Goal: Transaction & Acquisition: Purchase product/service

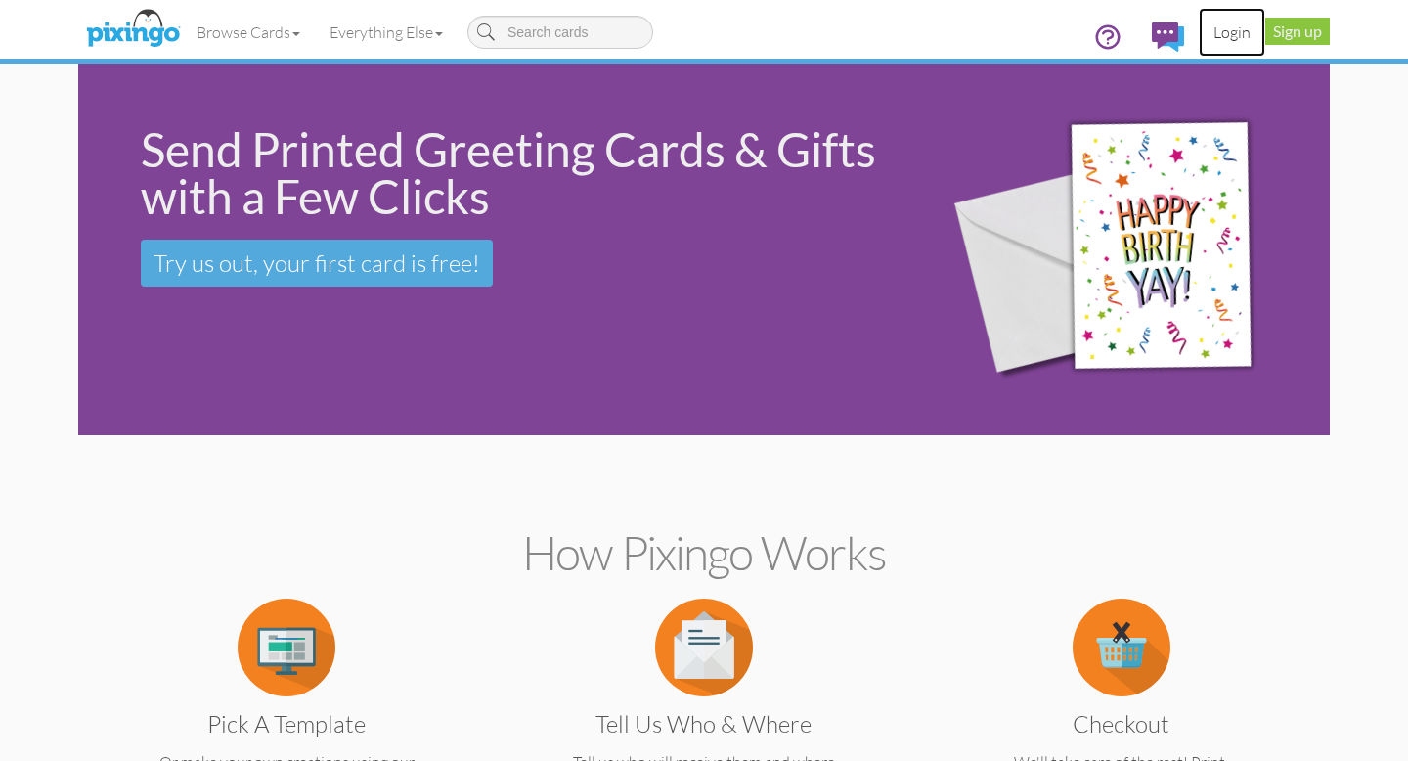
click at [1229, 26] on link "Login" at bounding box center [1232, 32] width 66 height 49
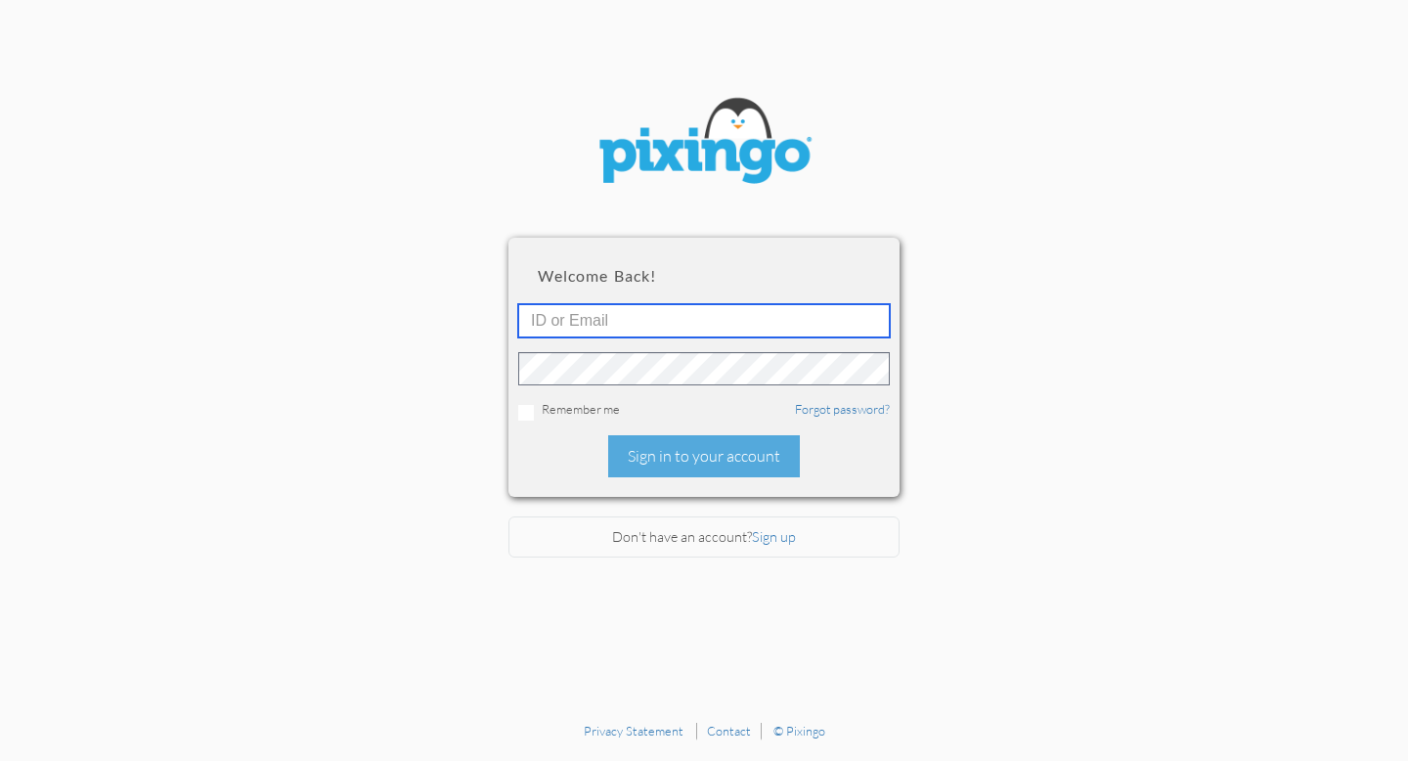
type input "[EMAIL_ADDRESS][DOMAIN_NAME]"
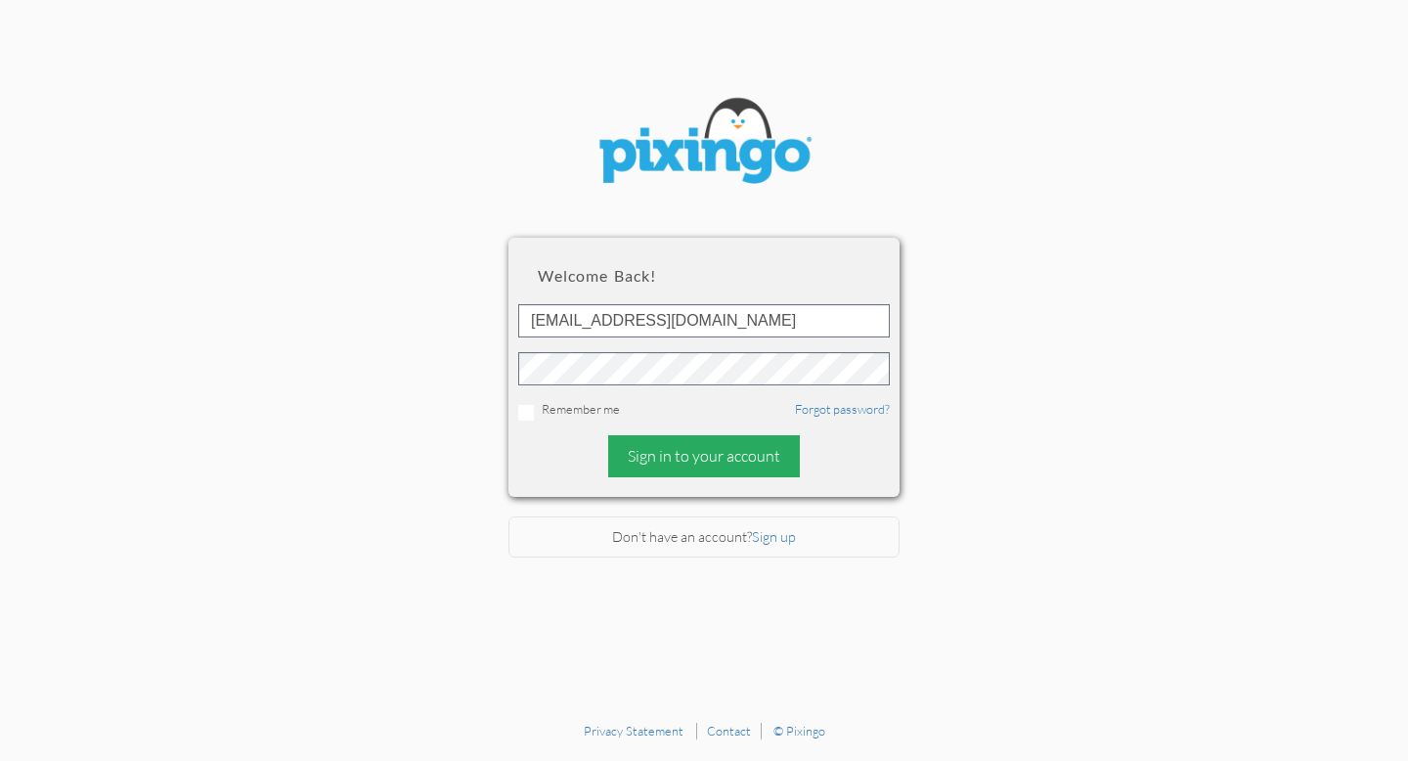
click at [674, 458] on div "Sign in to your account" at bounding box center [704, 456] width 192 height 42
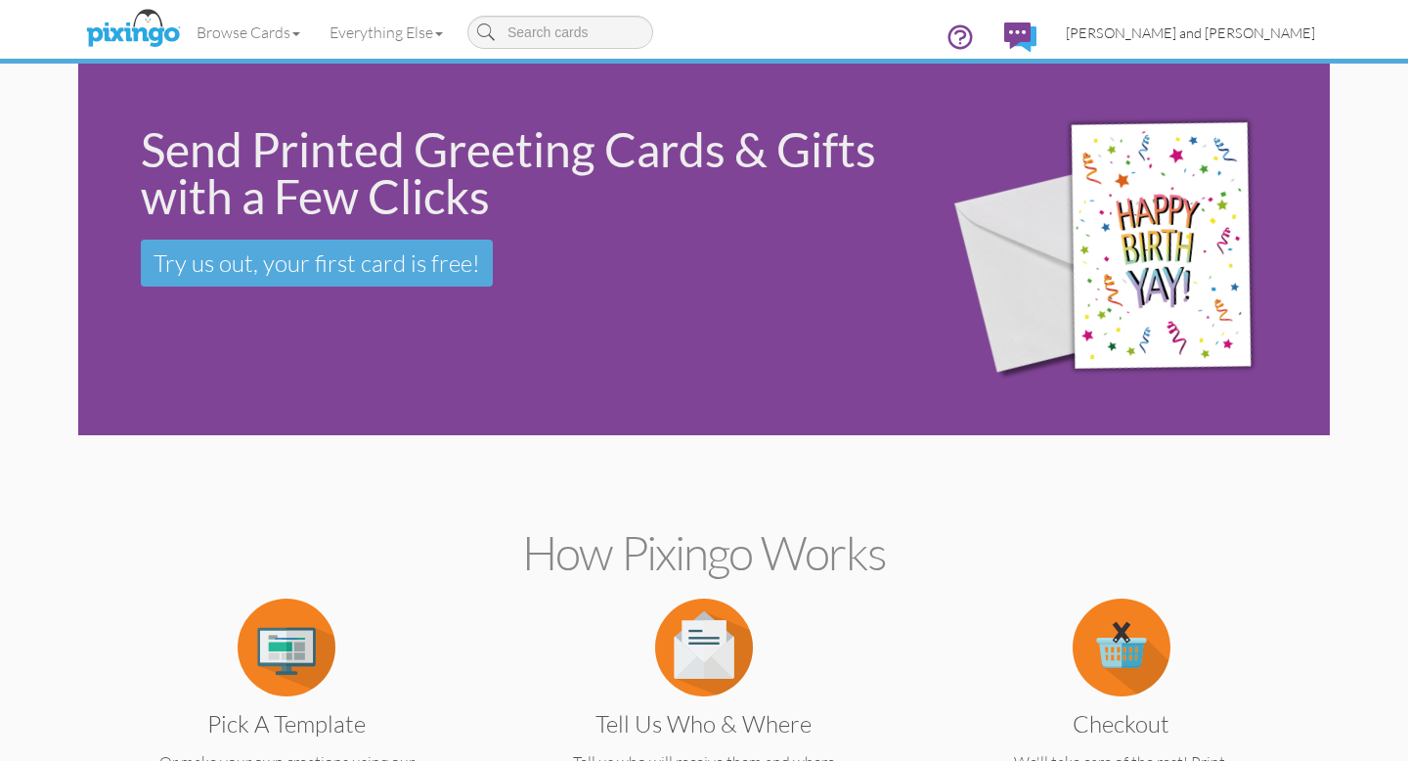
click at [1222, 31] on span "[PERSON_NAME] and [PERSON_NAME]" at bounding box center [1190, 32] width 249 height 17
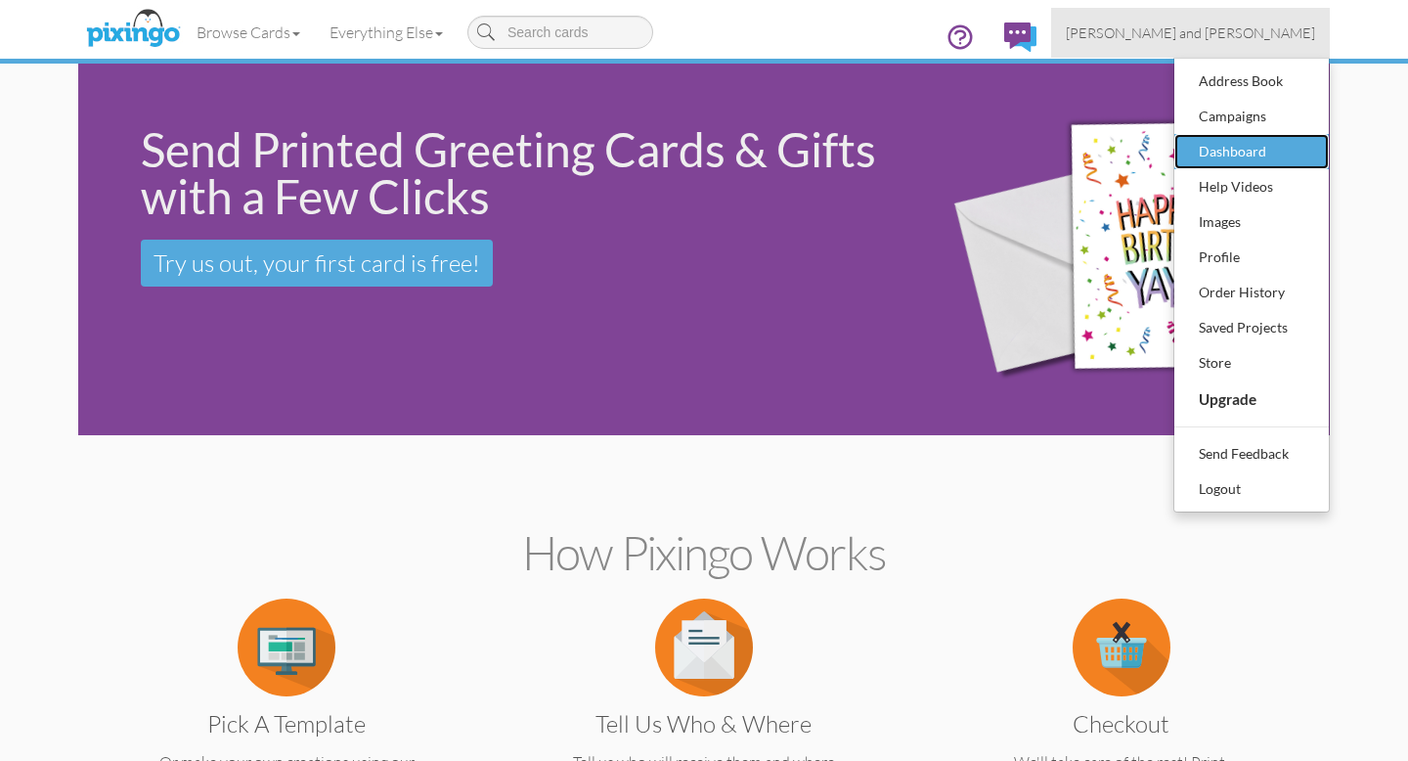
click at [1233, 147] on div "Dashboard" at bounding box center [1251, 151] width 115 height 29
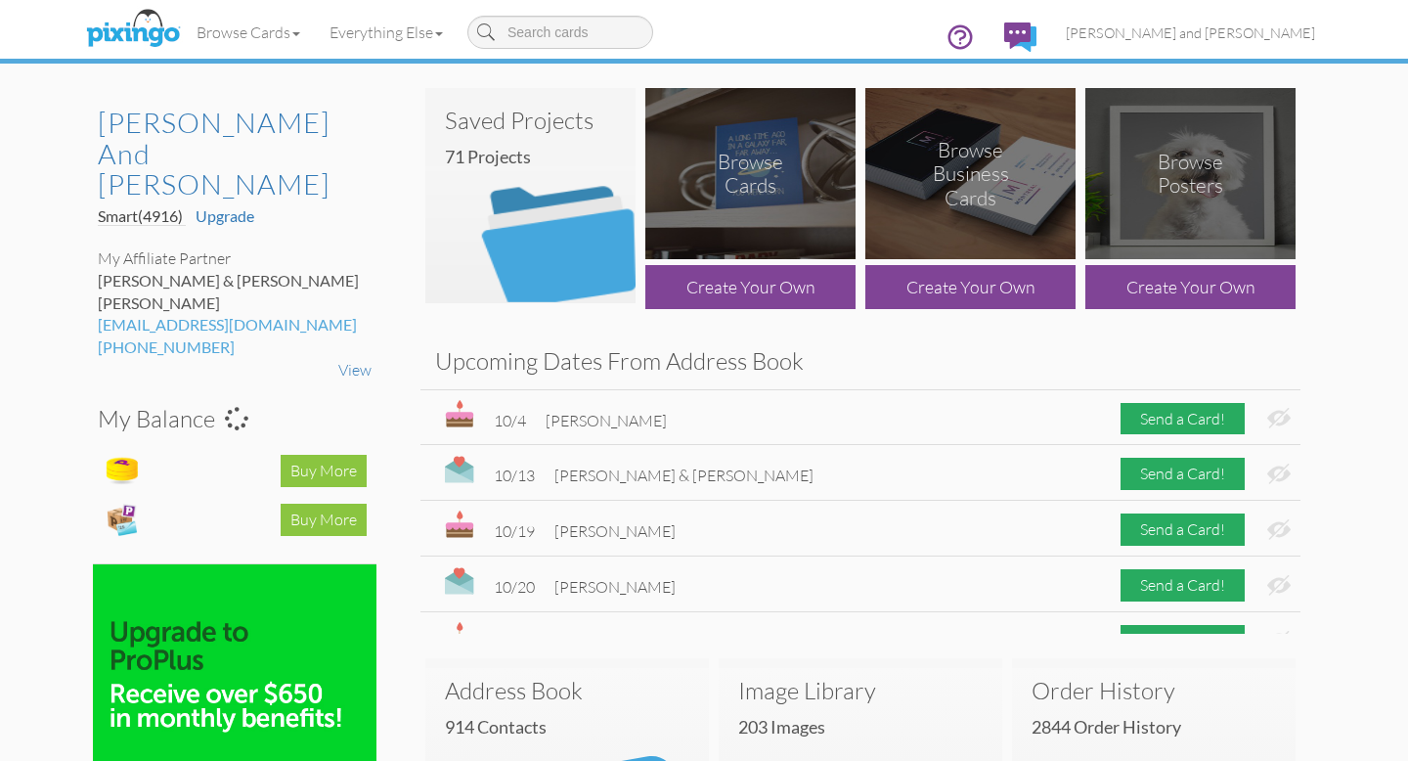
click at [506, 253] on img at bounding box center [530, 195] width 210 height 215
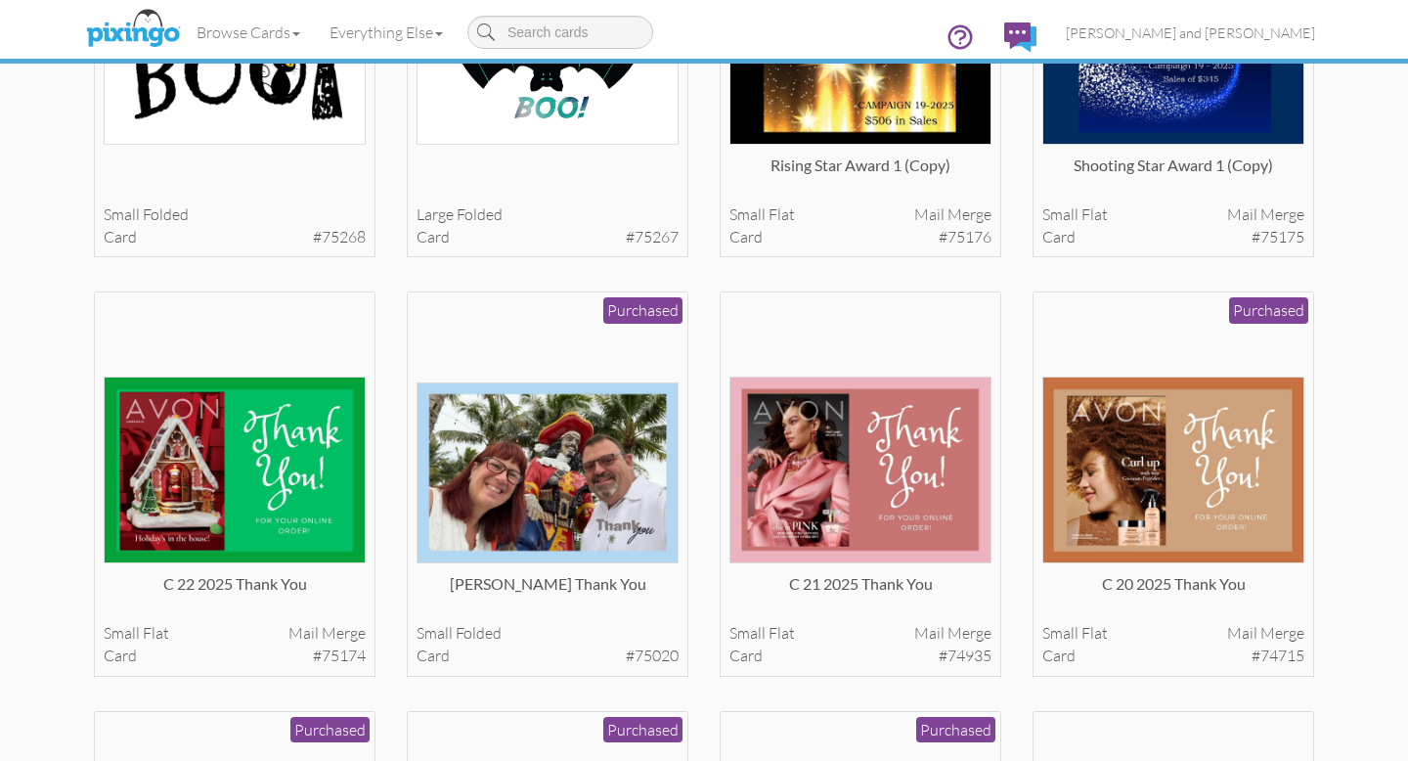
scroll to position [319, 0]
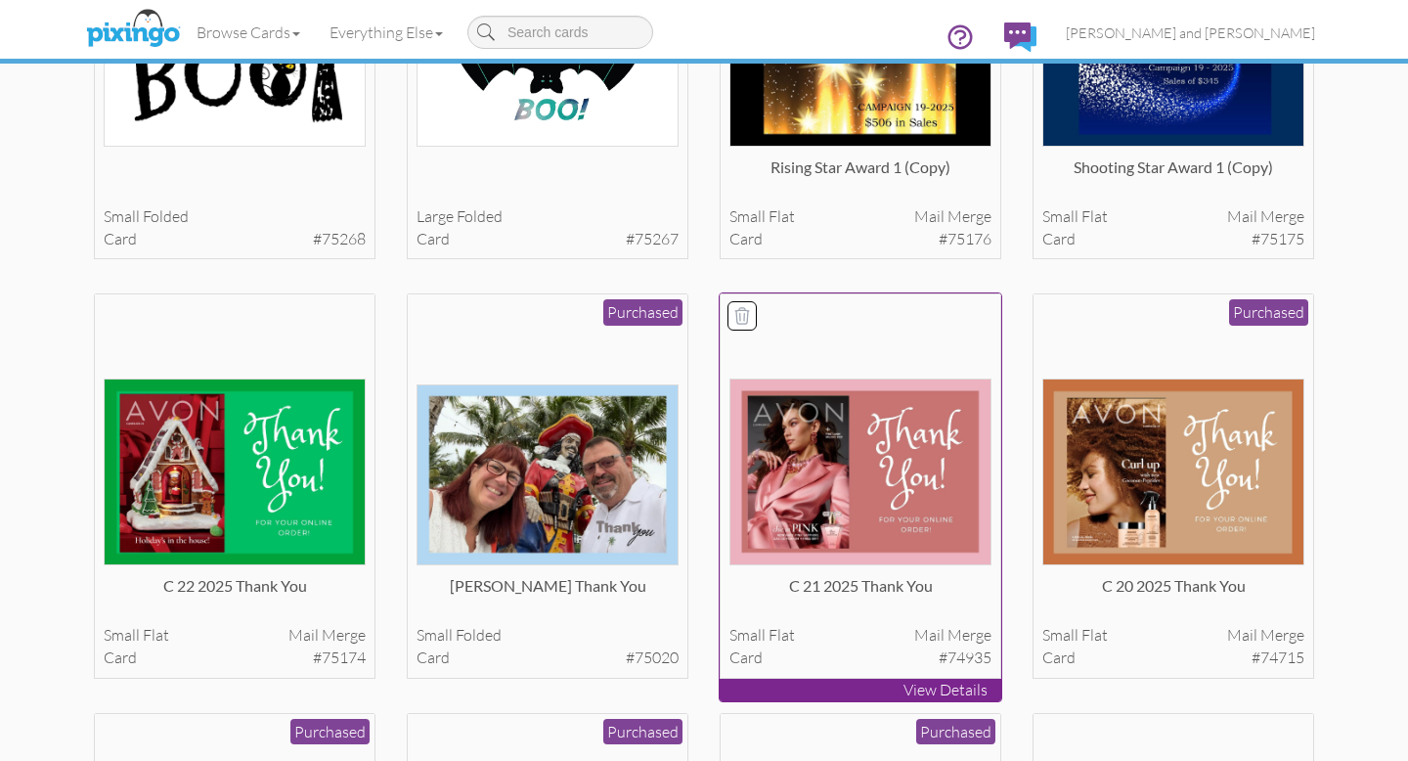
click at [877, 460] on img at bounding box center [860, 471] width 263 height 187
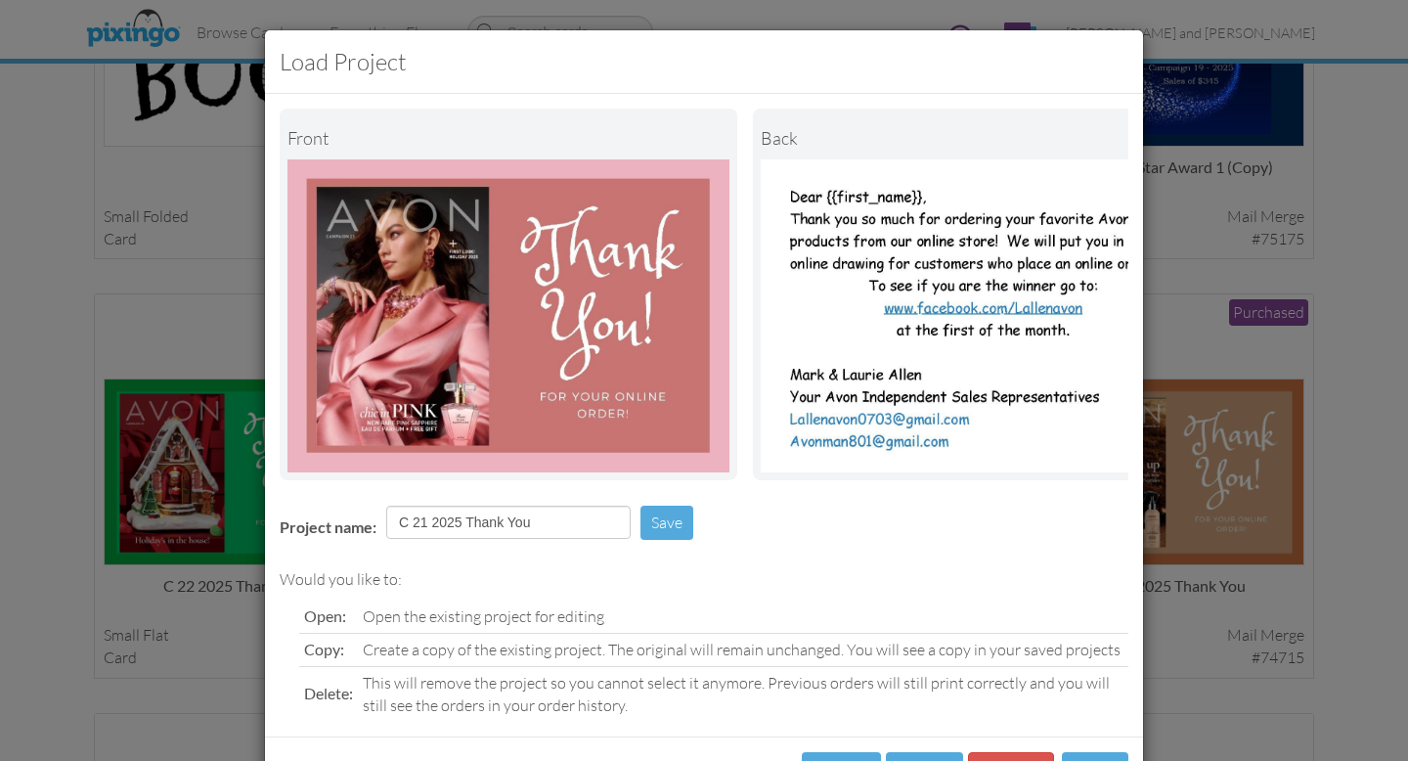
scroll to position [79, 0]
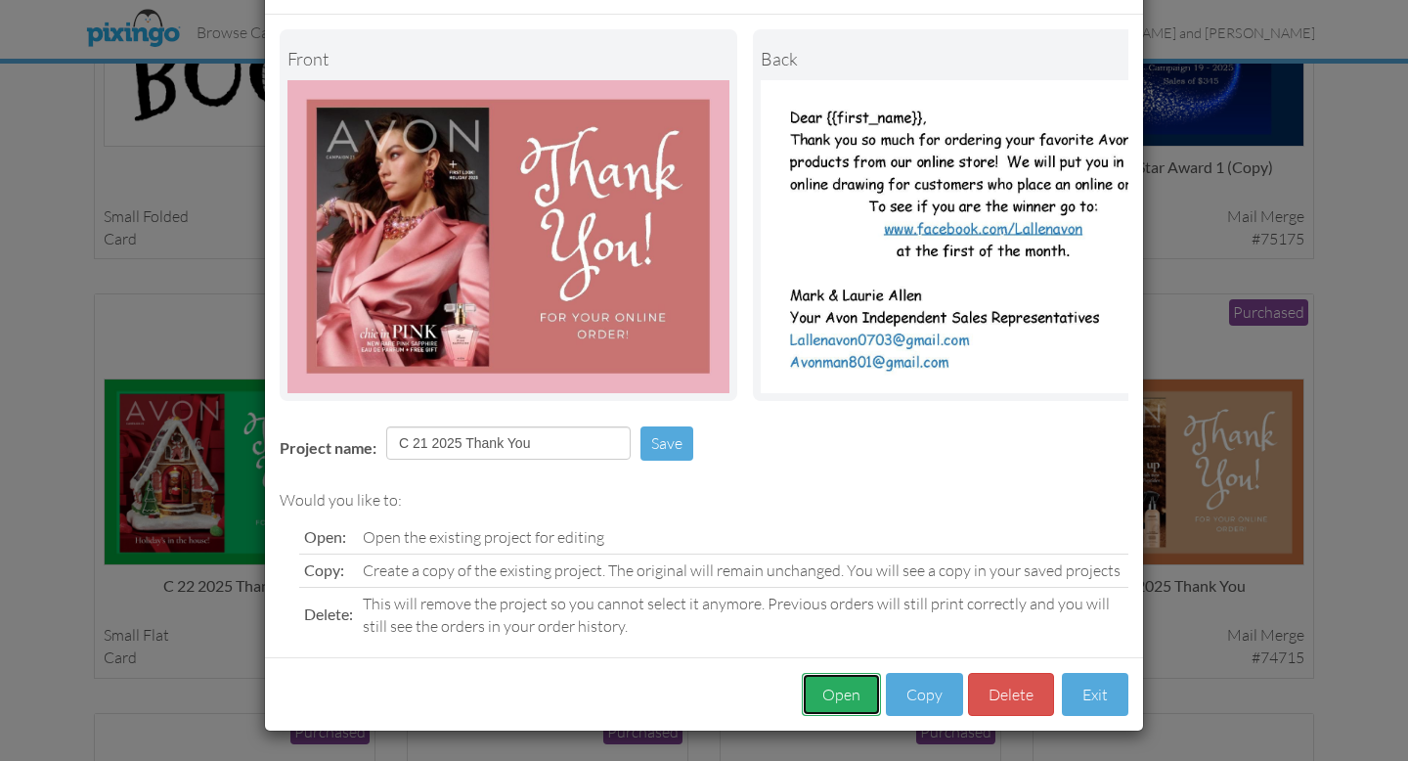
click at [848, 689] on button "Open" at bounding box center [841, 695] width 79 height 44
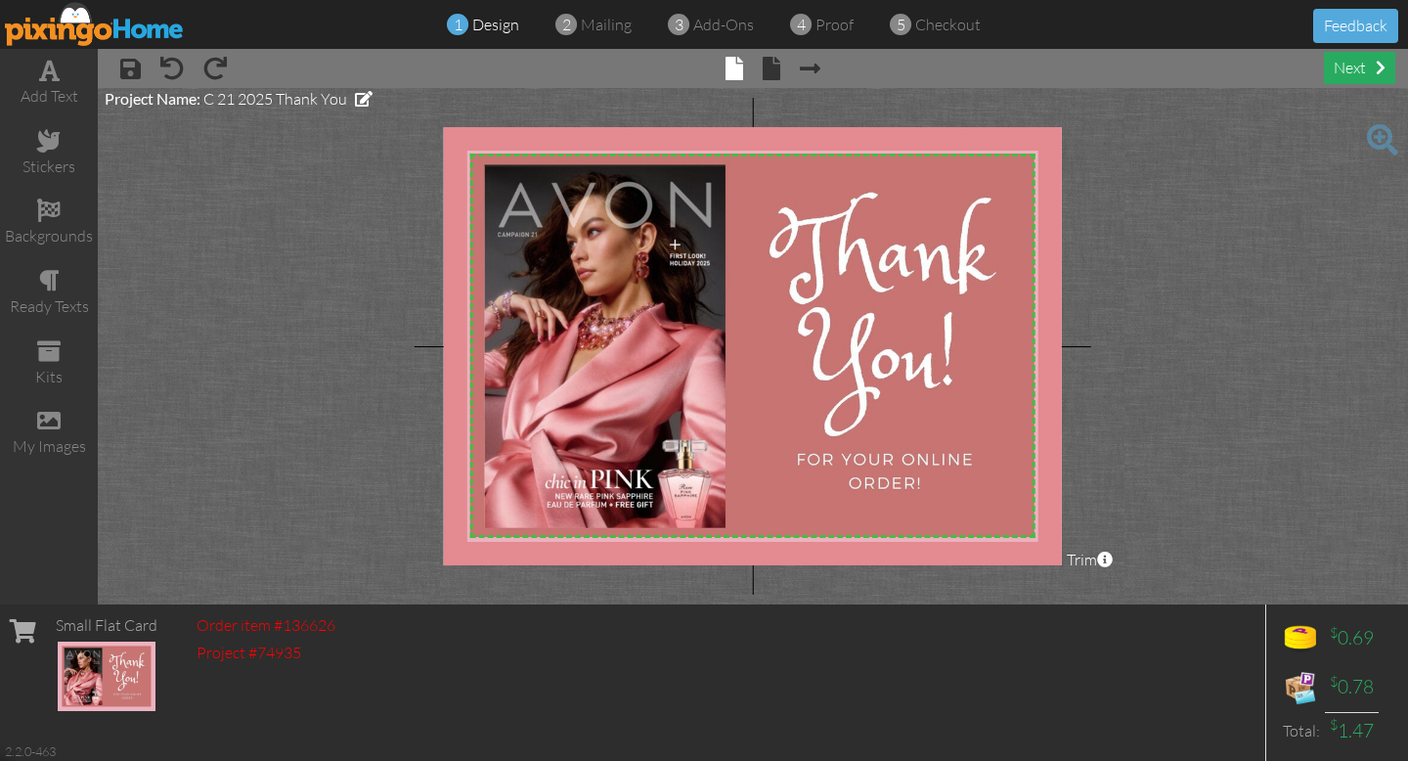
click at [1354, 73] on div "next" at bounding box center [1359, 68] width 71 height 32
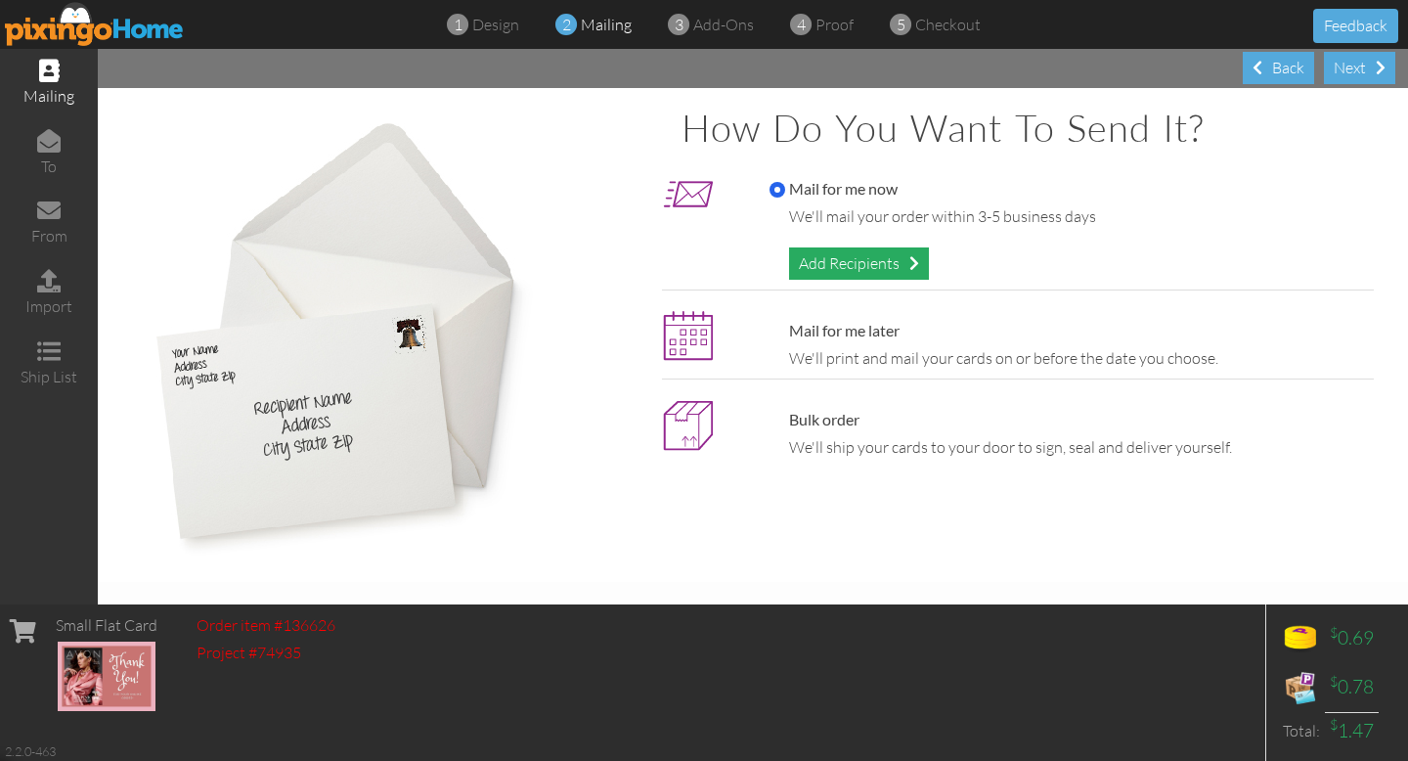
click at [855, 264] on div "Add Recipients" at bounding box center [859, 263] width 140 height 32
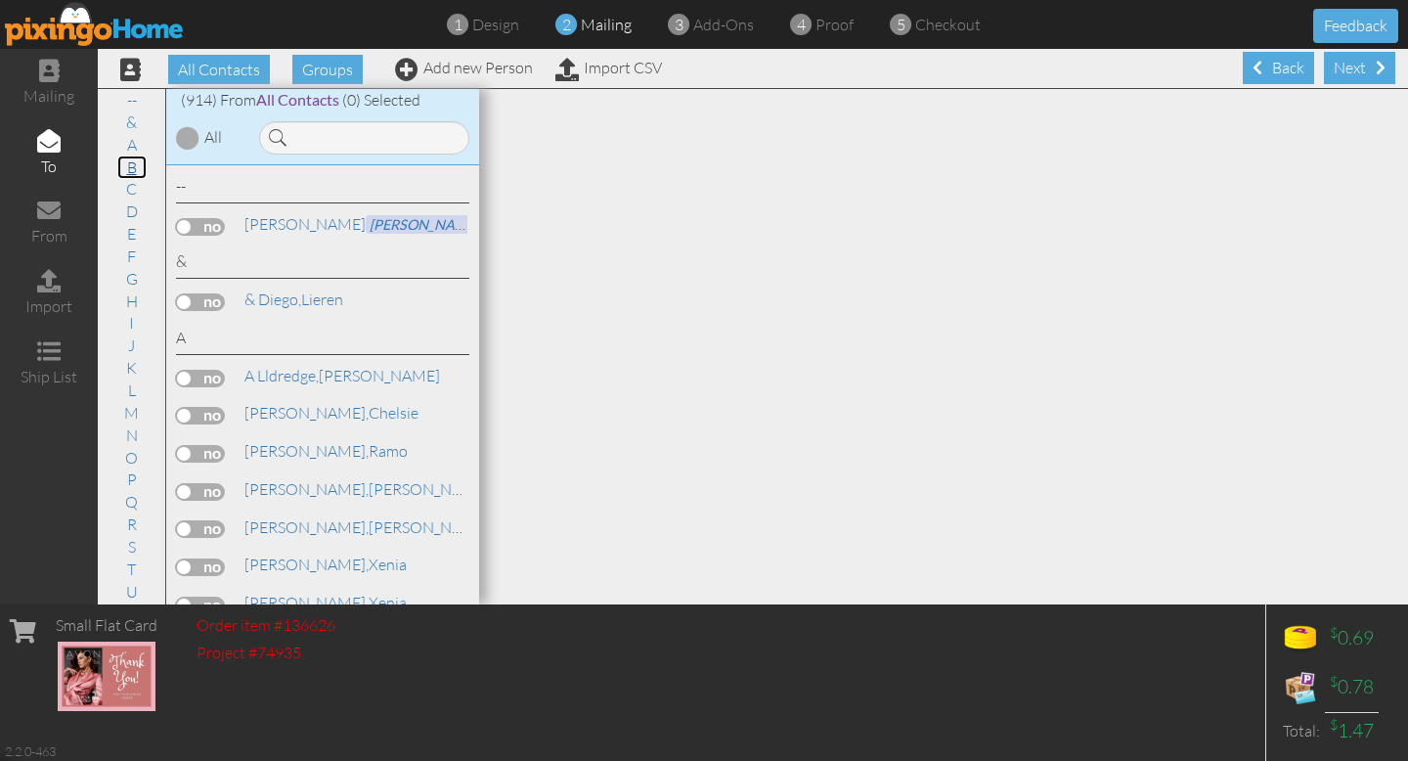
click at [131, 166] on link "B" at bounding box center [131, 166] width 29 height 23
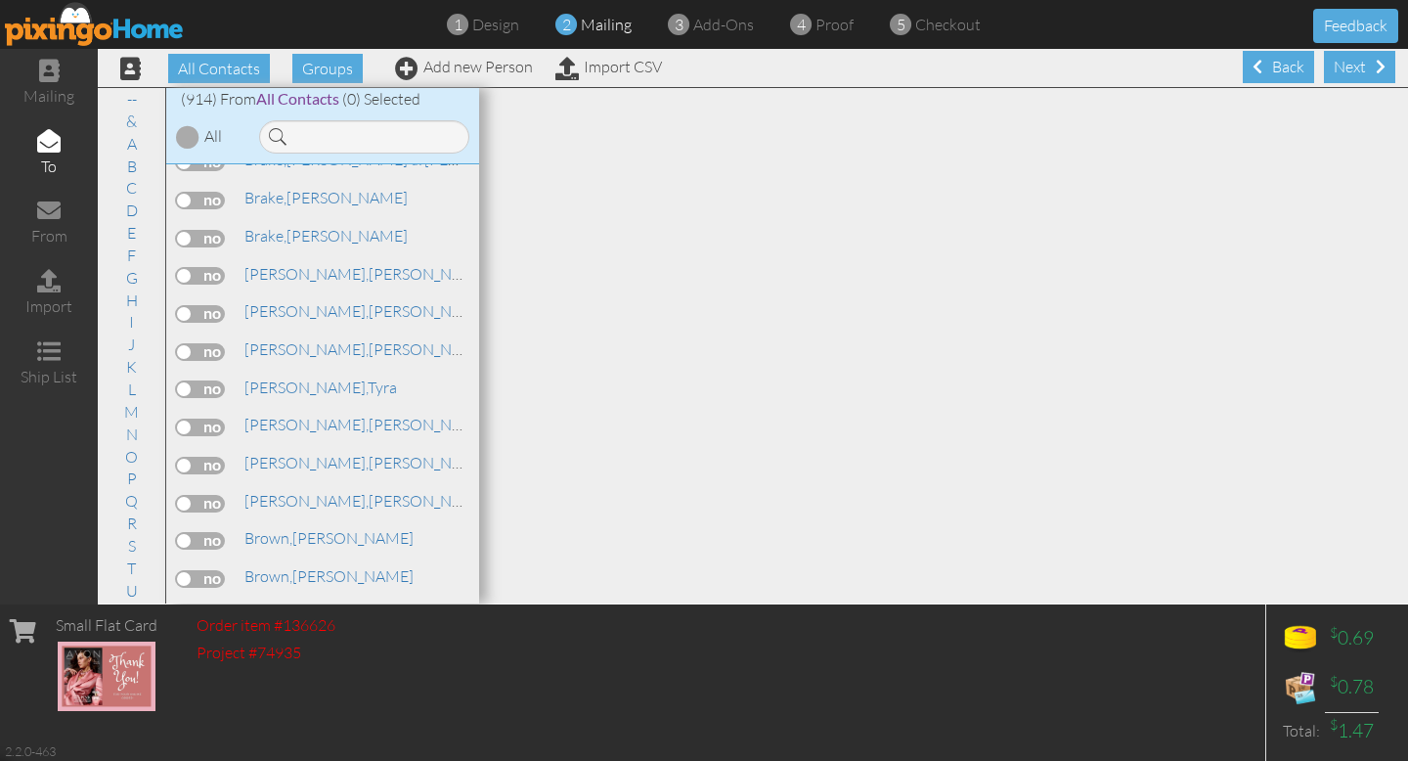
scroll to position [3658, 0]
click at [212, 569] on label at bounding box center [200, 578] width 49 height 18
click at [0, 0] on input "checkbox" at bounding box center [0, 0] width 0 height 0
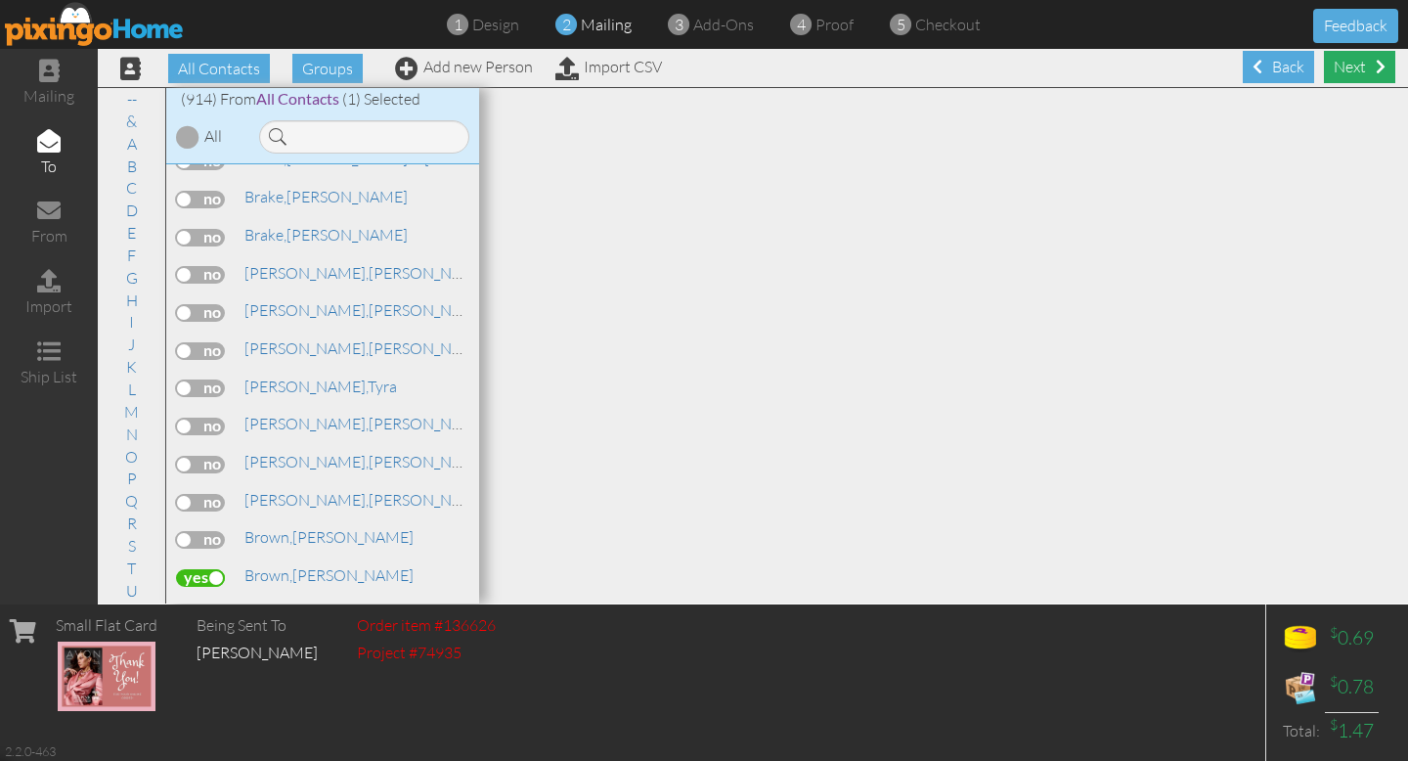
click at [1348, 64] on div "Next" at bounding box center [1359, 67] width 71 height 32
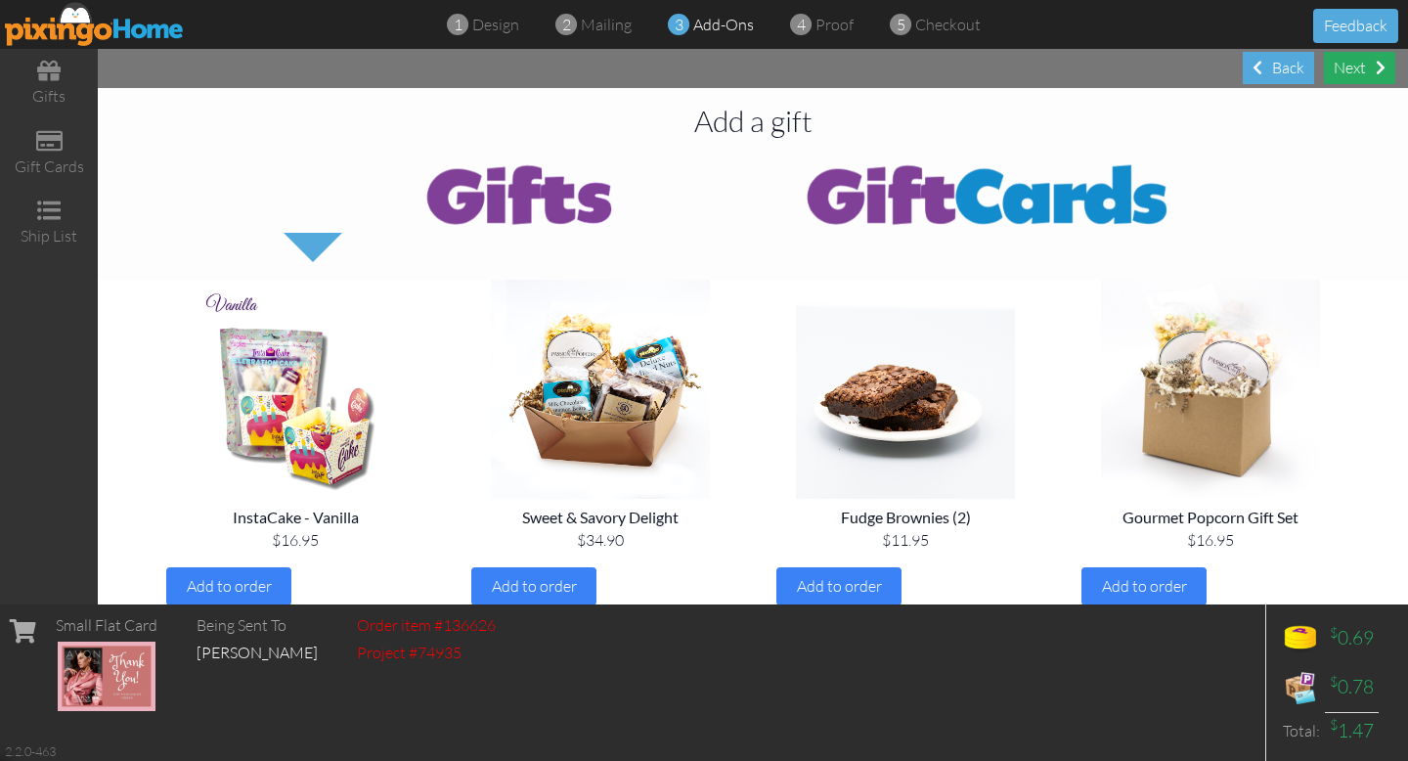
click at [1373, 73] on div "Next" at bounding box center [1359, 68] width 71 height 32
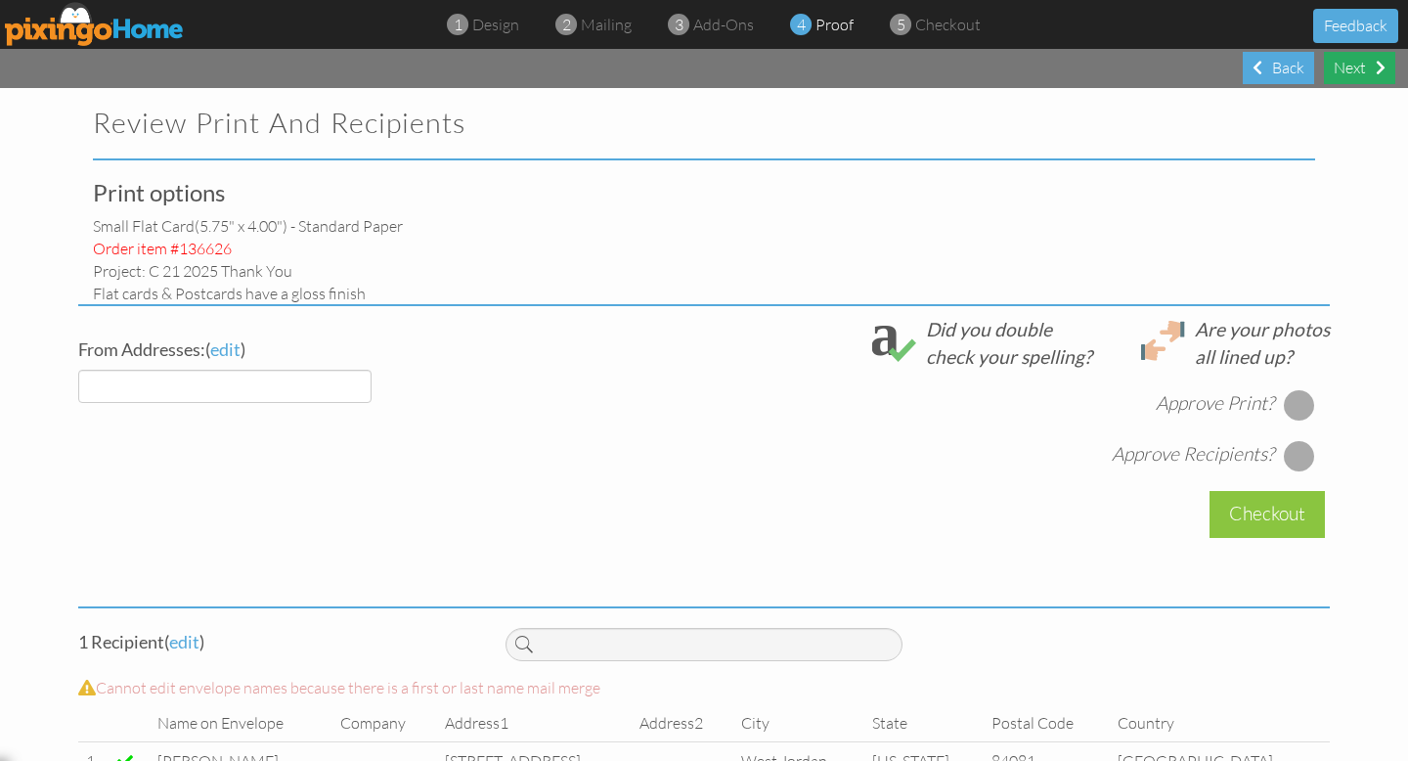
select select "object:4337"
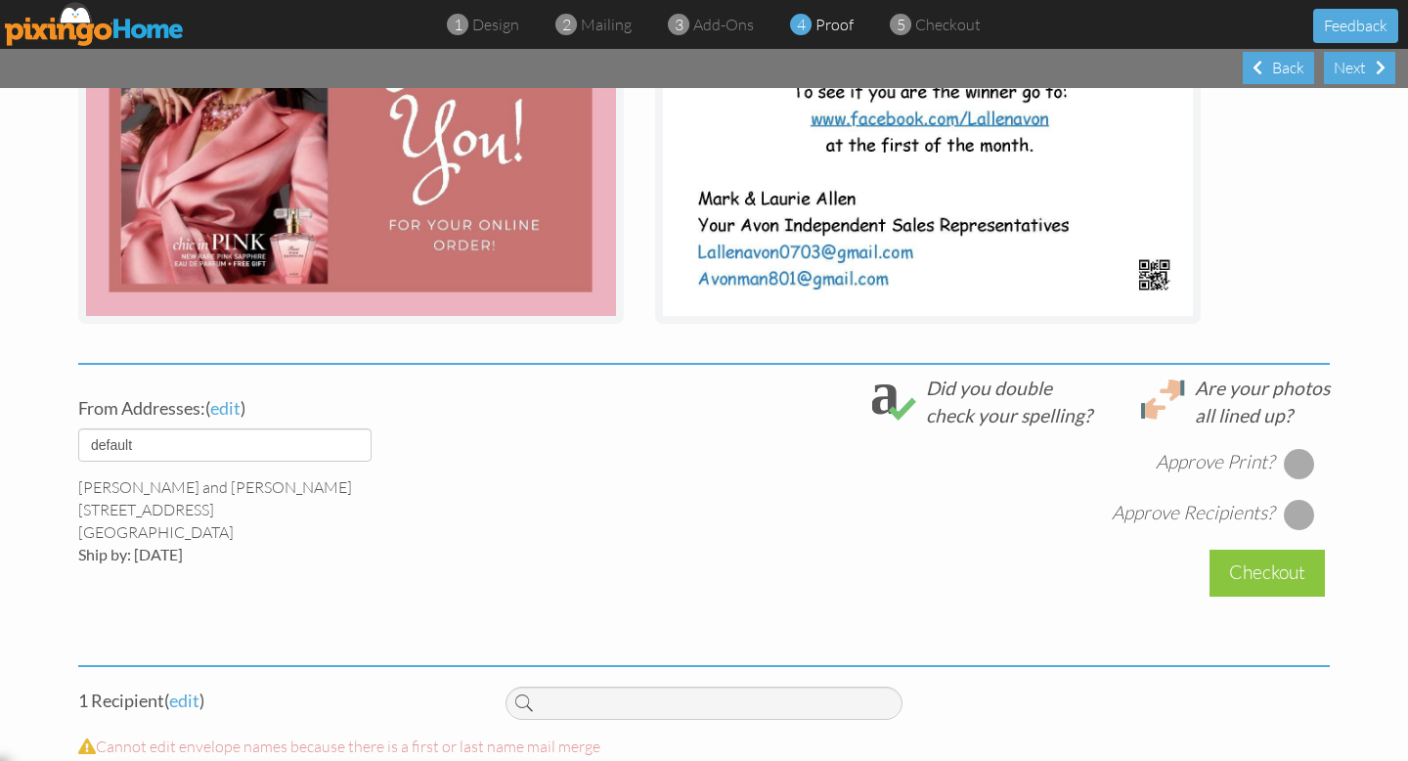
scroll to position [572, 0]
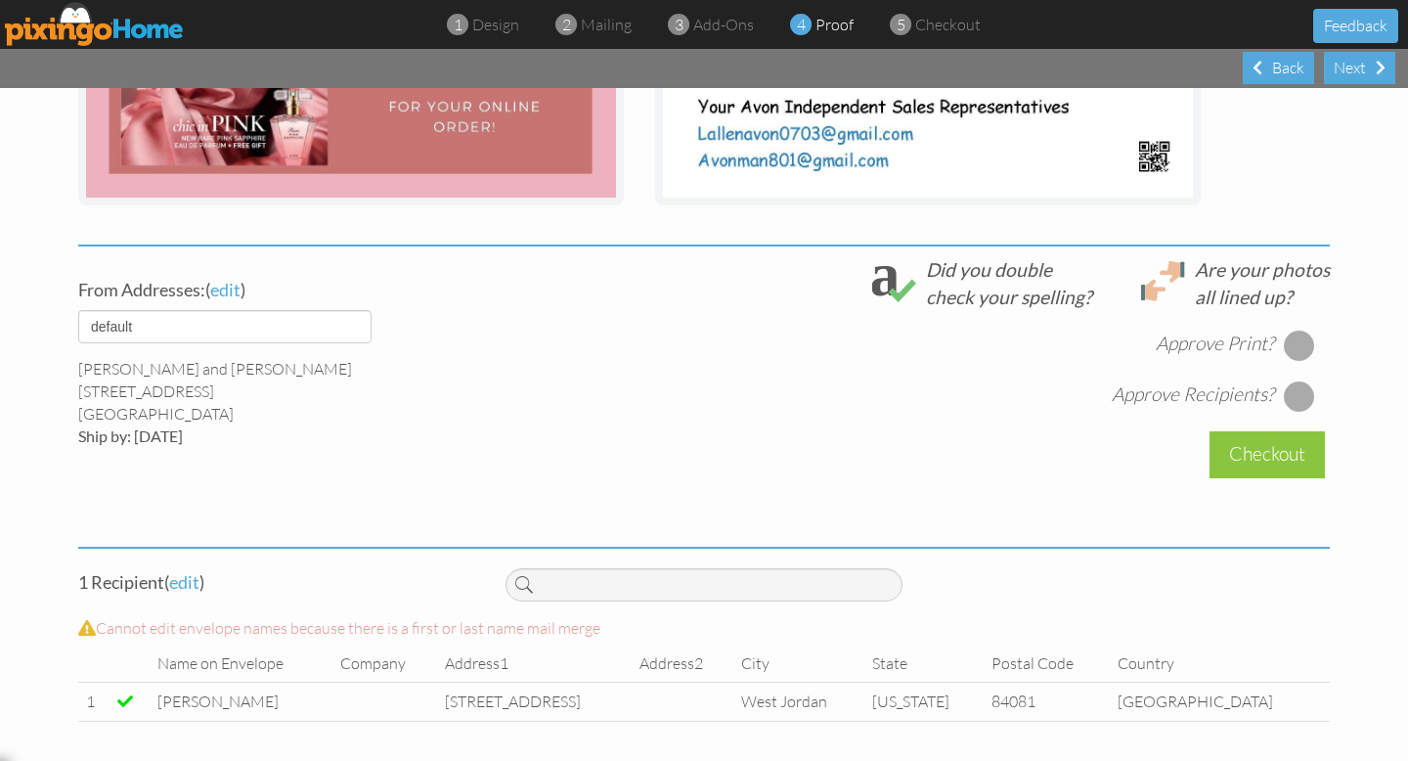
click at [1299, 343] on div at bounding box center [1299, 345] width 31 height 31
click at [1301, 403] on div at bounding box center [1299, 395] width 31 height 31
click at [1292, 452] on div "Checkout" at bounding box center [1267, 454] width 115 height 46
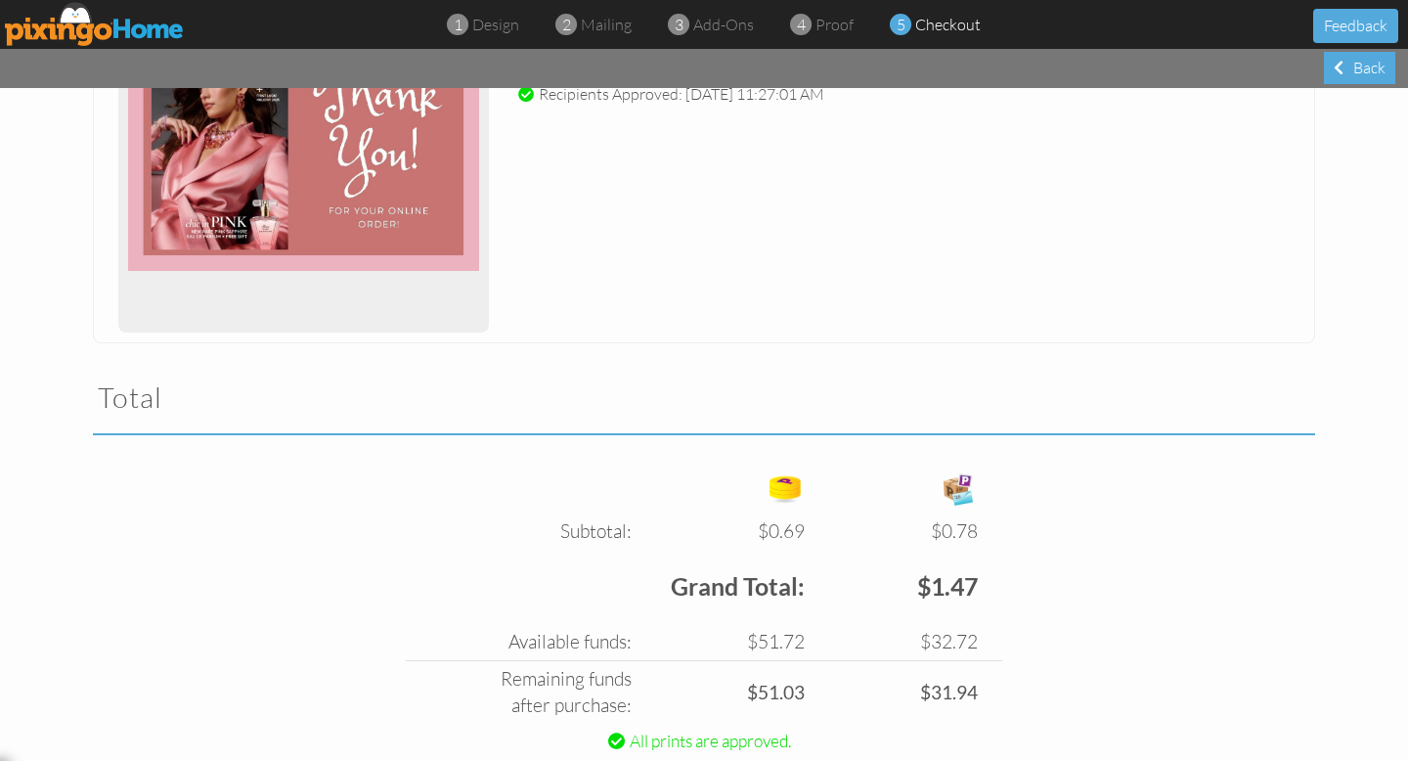
scroll to position [480, 0]
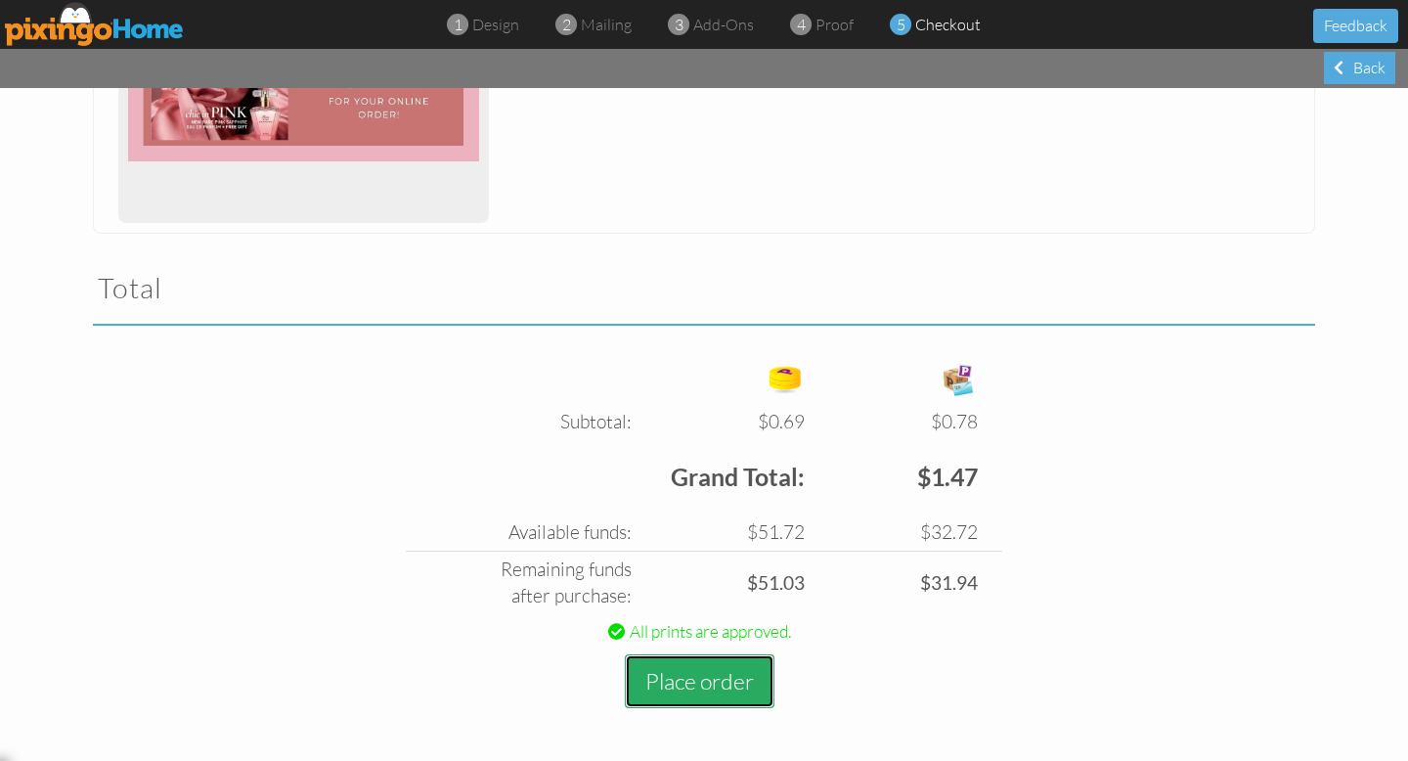
click at [683, 680] on button "Place order" at bounding box center [700, 681] width 150 height 54
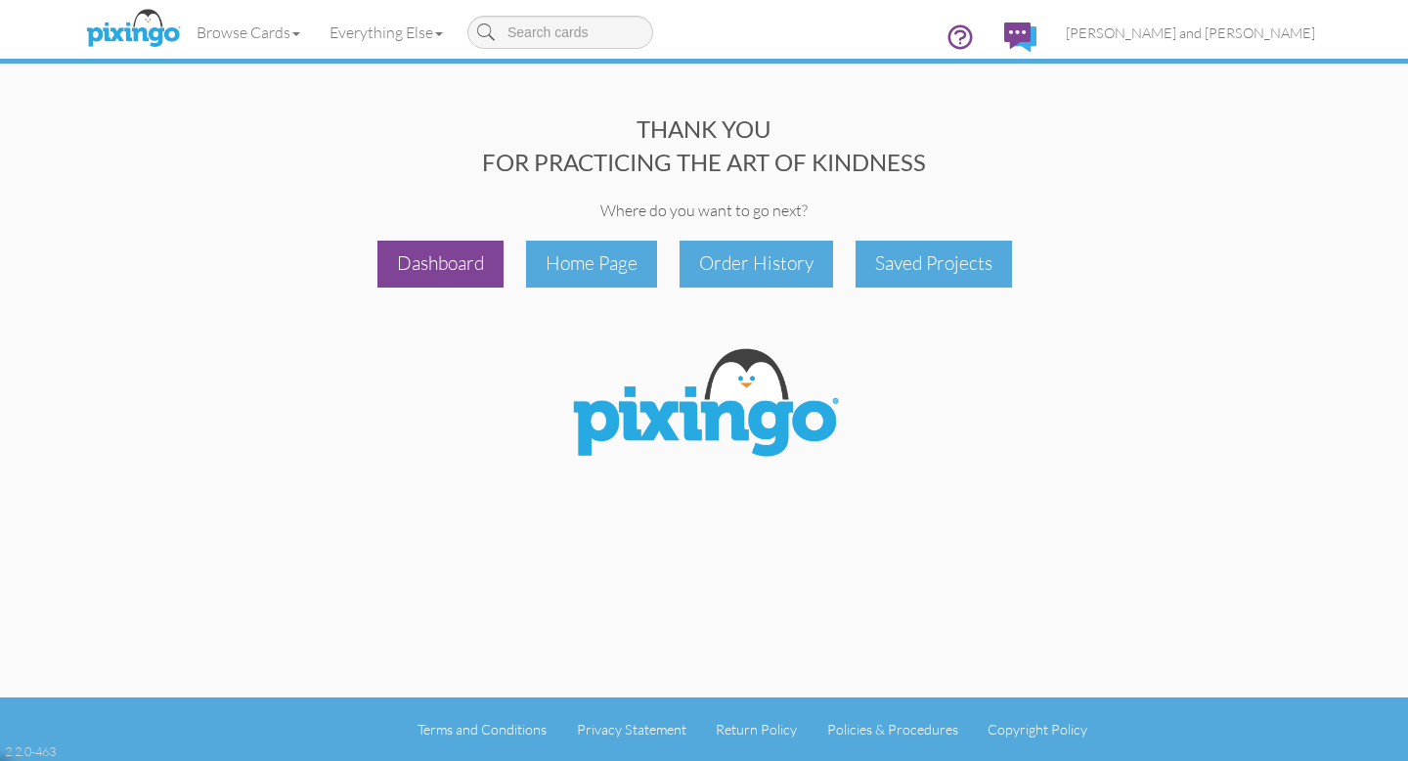
click at [458, 276] on div "Dashboard" at bounding box center [440, 264] width 126 height 46
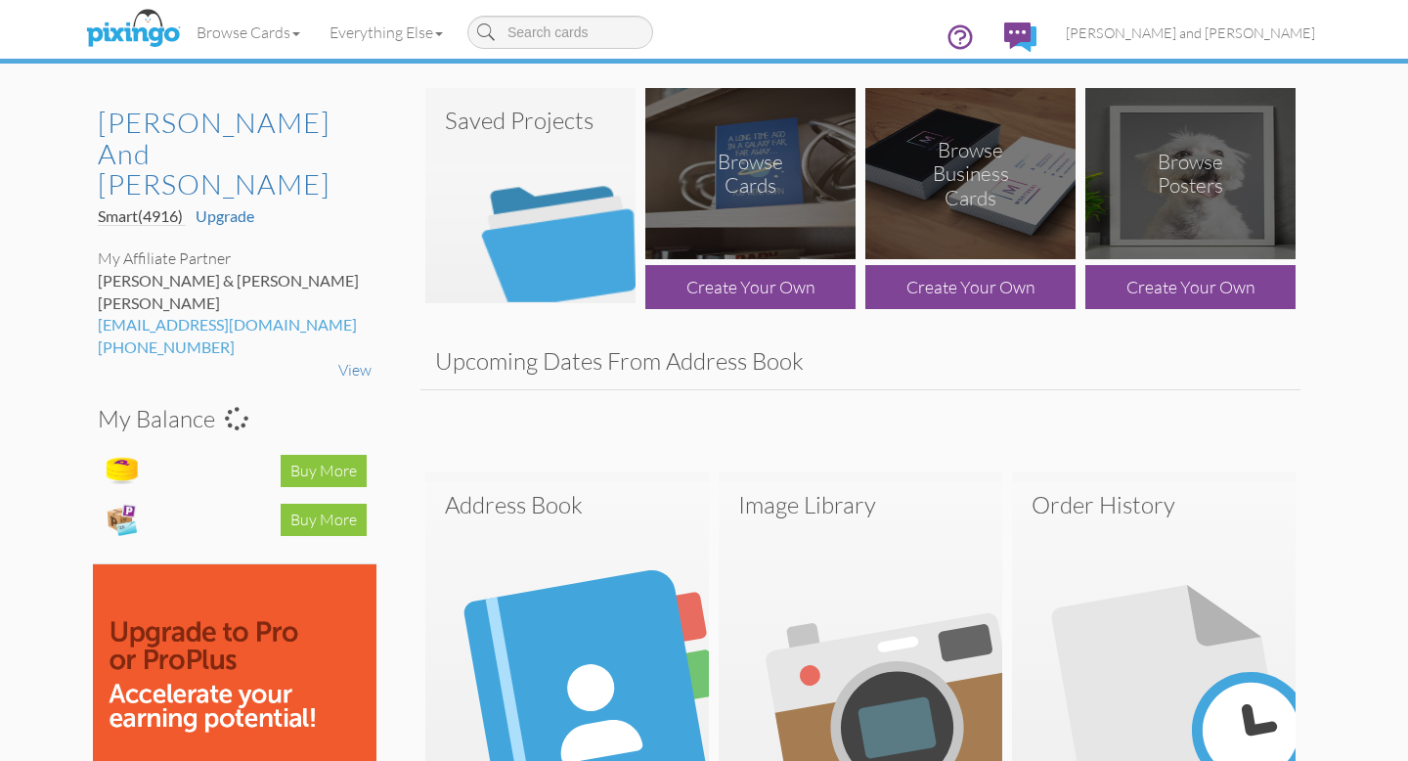
click at [527, 273] on img at bounding box center [530, 195] width 210 height 215
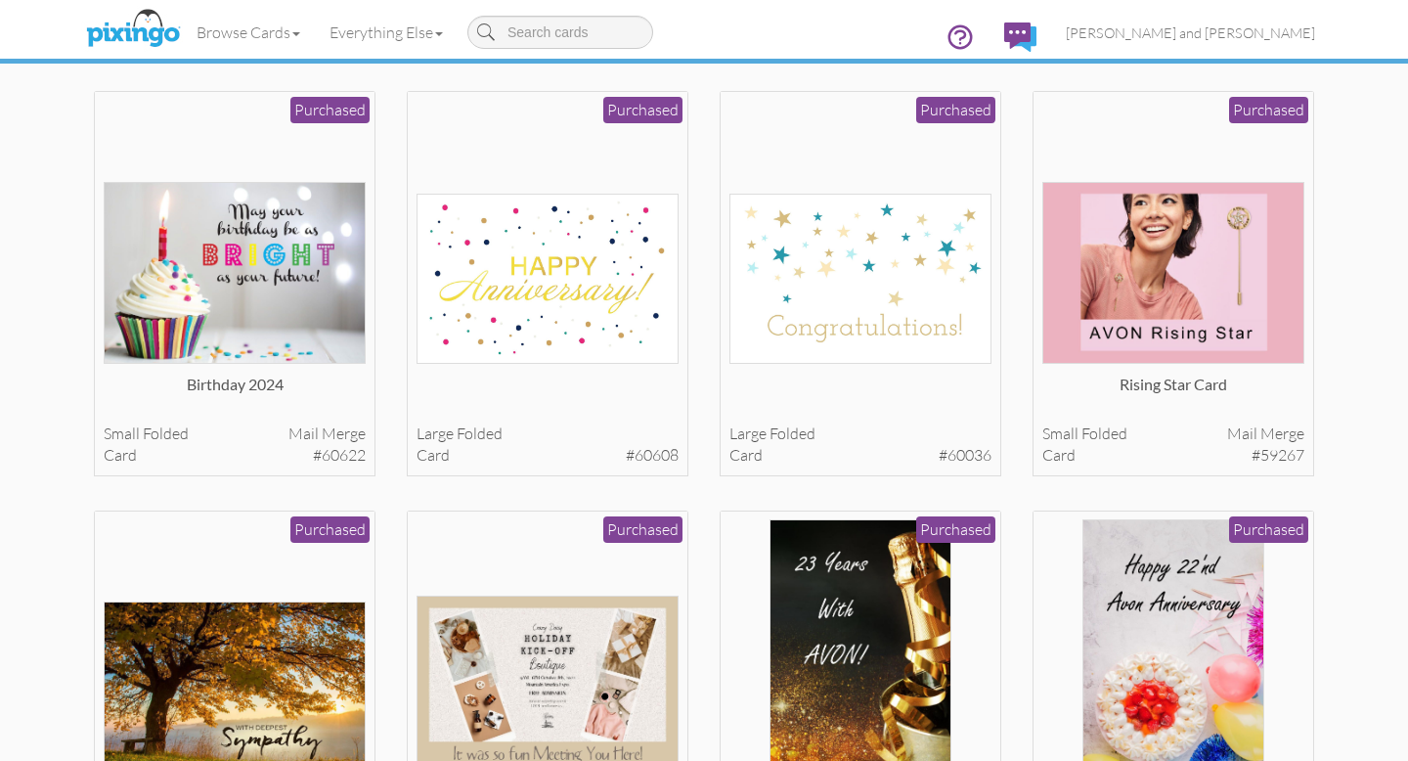
scroll to position [3033, 0]
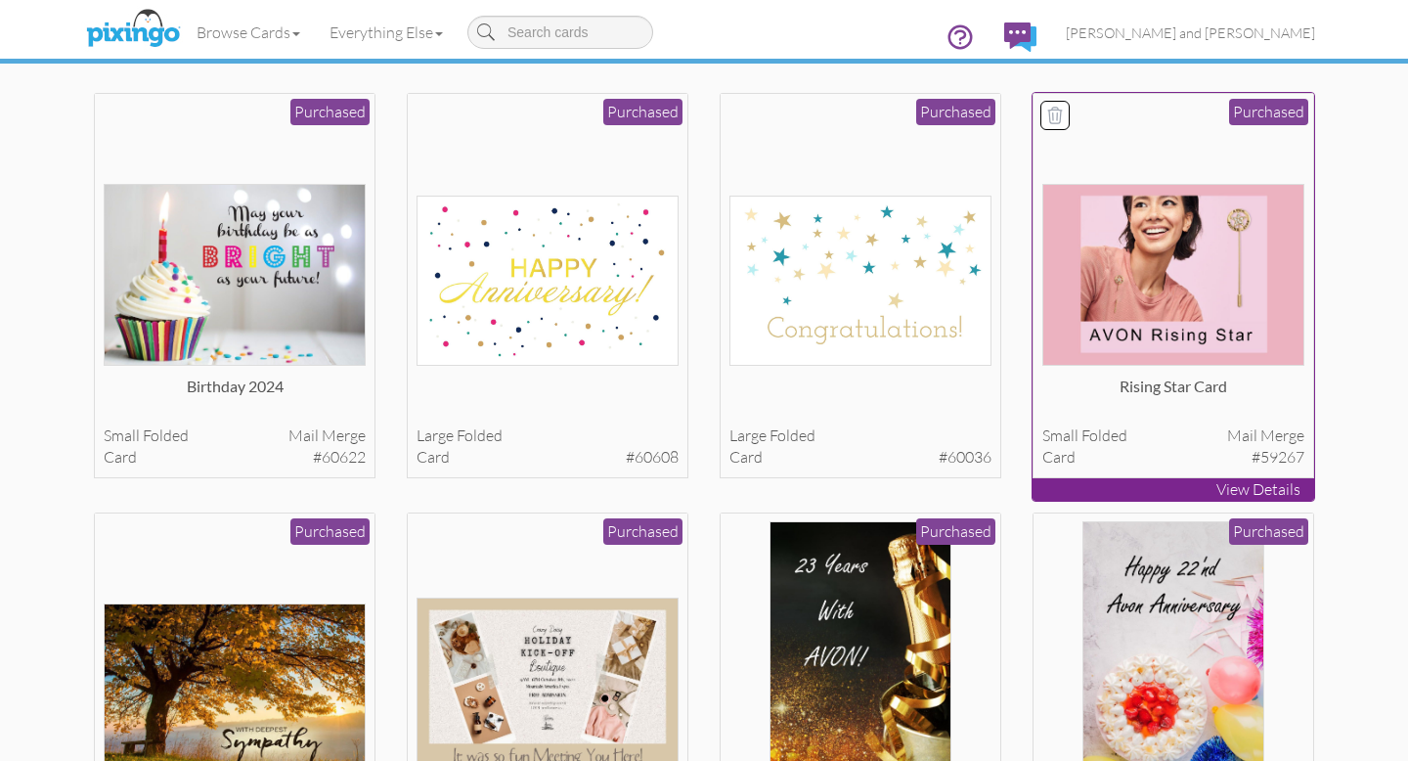
click at [1228, 311] on img at bounding box center [1173, 274] width 263 height 181
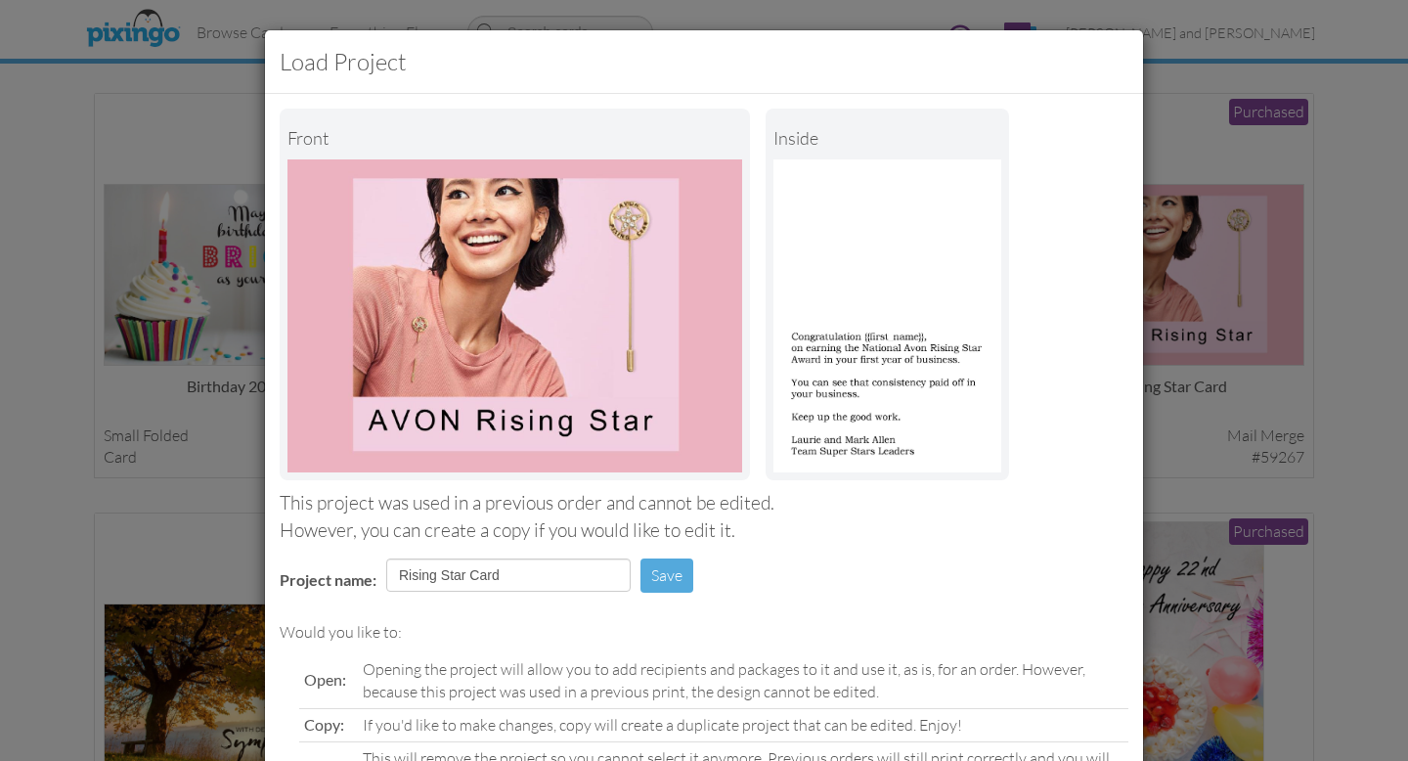
scroll to position [154, 0]
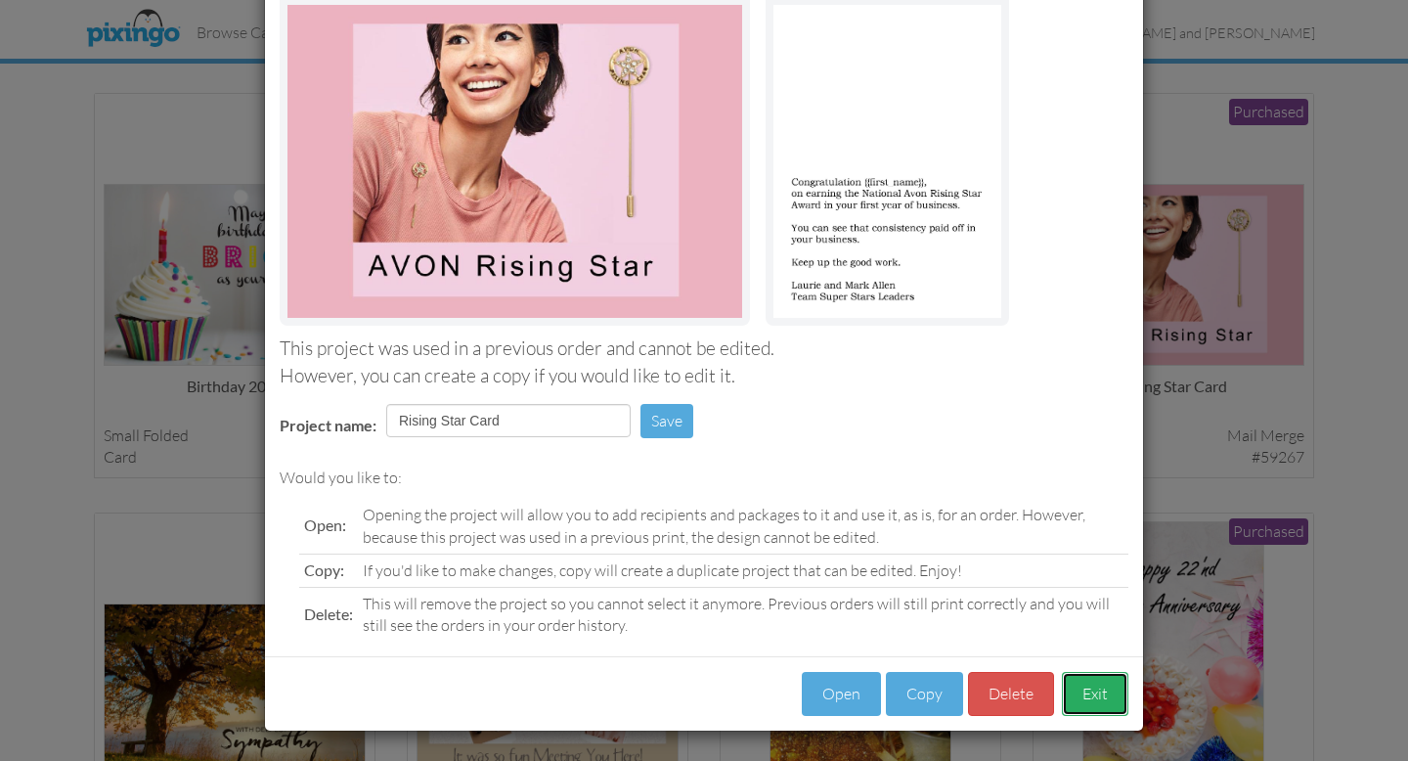
click at [1102, 691] on button "Exit" at bounding box center [1095, 694] width 66 height 44
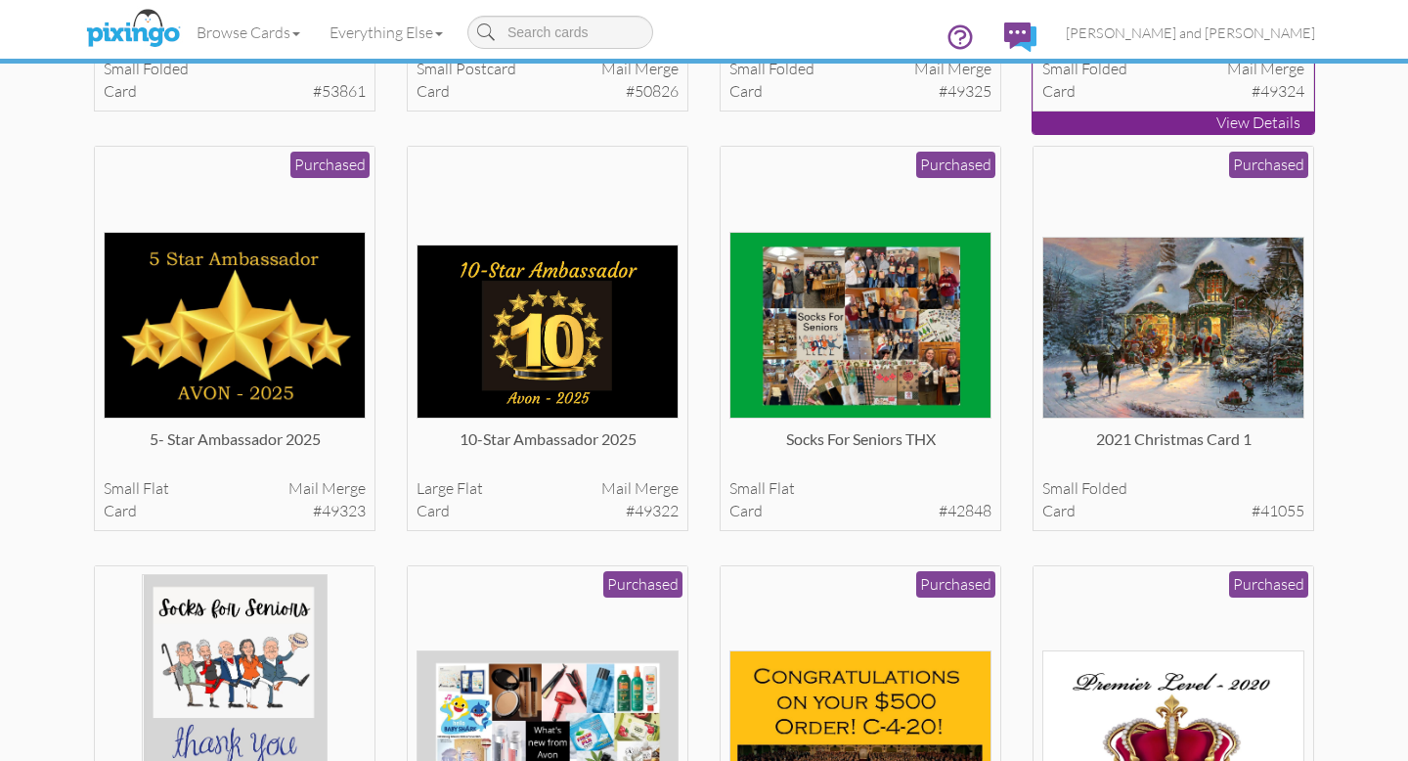
scroll to position [3832, 0]
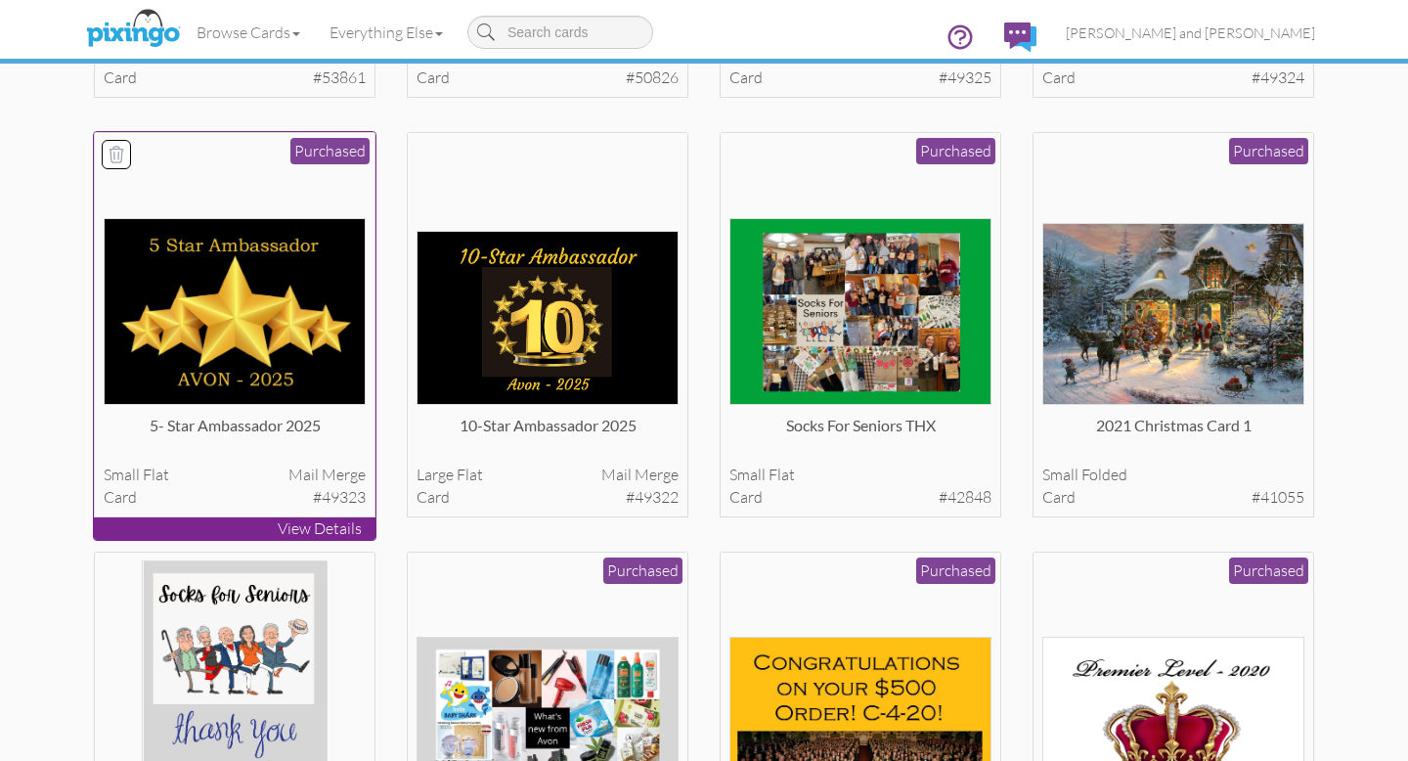
click at [229, 297] on img at bounding box center [235, 311] width 263 height 187
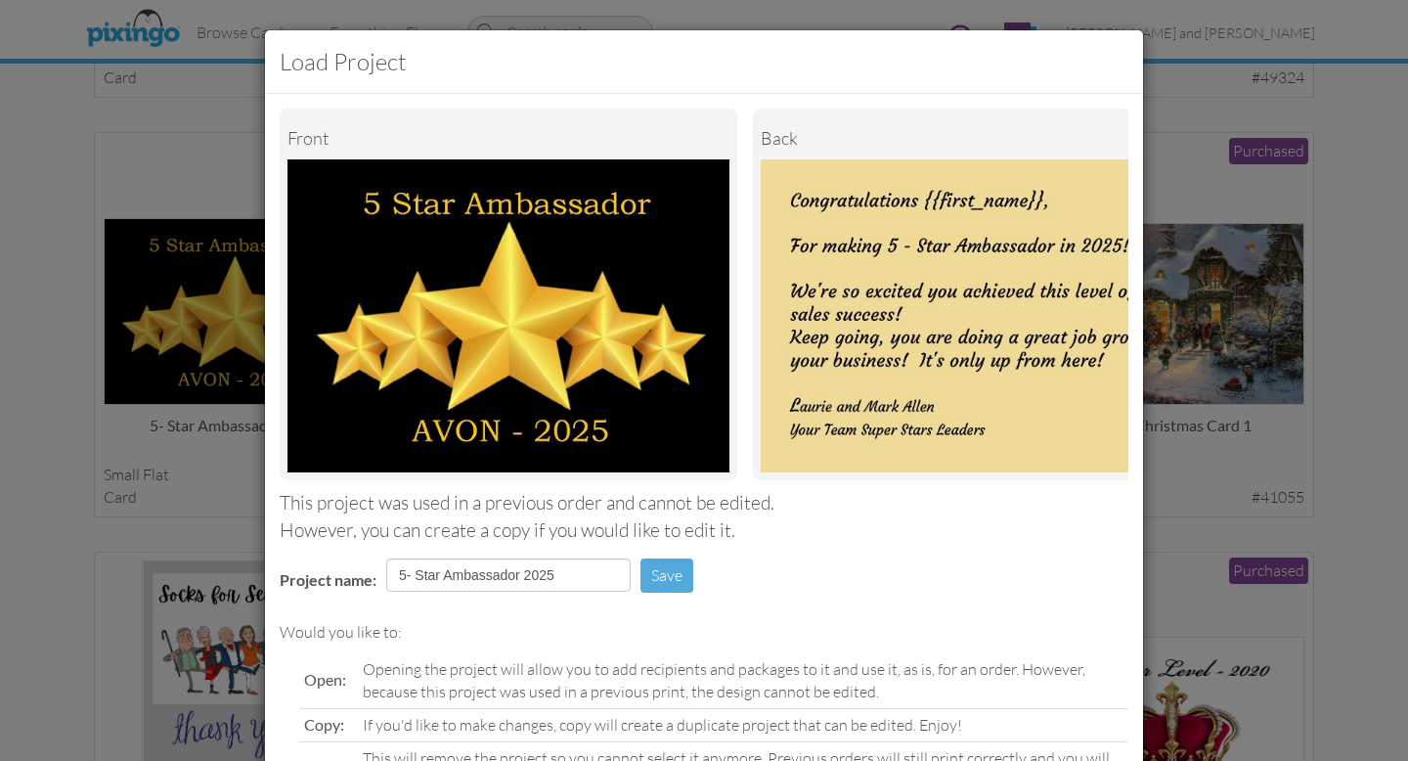
scroll to position [154, 0]
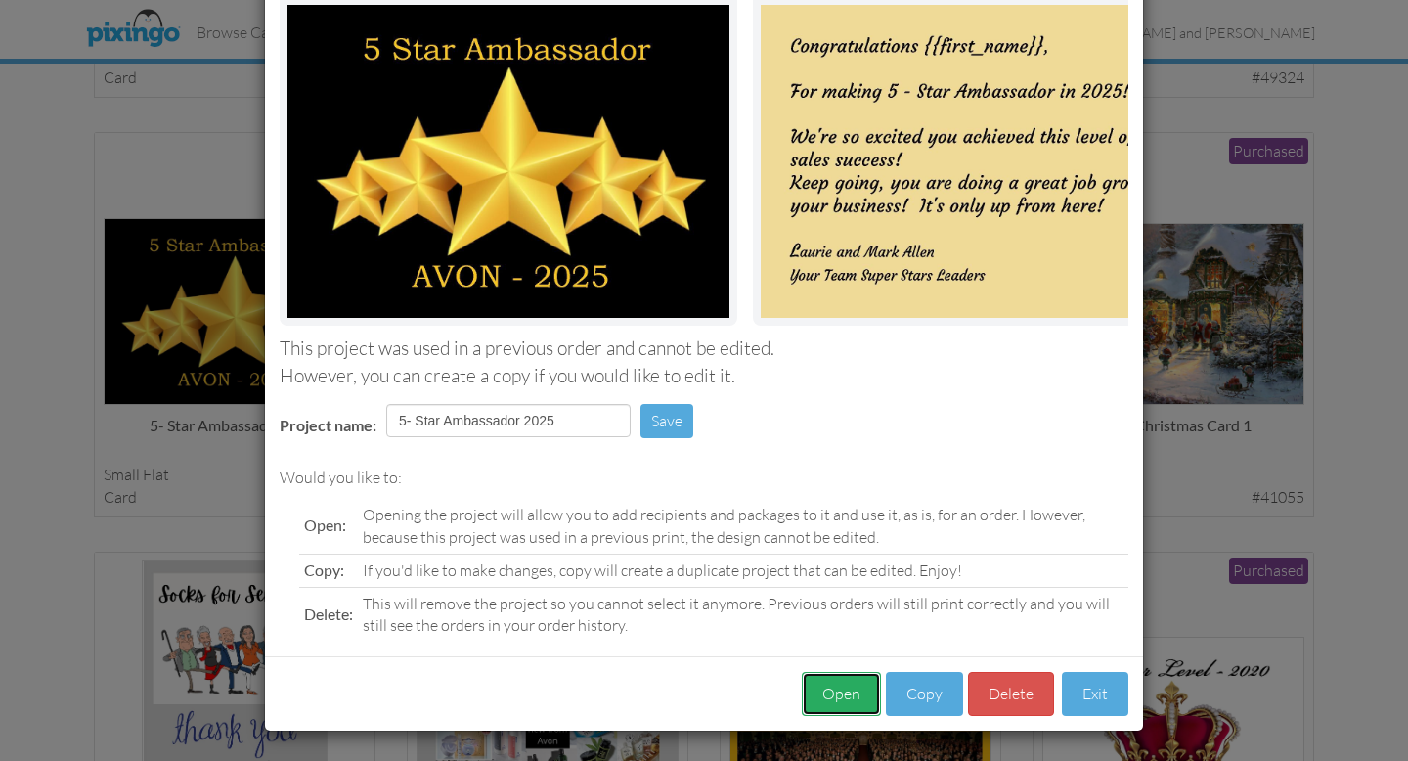
click at [838, 696] on button "Open" at bounding box center [841, 694] width 79 height 44
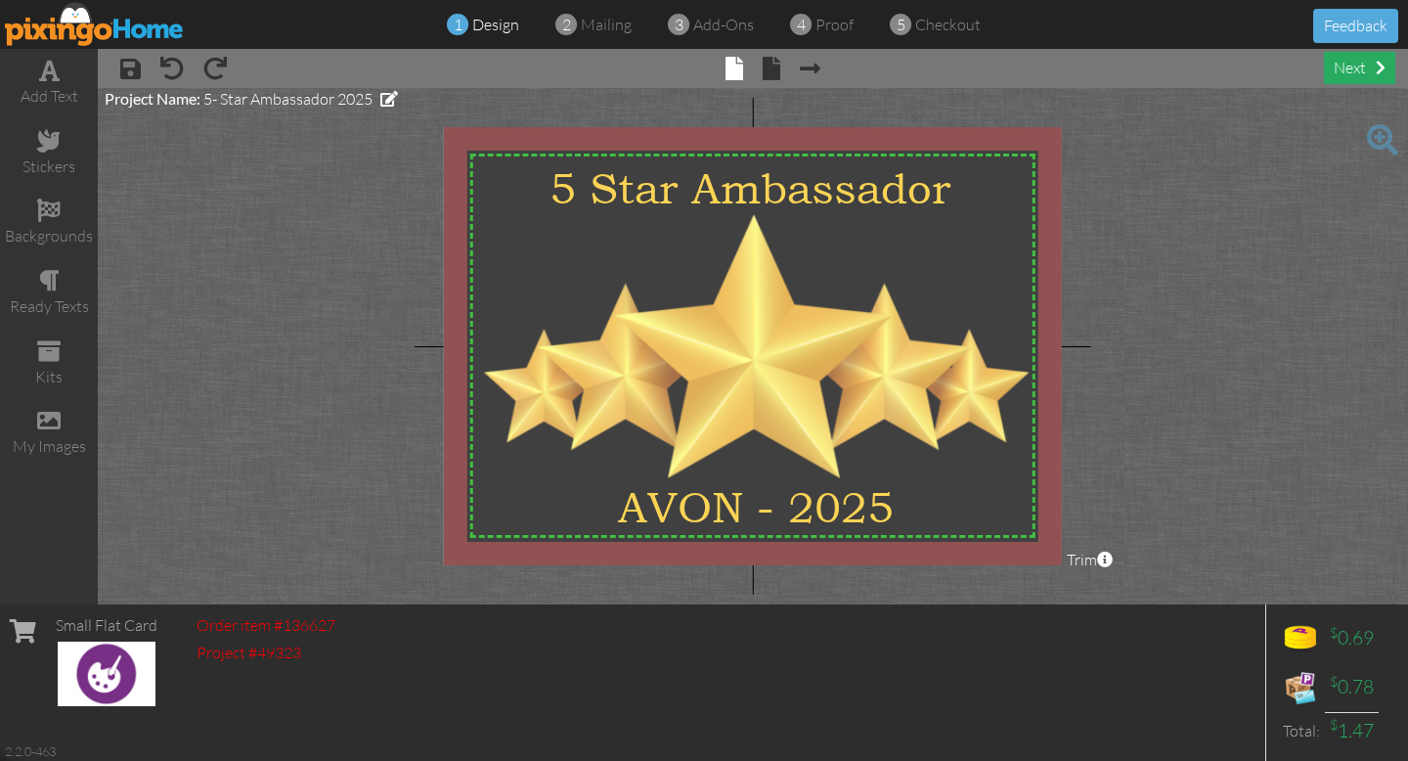
click at [1371, 67] on div "next" at bounding box center [1359, 68] width 71 height 32
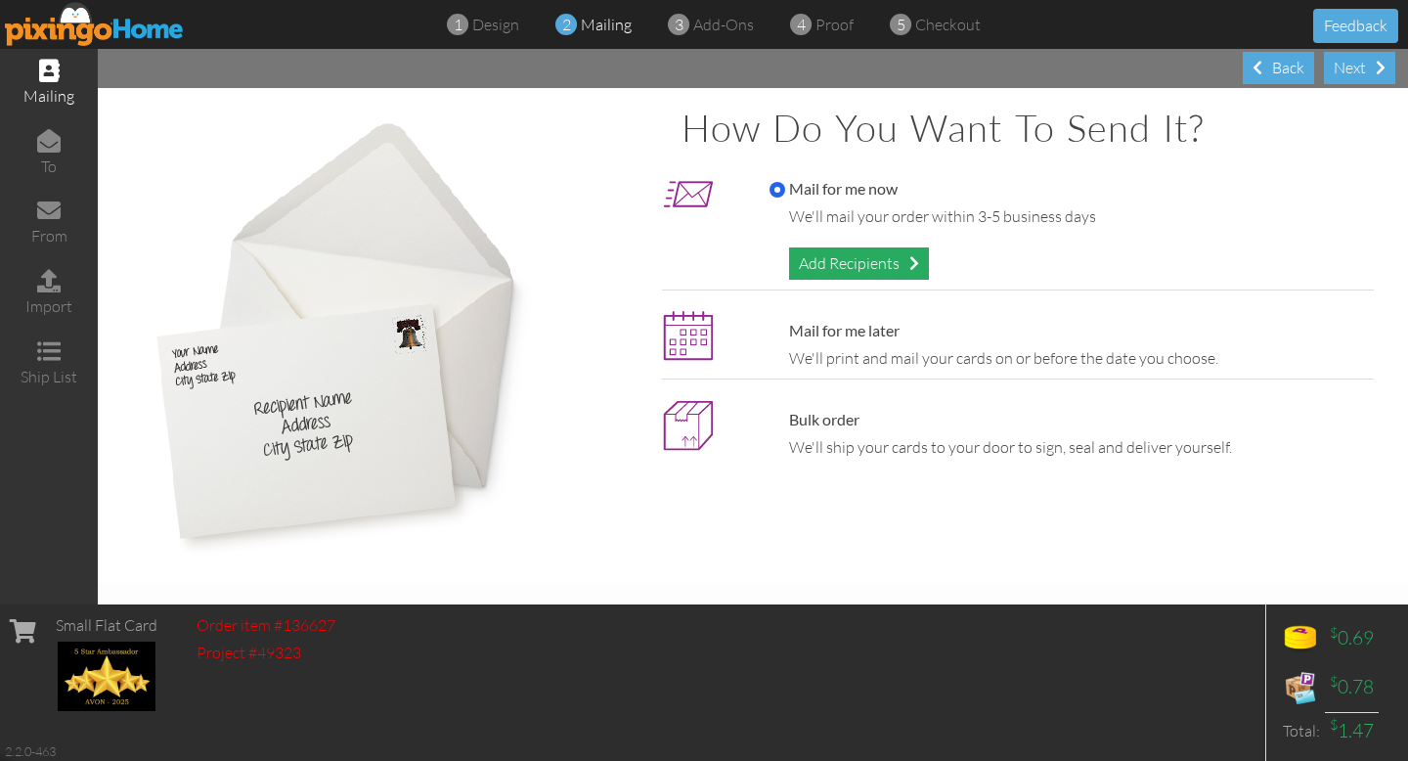
click at [882, 266] on div "Add Recipients" at bounding box center [859, 263] width 140 height 32
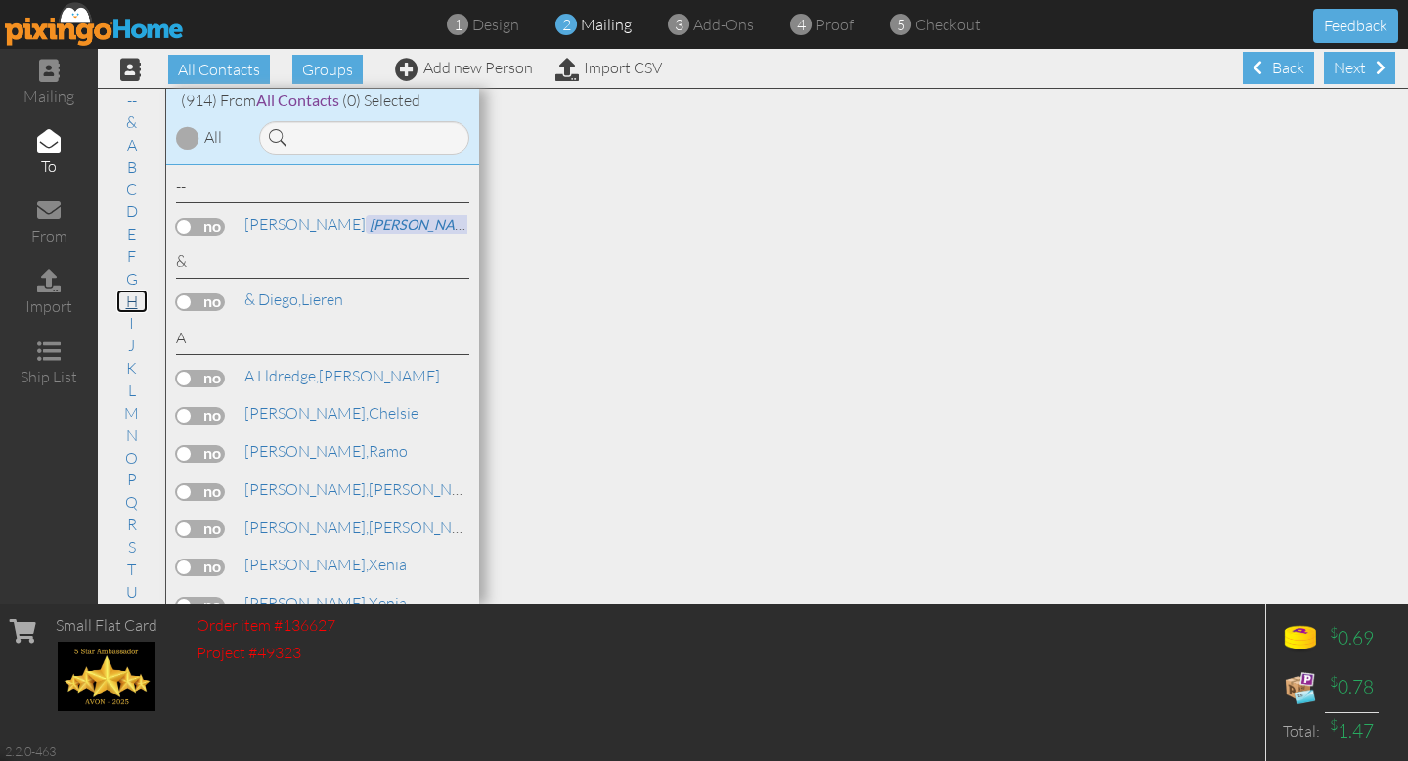
click at [131, 302] on link "H" at bounding box center [131, 300] width 31 height 23
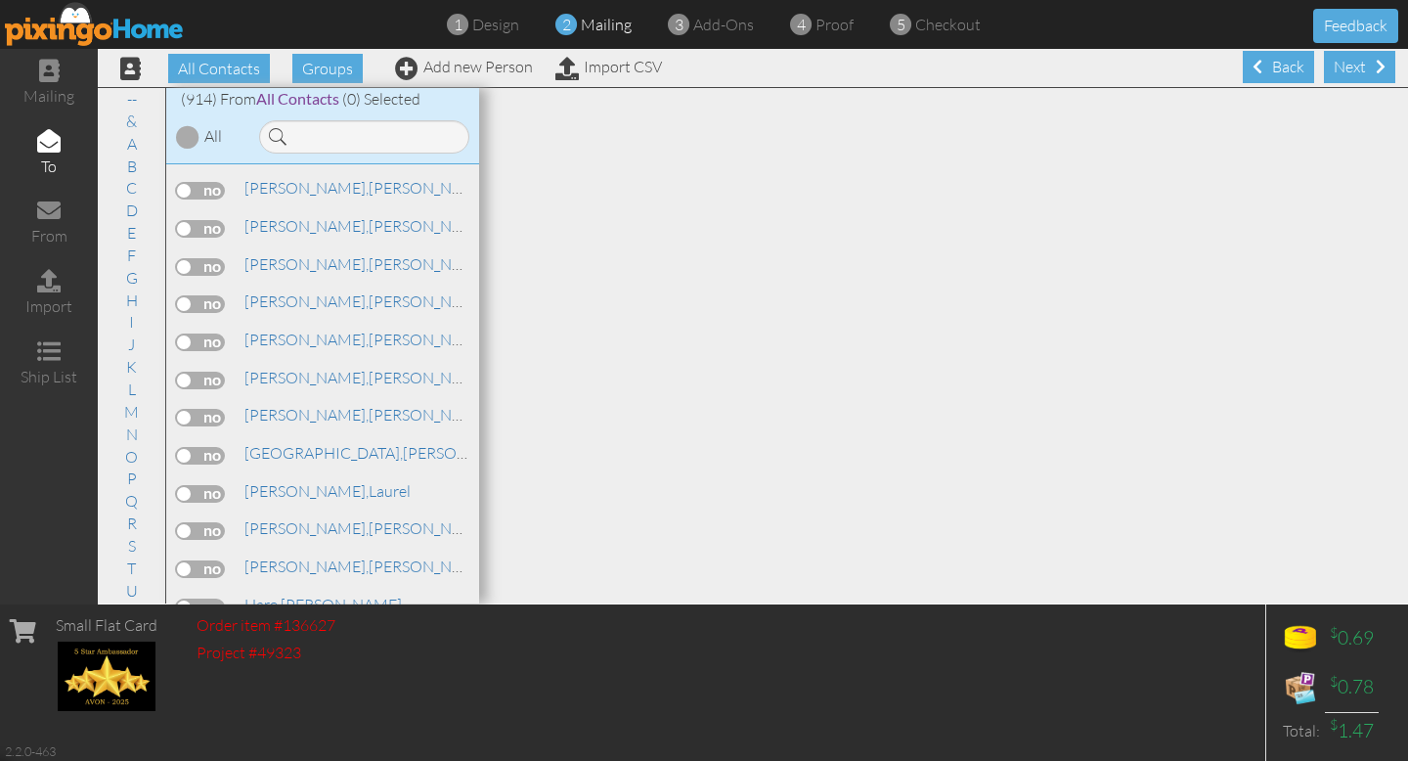
scroll to position [12486, 0]
click at [198, 594] on label at bounding box center [200, 603] width 49 height 18
click at [0, 0] on input "checkbox" at bounding box center [0, 0] width 0 height 0
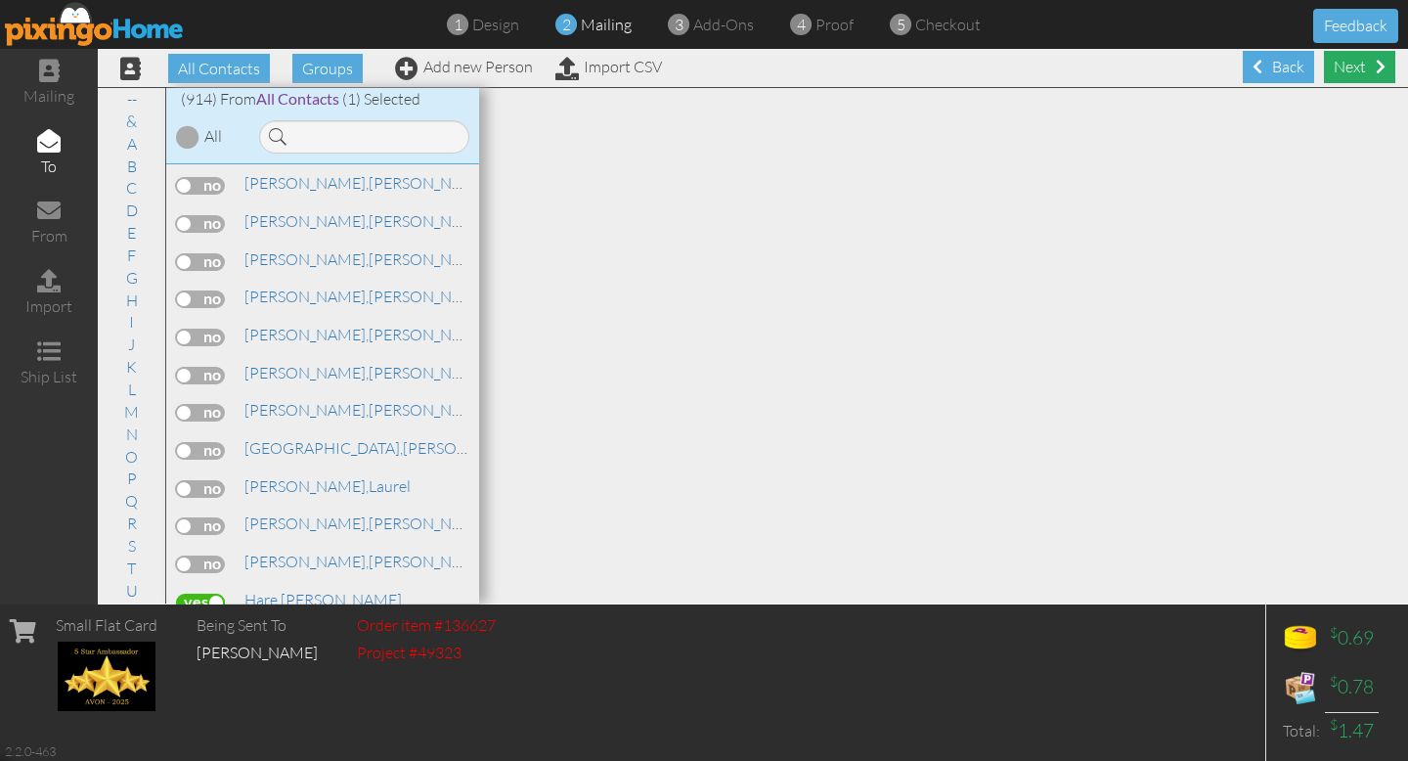
click at [1372, 67] on div "Next" at bounding box center [1359, 67] width 71 height 32
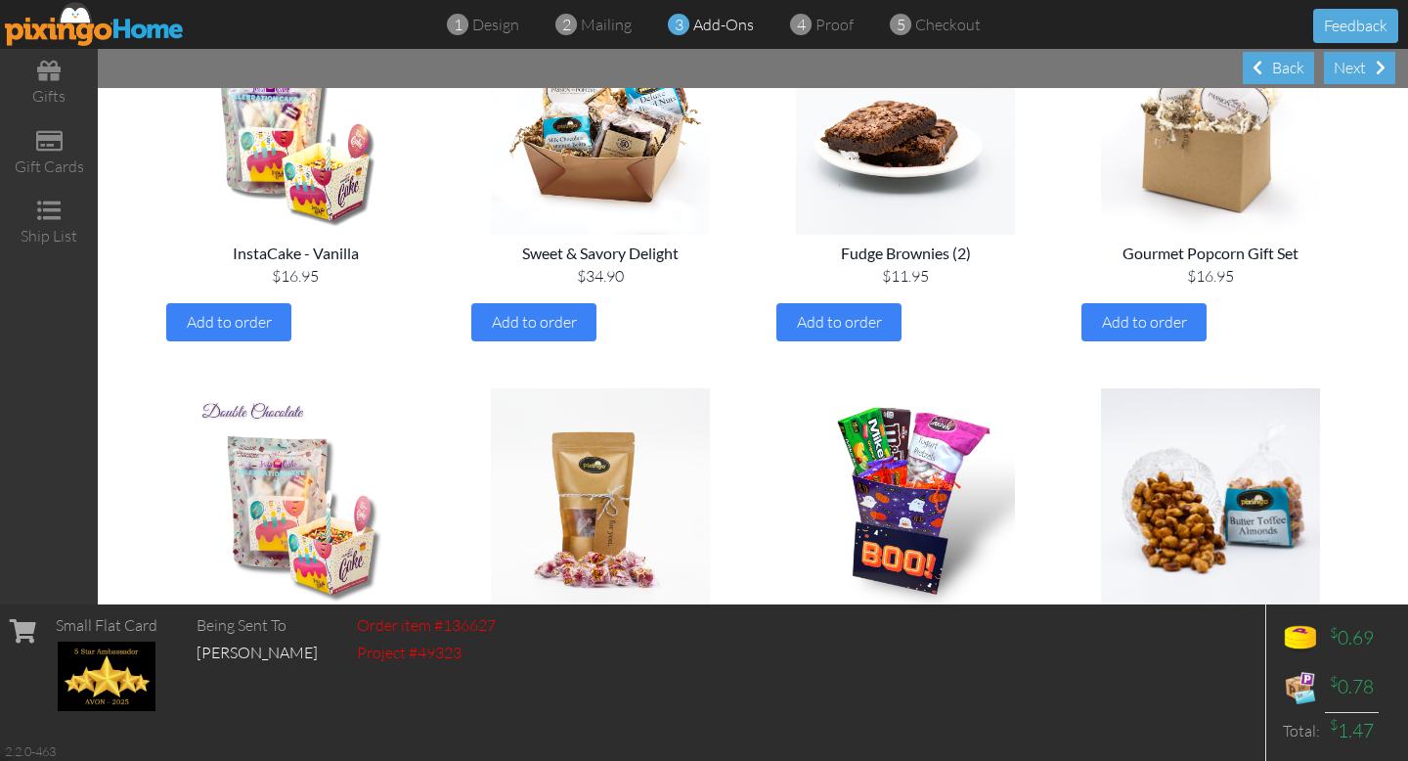
scroll to position [258, 0]
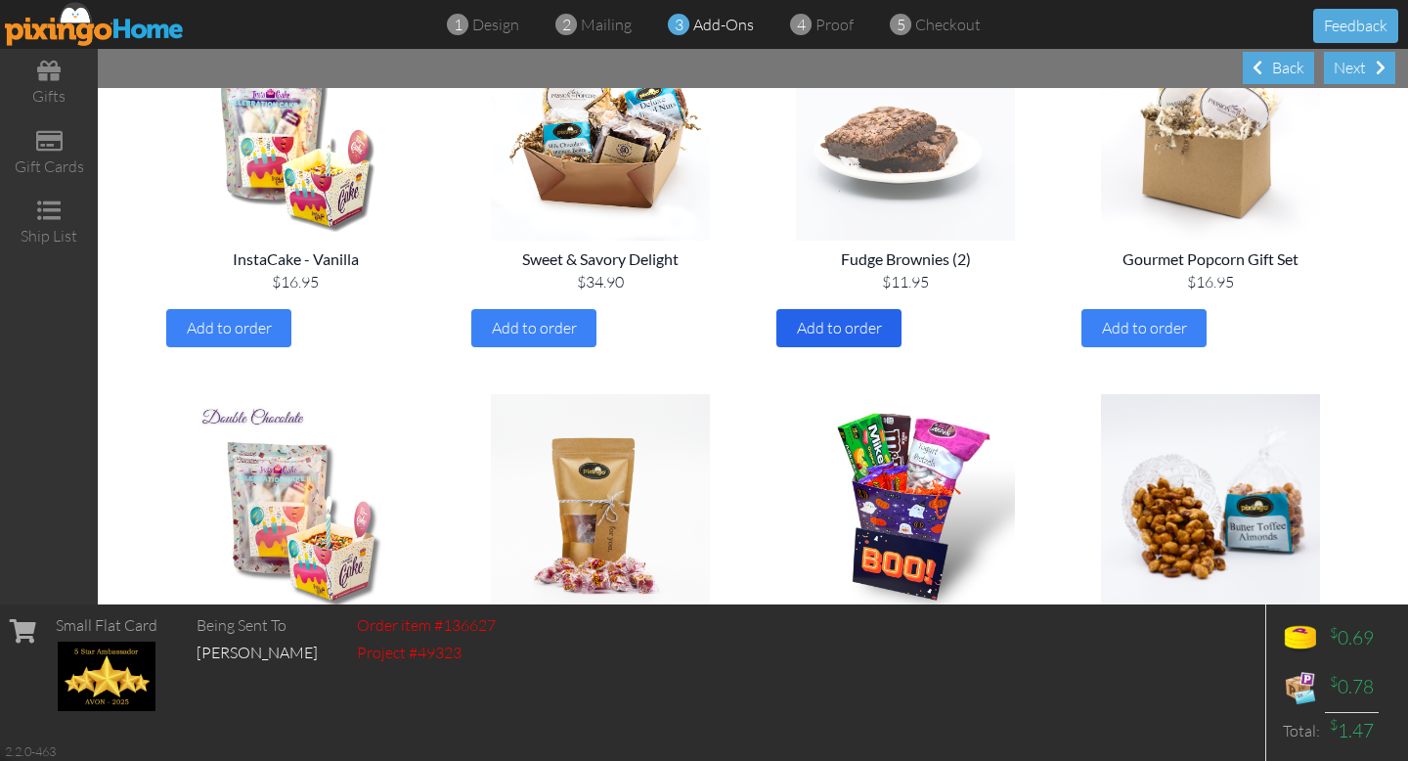
click at [846, 332] on span "Add to order" at bounding box center [839, 328] width 85 height 20
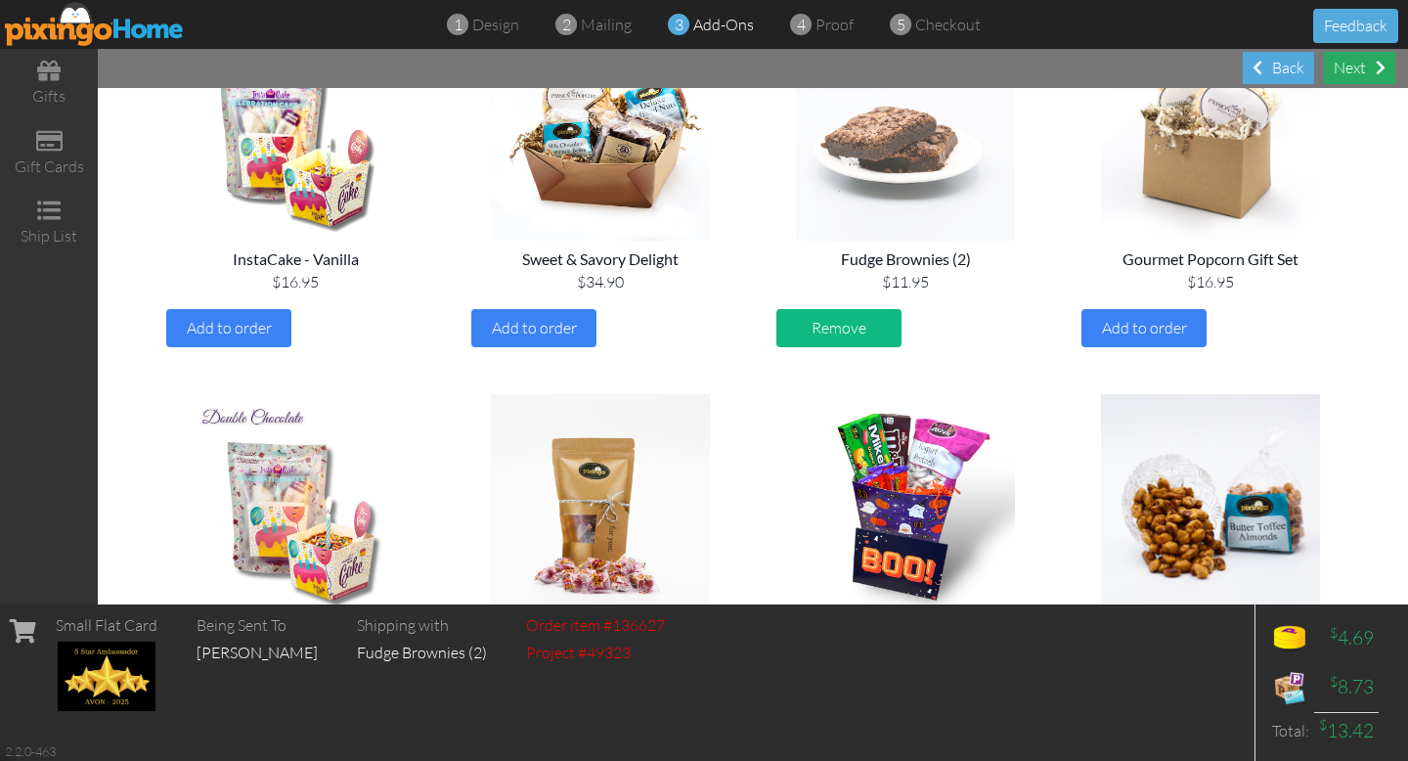
click at [1374, 66] on div "Next" at bounding box center [1359, 68] width 71 height 32
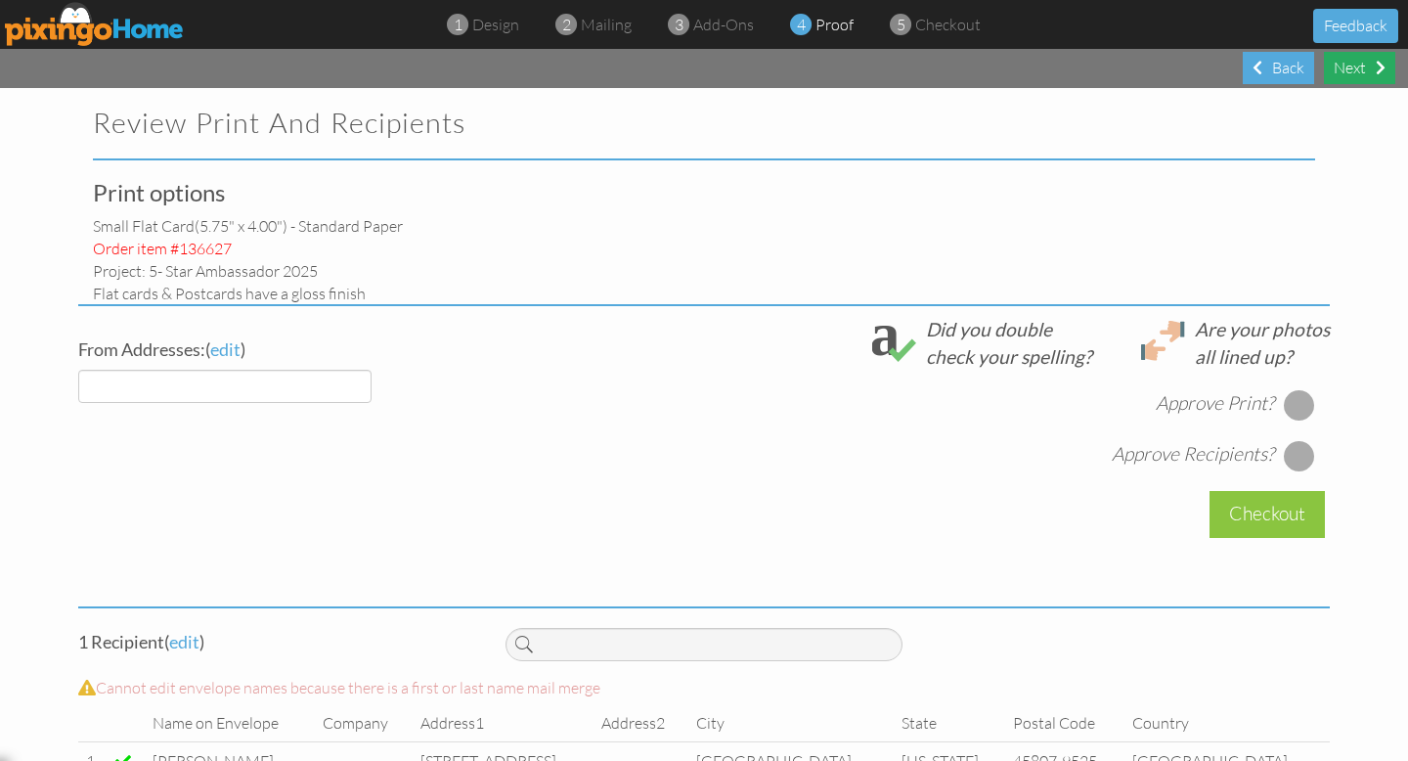
select select "object:7504"
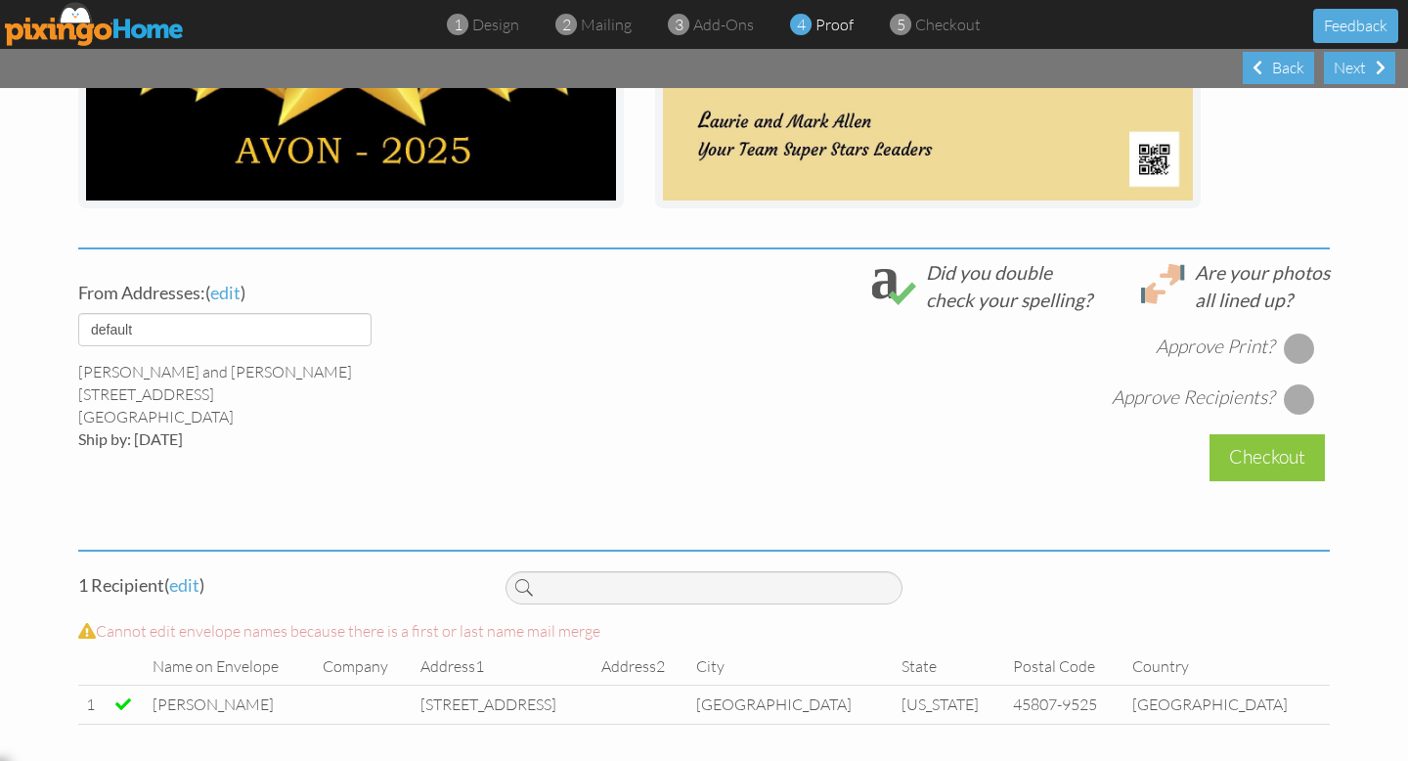
scroll to position [572, 0]
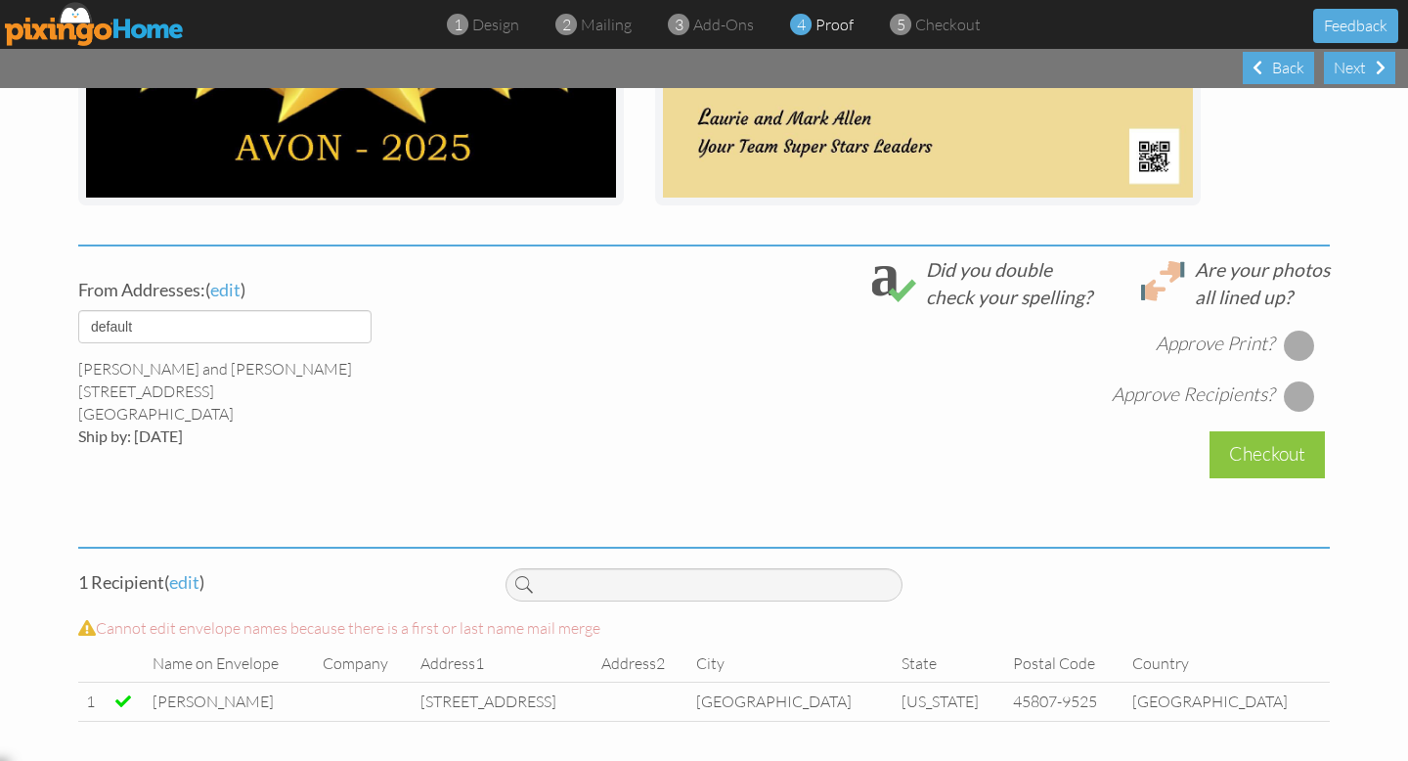
click at [1293, 338] on div at bounding box center [1299, 345] width 31 height 31
click at [1299, 400] on div at bounding box center [1299, 395] width 31 height 31
click at [1267, 455] on div "Checkout" at bounding box center [1267, 454] width 115 height 46
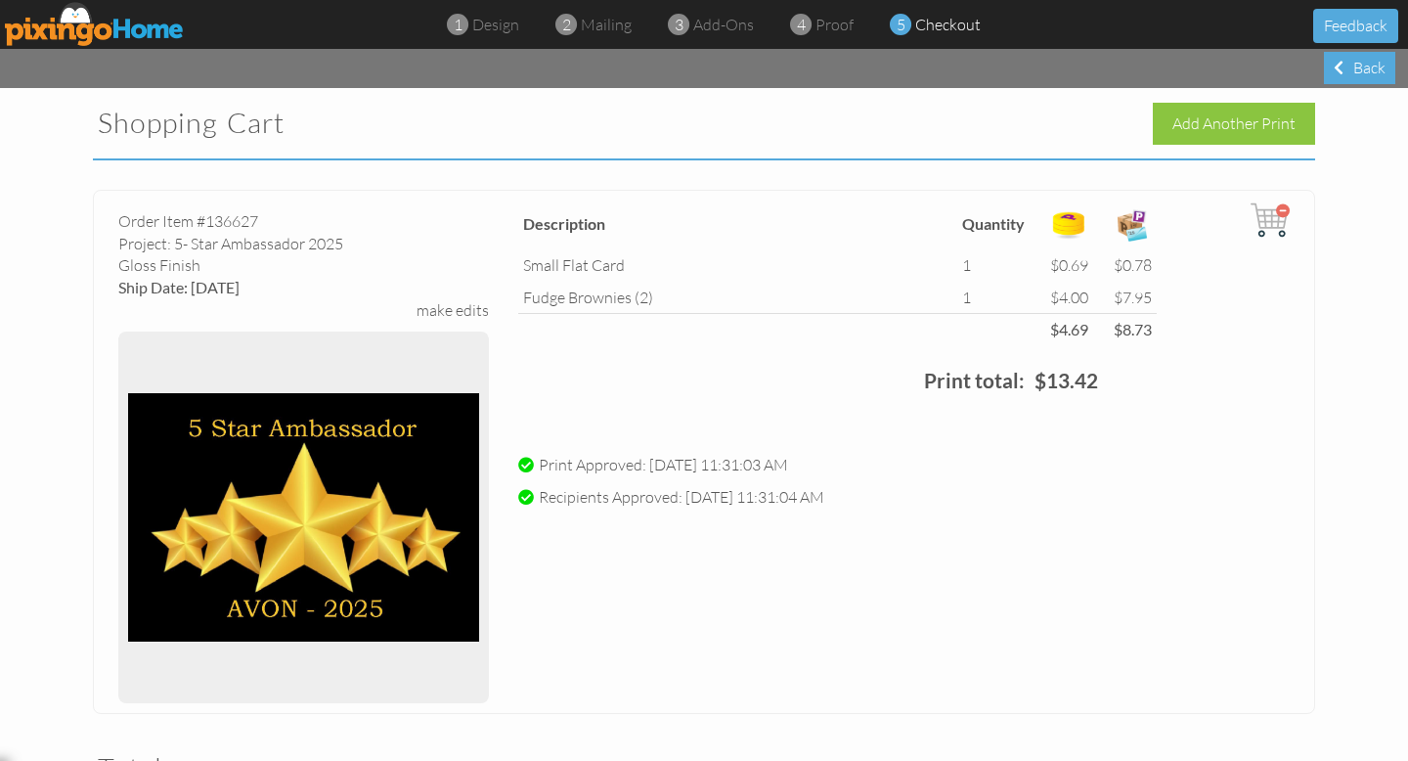
scroll to position [480, 0]
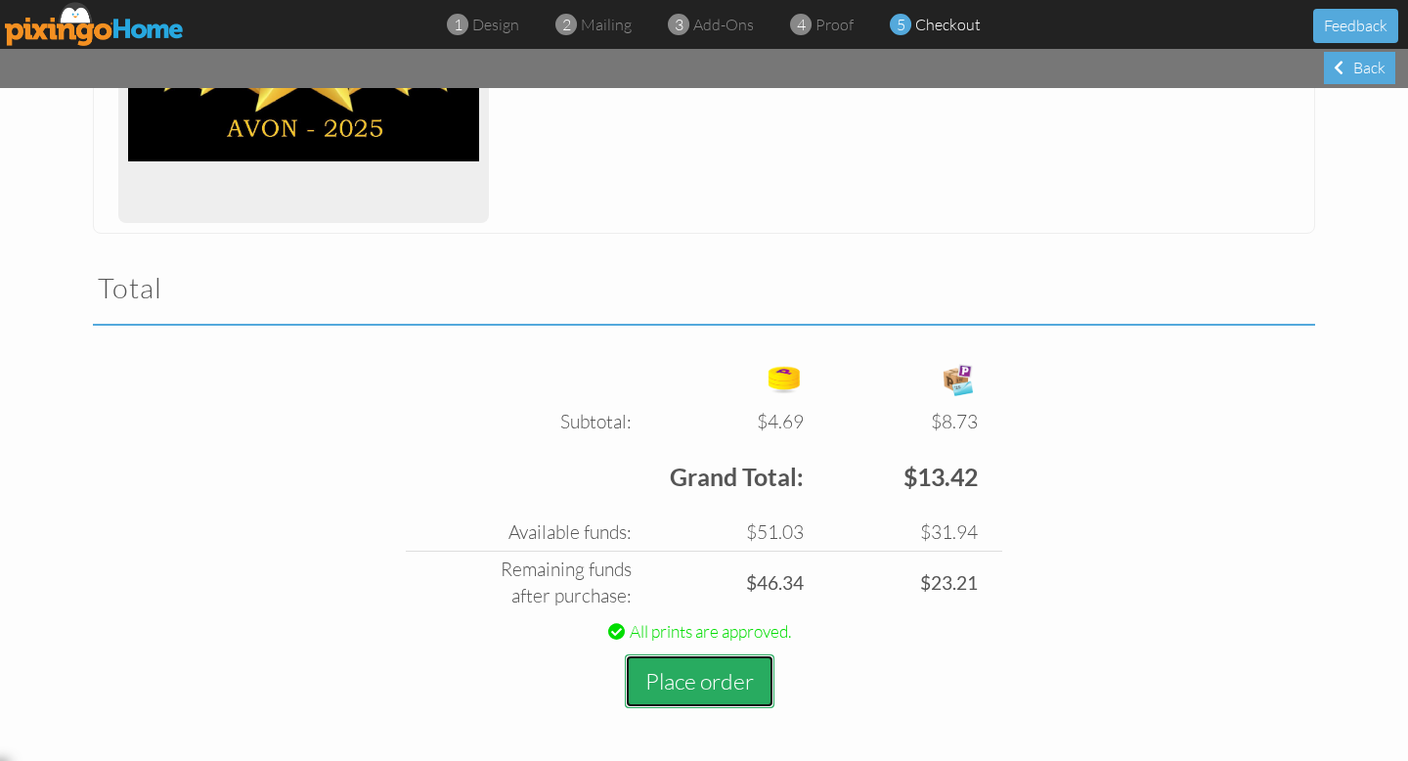
click at [704, 687] on button "Place order" at bounding box center [700, 681] width 150 height 54
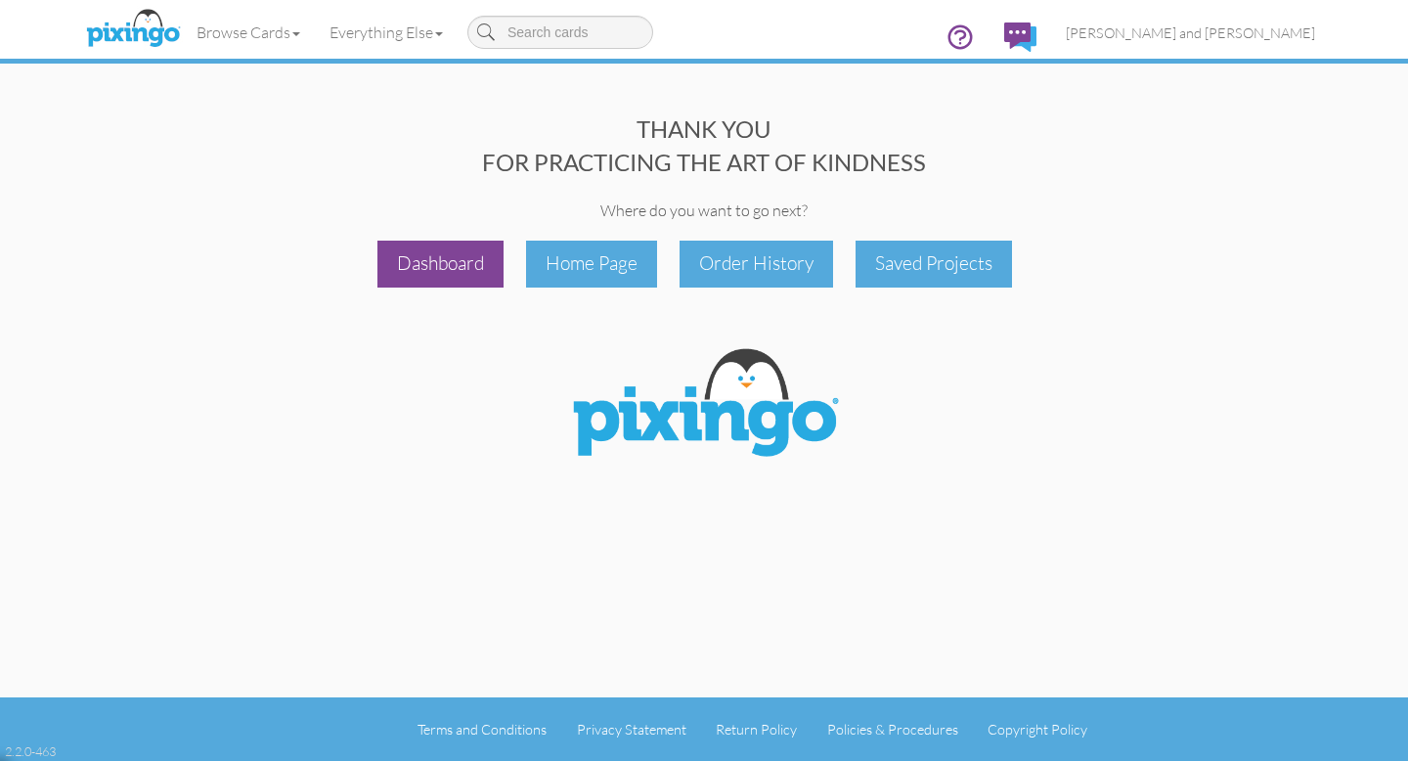
click at [461, 268] on div "Dashboard" at bounding box center [440, 264] width 126 height 46
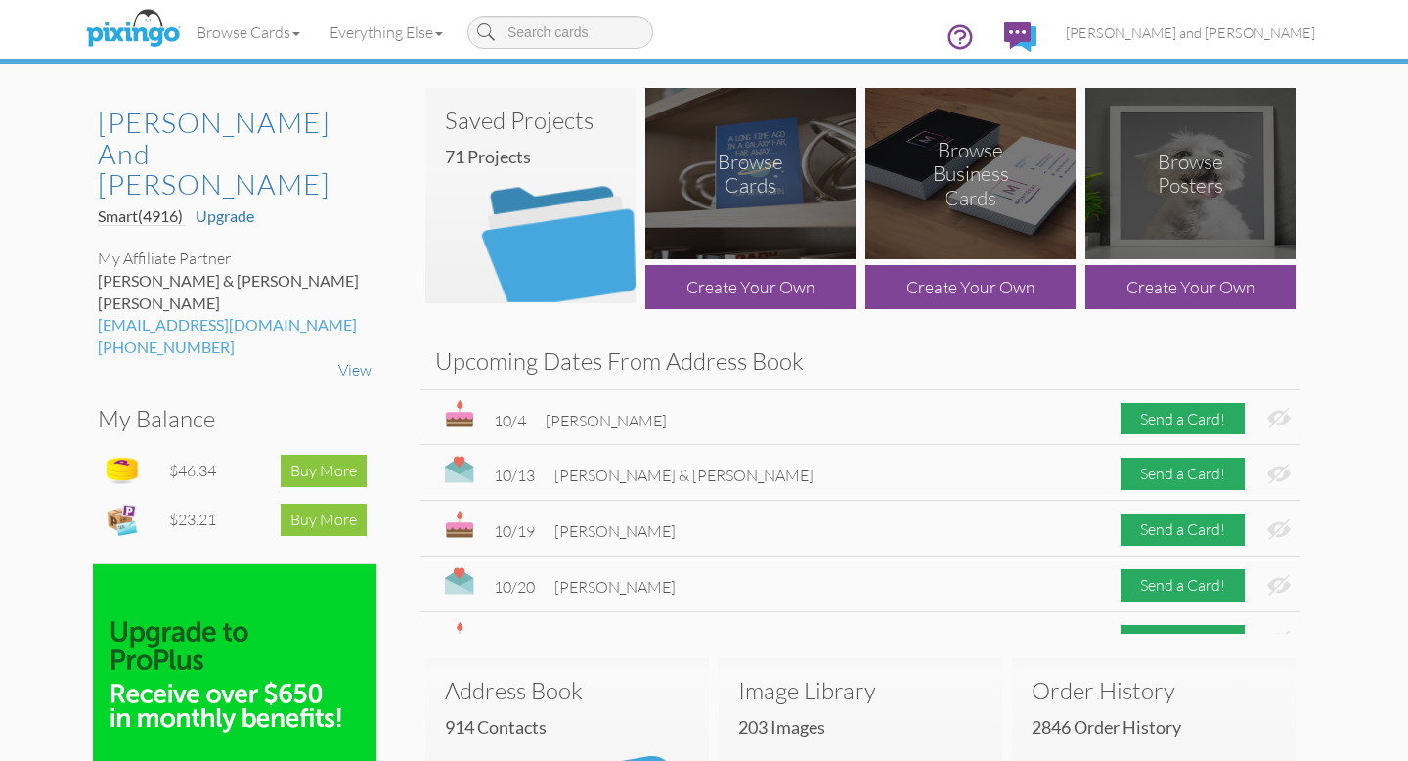
click at [548, 240] on img at bounding box center [530, 195] width 210 height 215
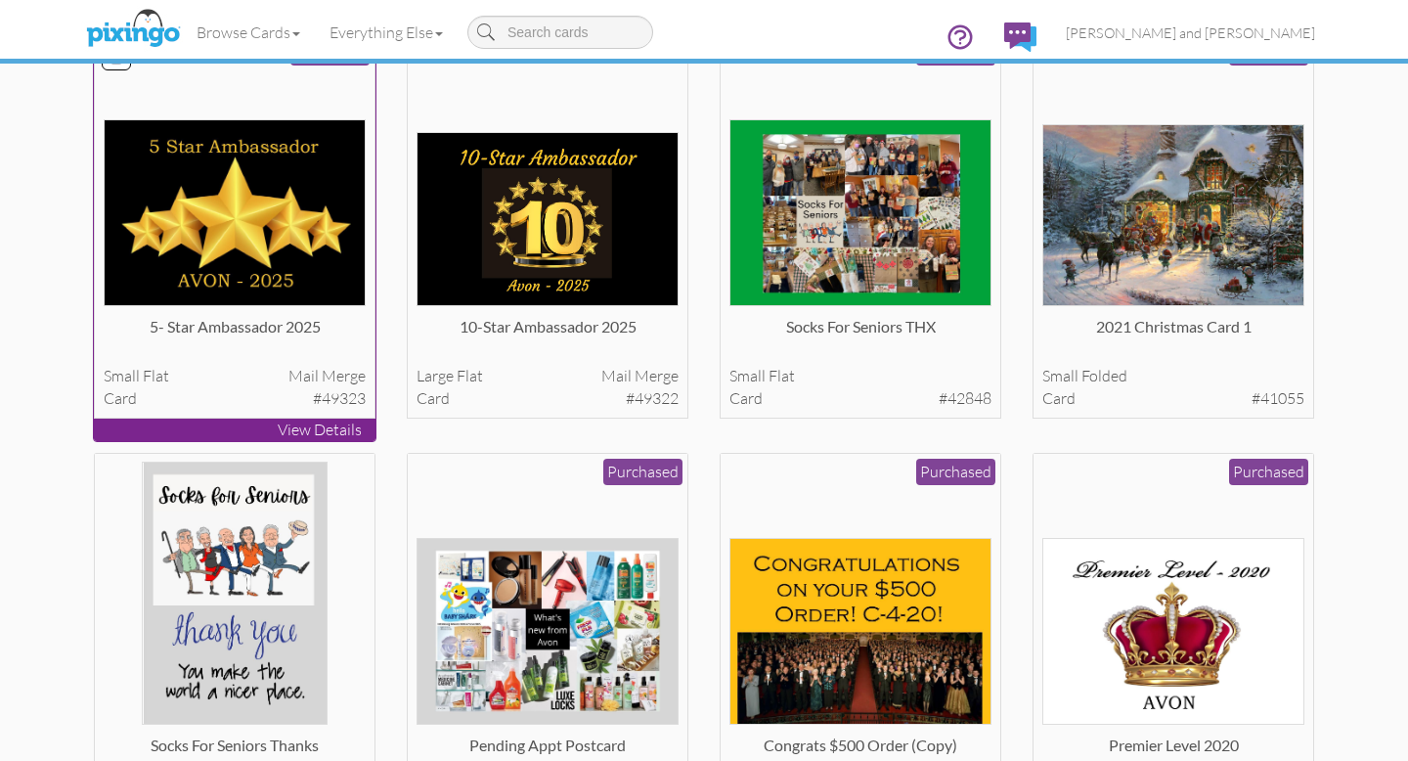
scroll to position [3928, 0]
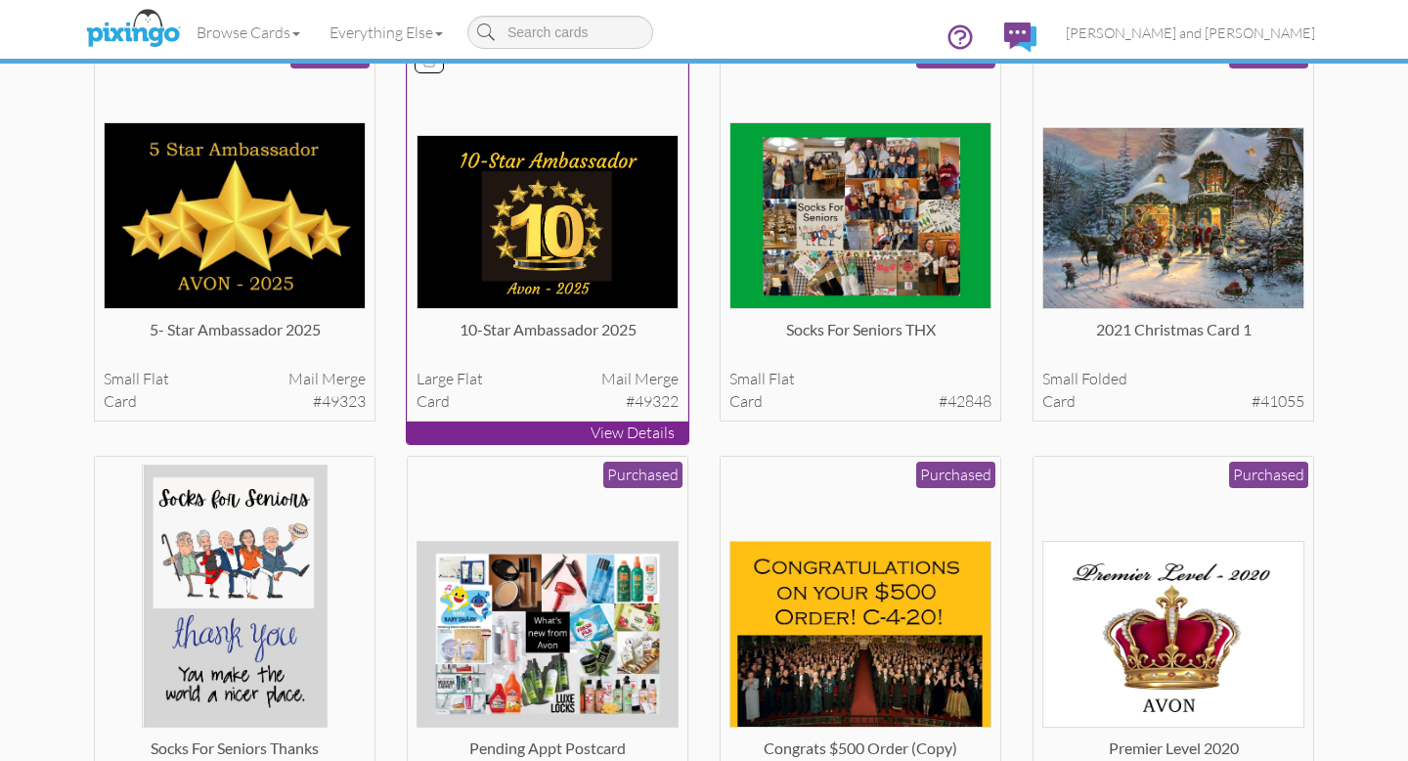
click at [543, 229] on img at bounding box center [548, 221] width 263 height 173
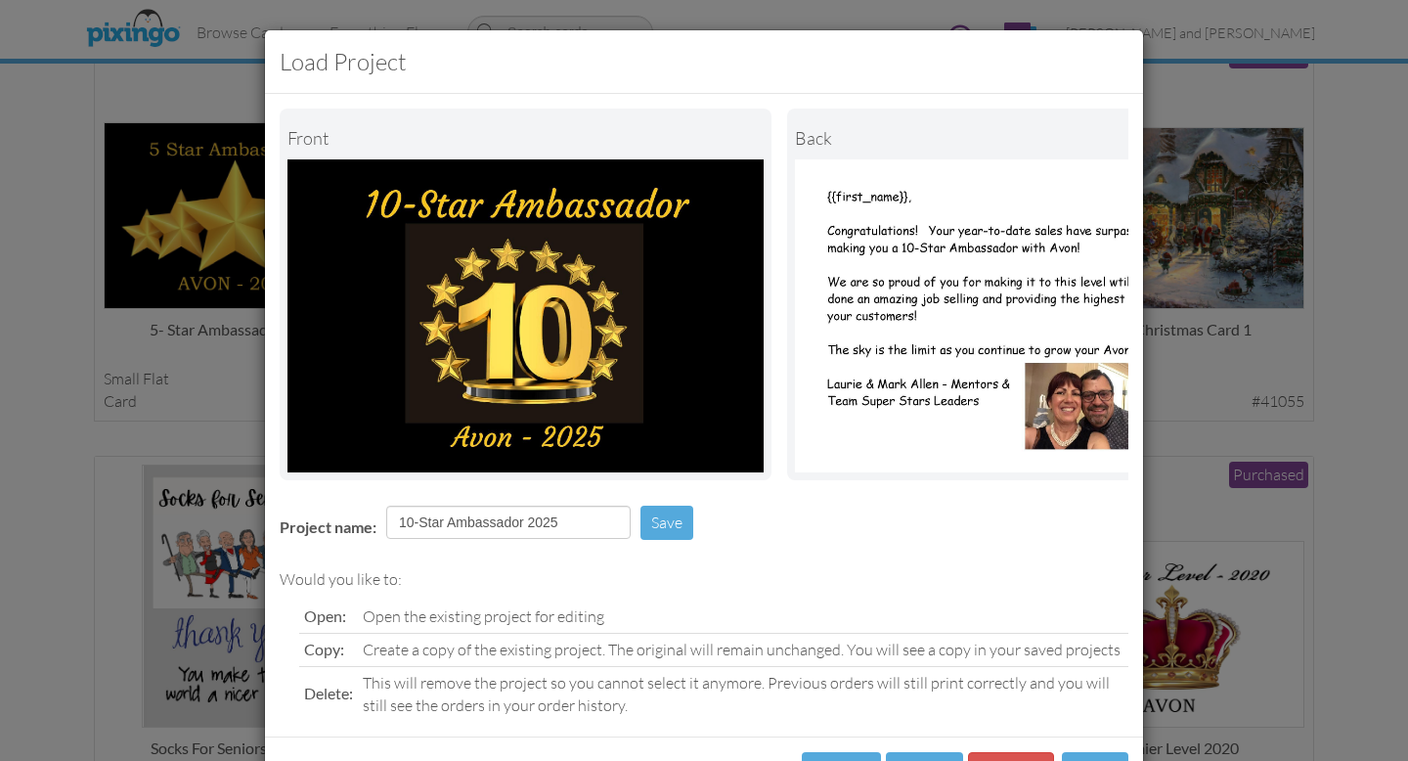
scroll to position [79, 0]
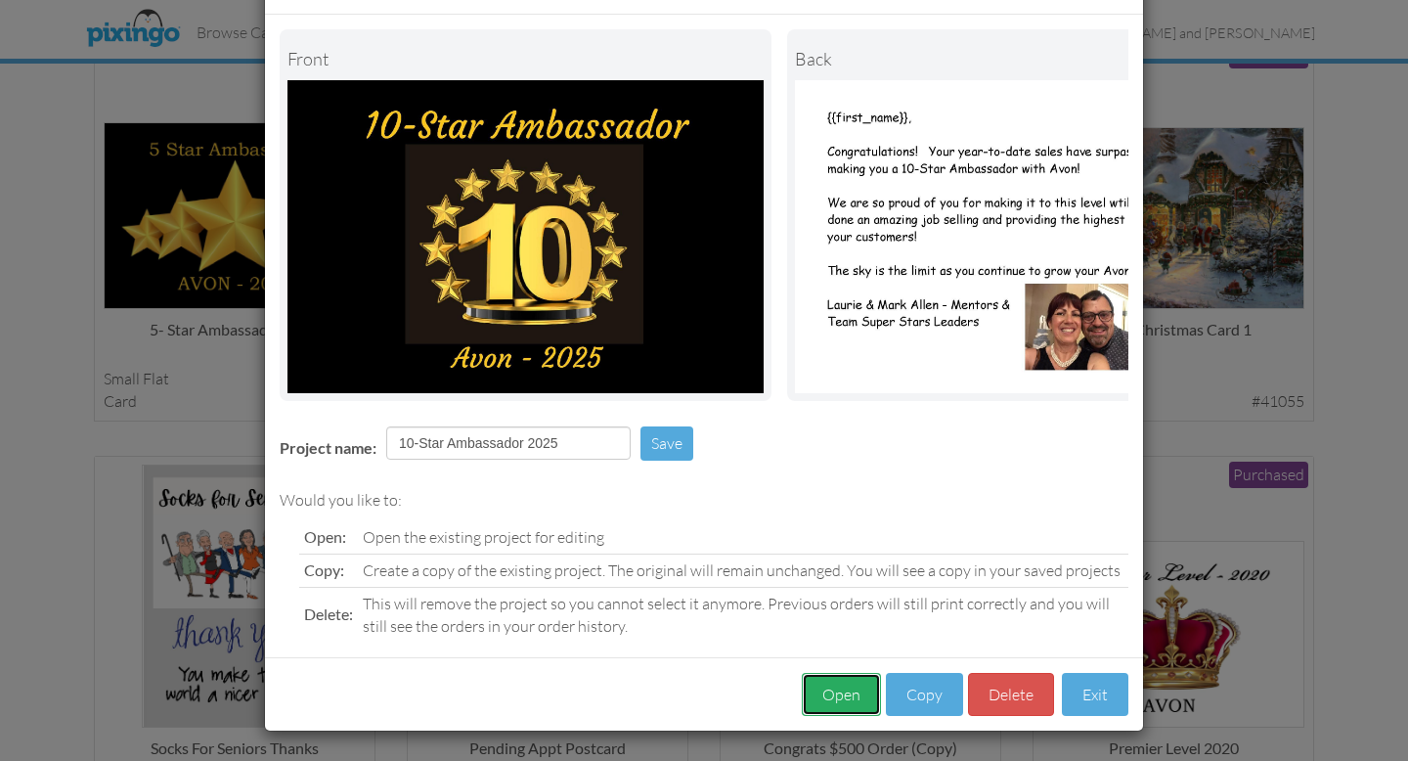
click at [846, 693] on button "Open" at bounding box center [841, 695] width 79 height 44
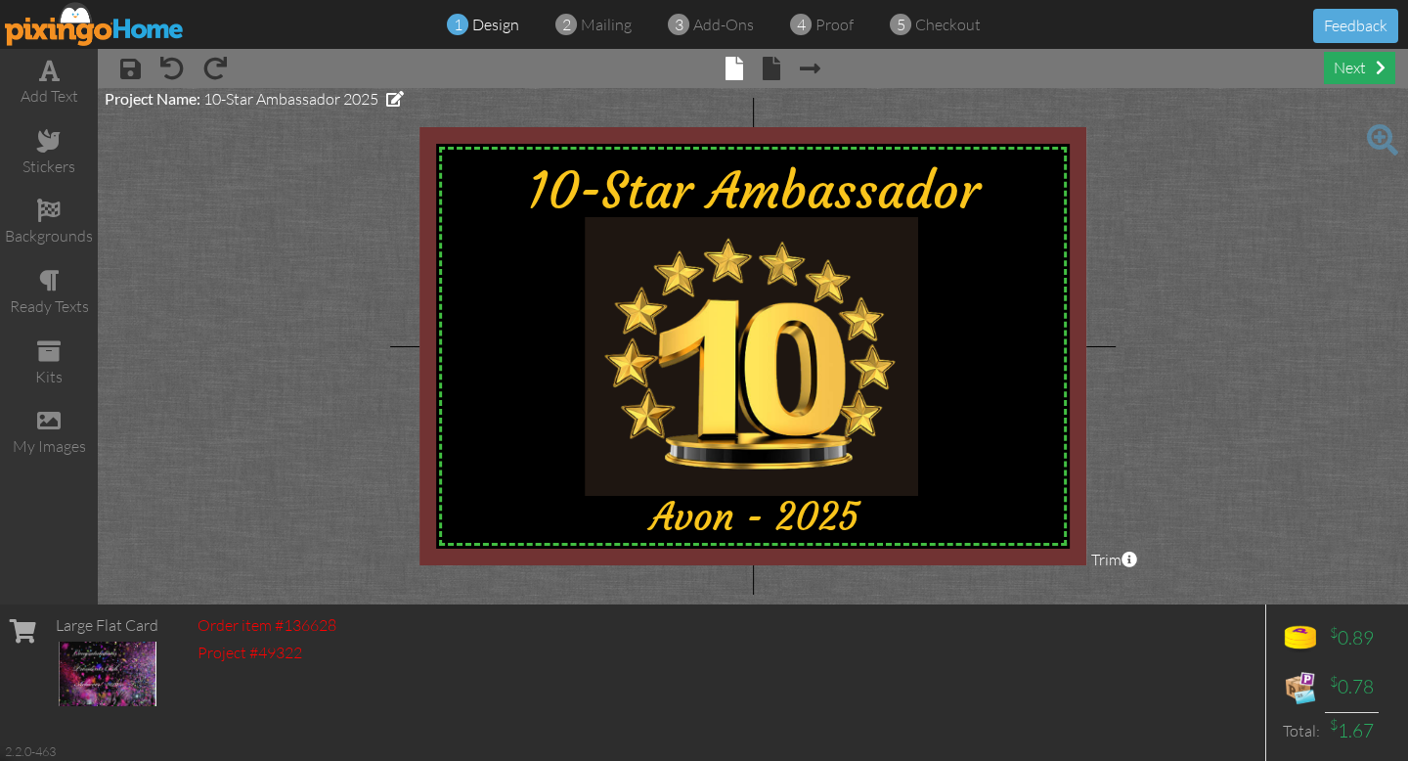
click at [1374, 62] on div "next" at bounding box center [1359, 68] width 71 height 32
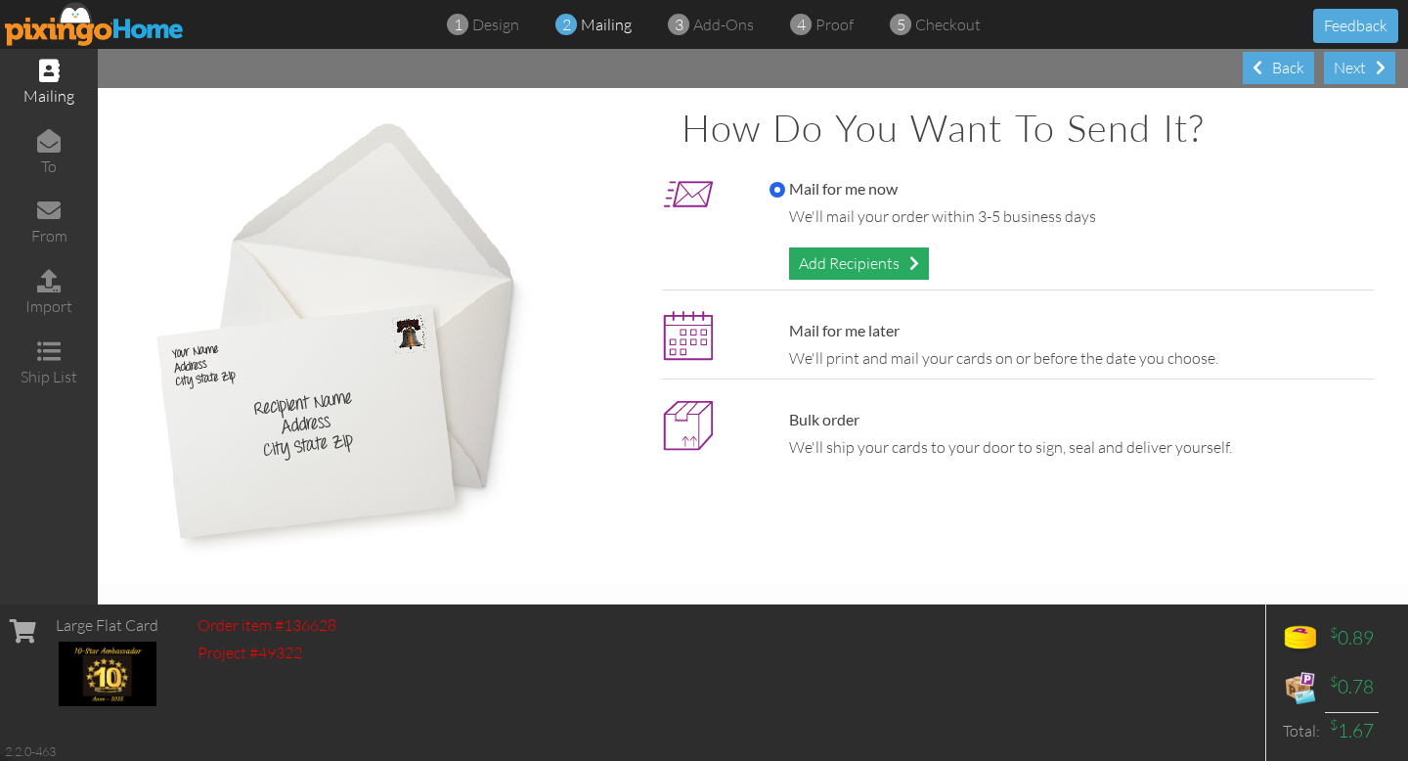
click at [880, 273] on div "Add Recipients" at bounding box center [859, 263] width 140 height 32
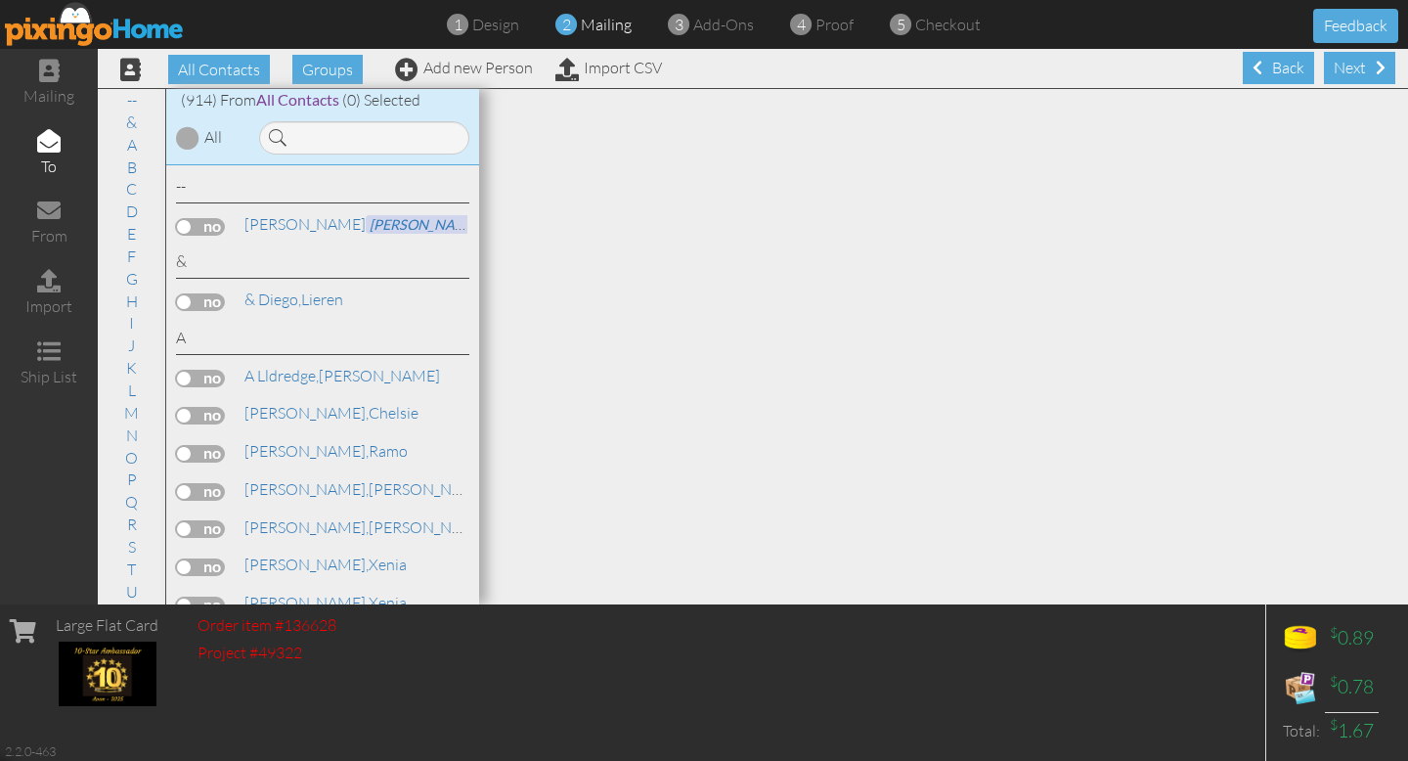
scroll to position [88, 0]
click at [135, 549] on link "W" at bounding box center [131, 547] width 35 height 23
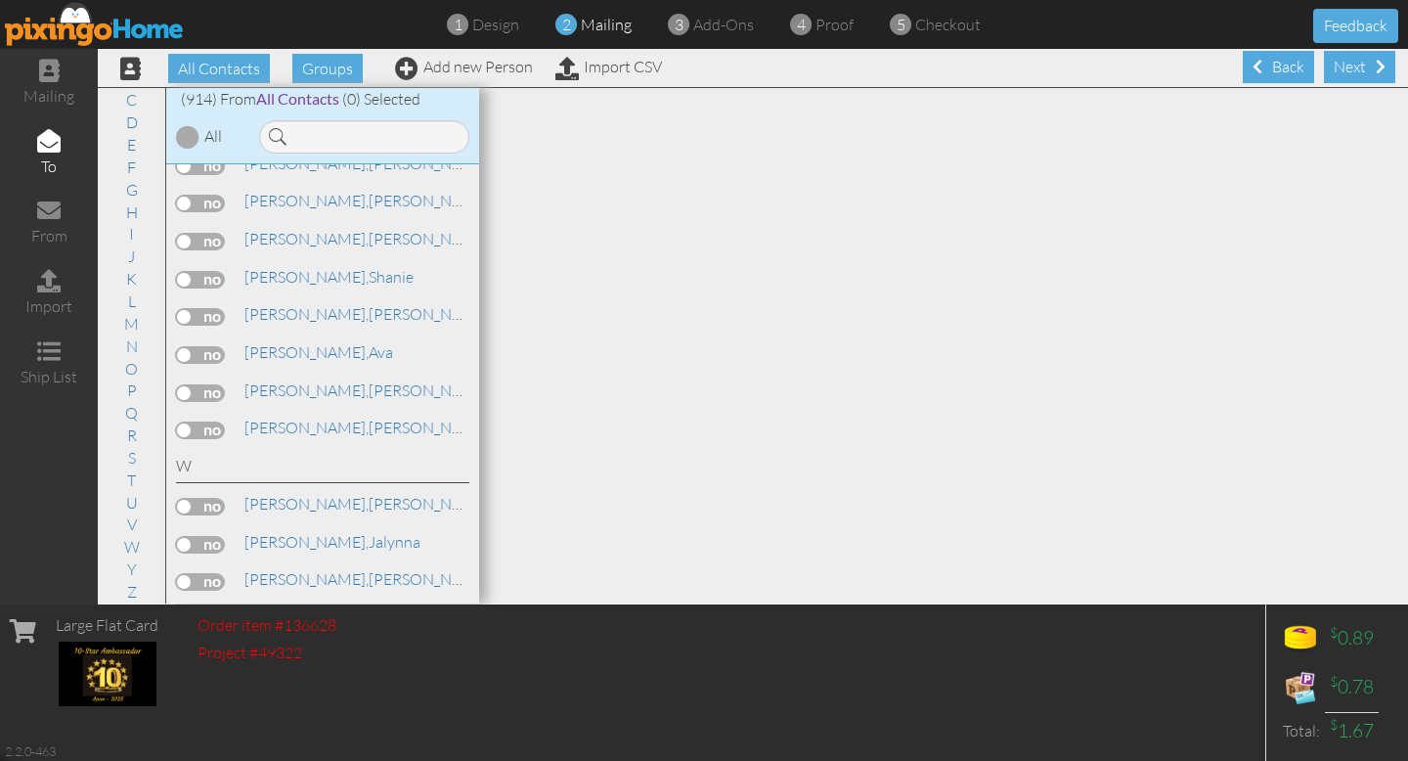
scroll to position [32218, 0]
click at [0, 0] on input "checkbox" at bounding box center [0, 0] width 0 height 0
click at [1380, 61] on span at bounding box center [1381, 67] width 10 height 16
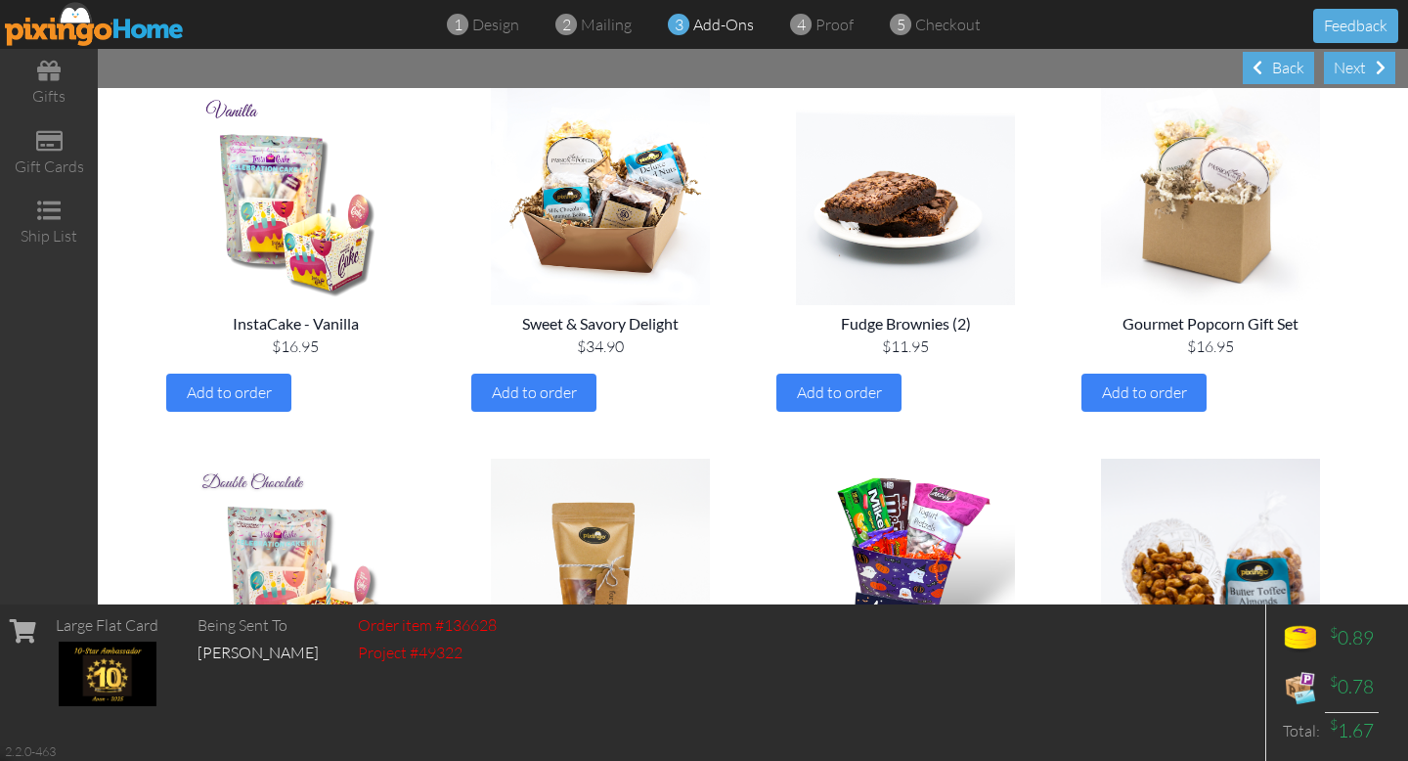
scroll to position [193, 0]
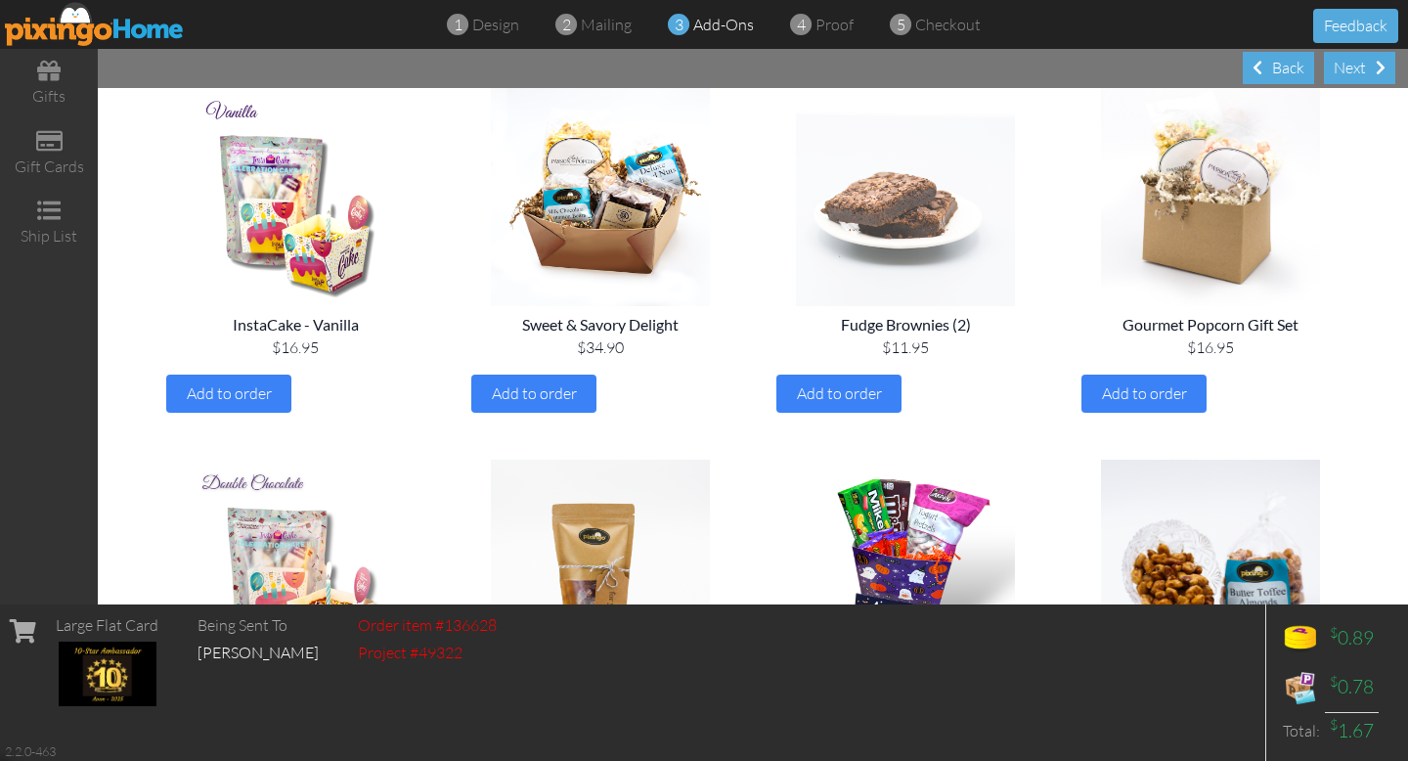
click at [910, 219] on img at bounding box center [906, 196] width 274 height 219
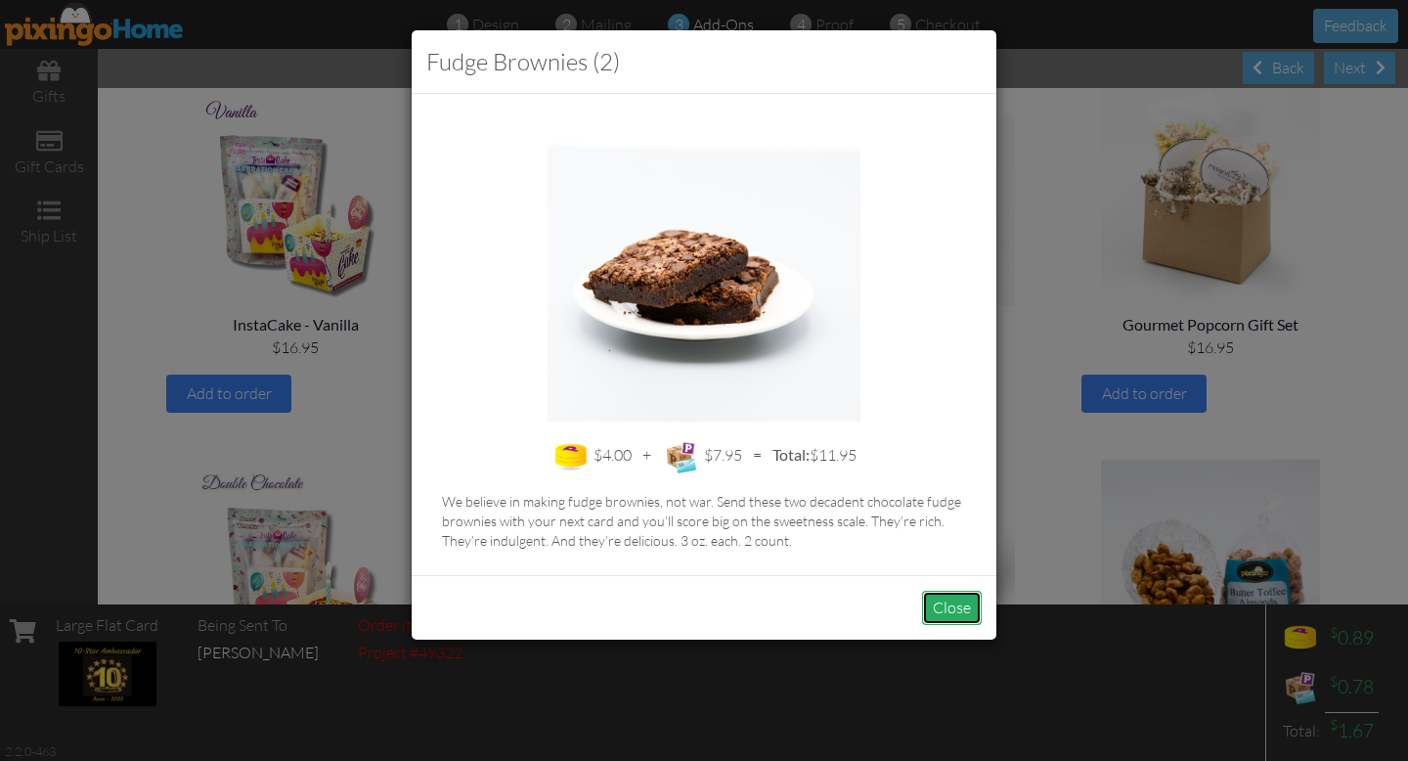
click at [951, 609] on button "Close" at bounding box center [952, 608] width 60 height 34
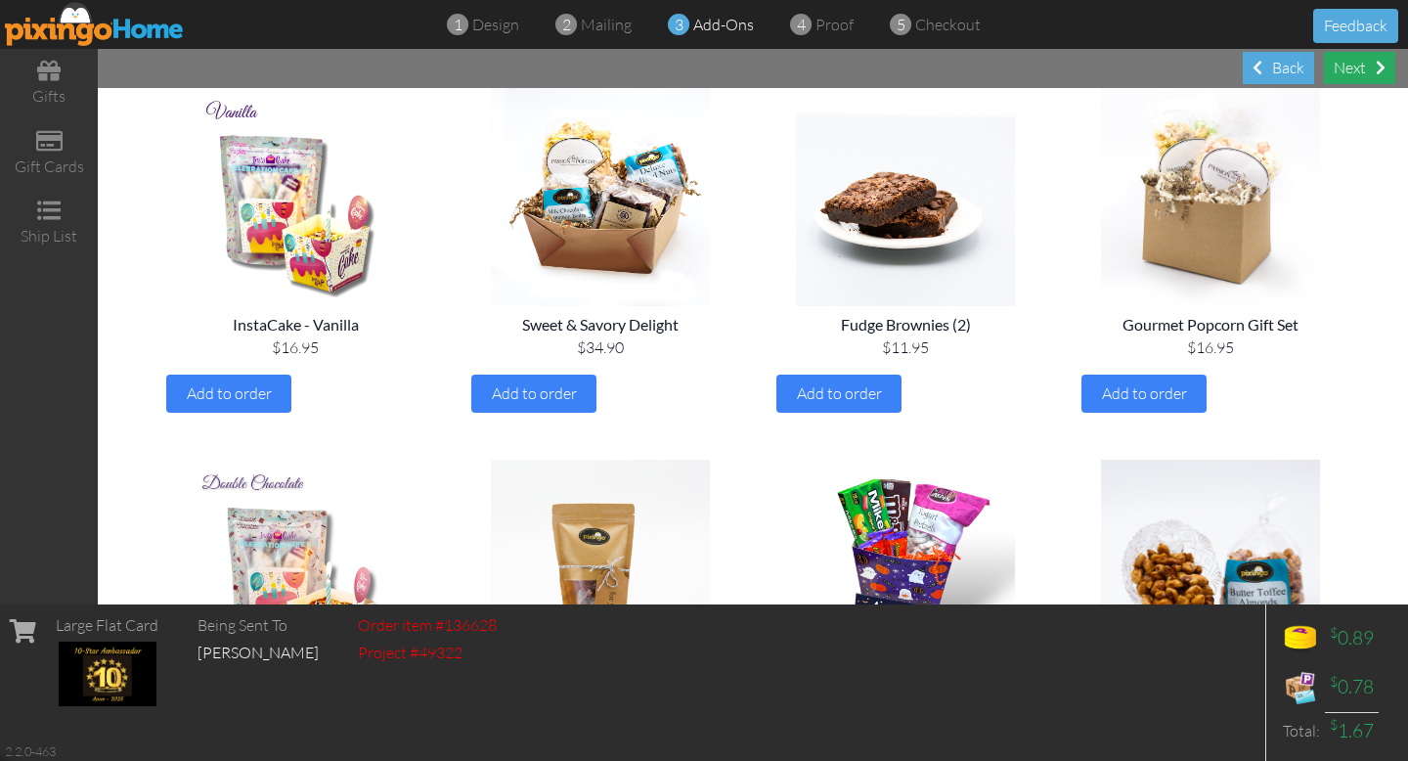
click at [1352, 64] on div "Next" at bounding box center [1359, 68] width 71 height 32
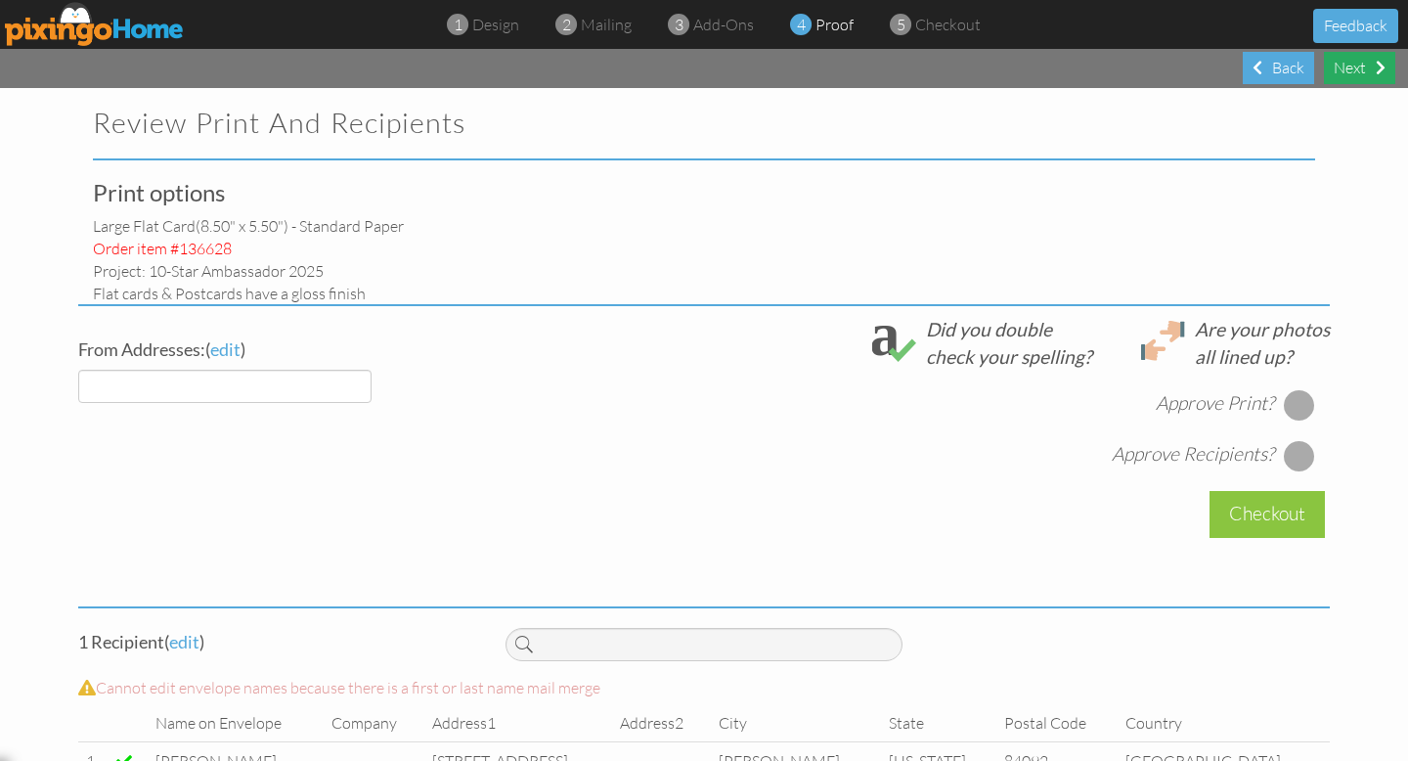
select select "object:10779"
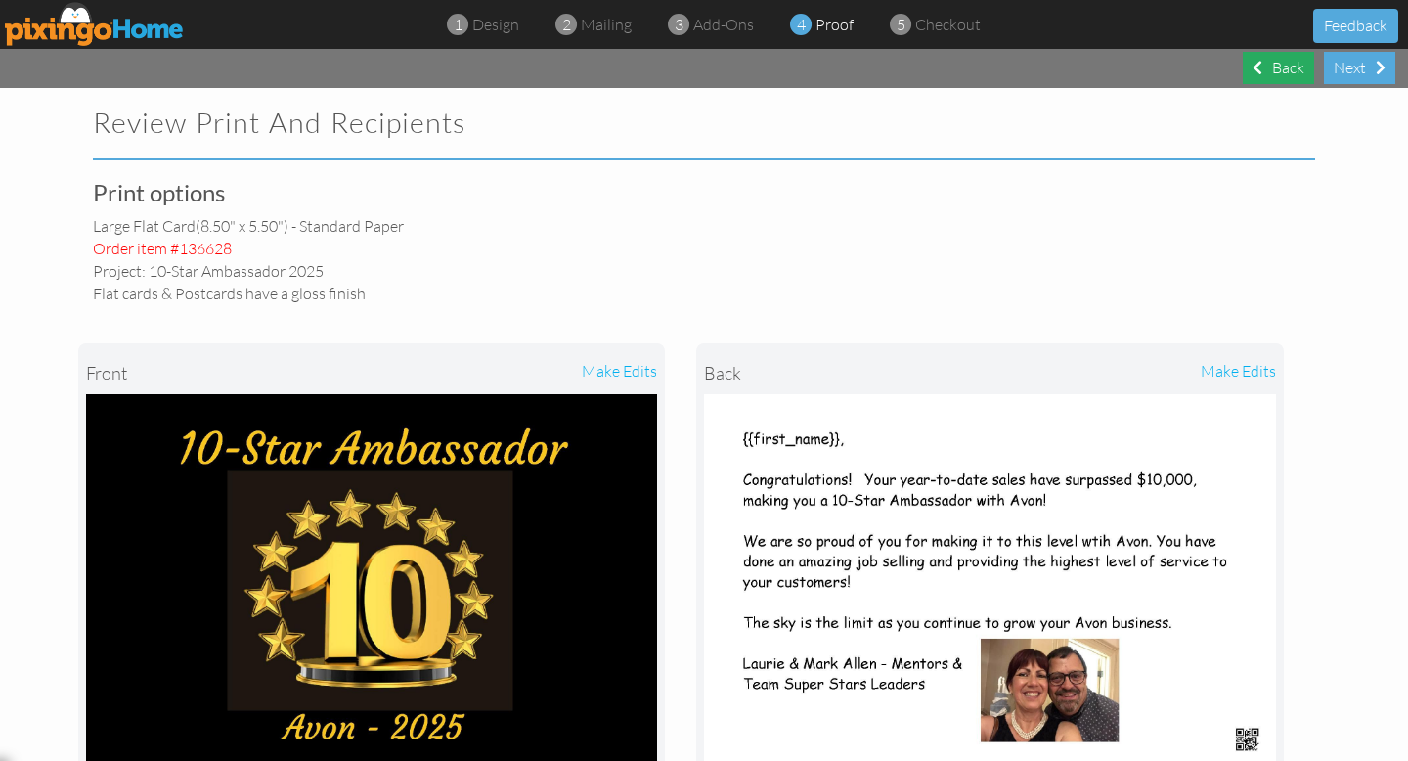
click at [1263, 65] on div "Back" at bounding box center [1278, 68] width 71 height 32
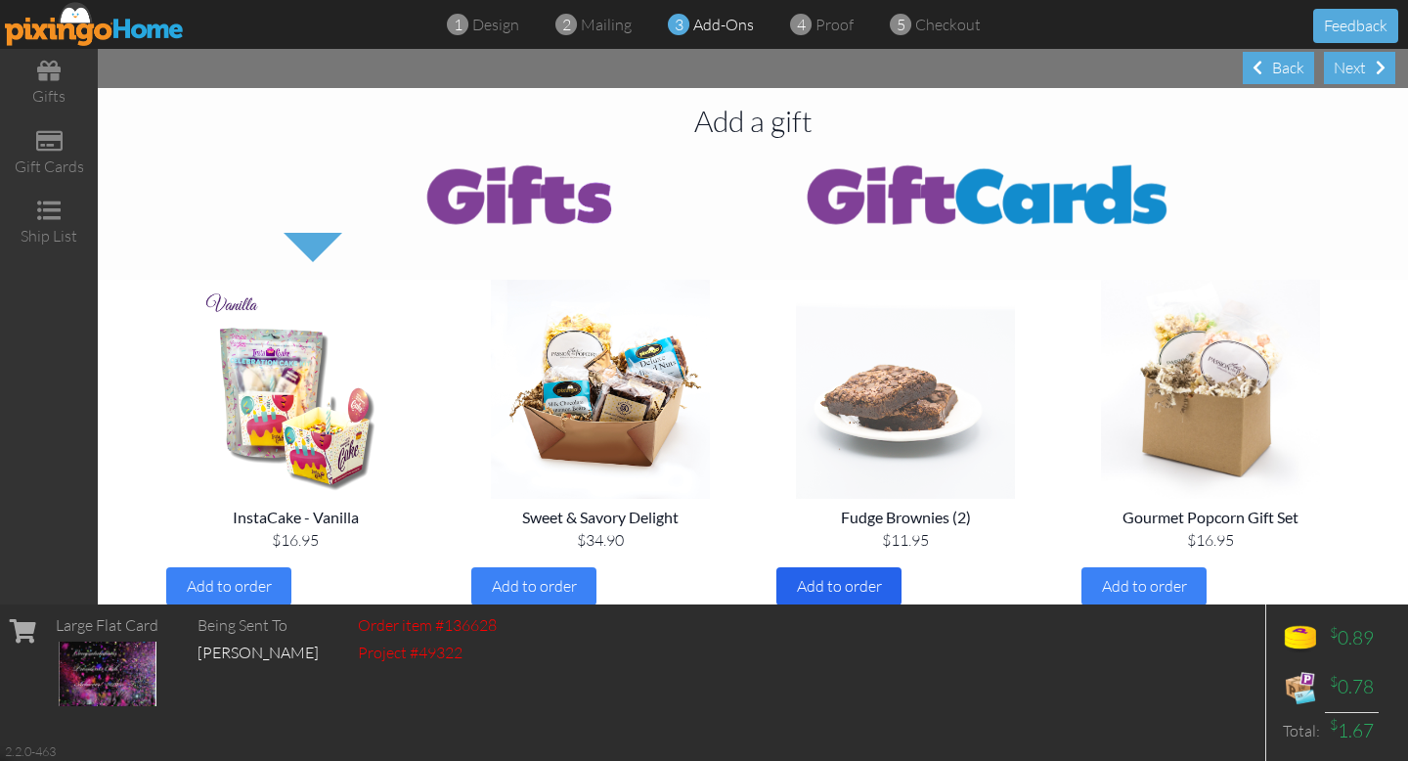
click at [844, 582] on span "Add to order" at bounding box center [839, 586] width 85 height 20
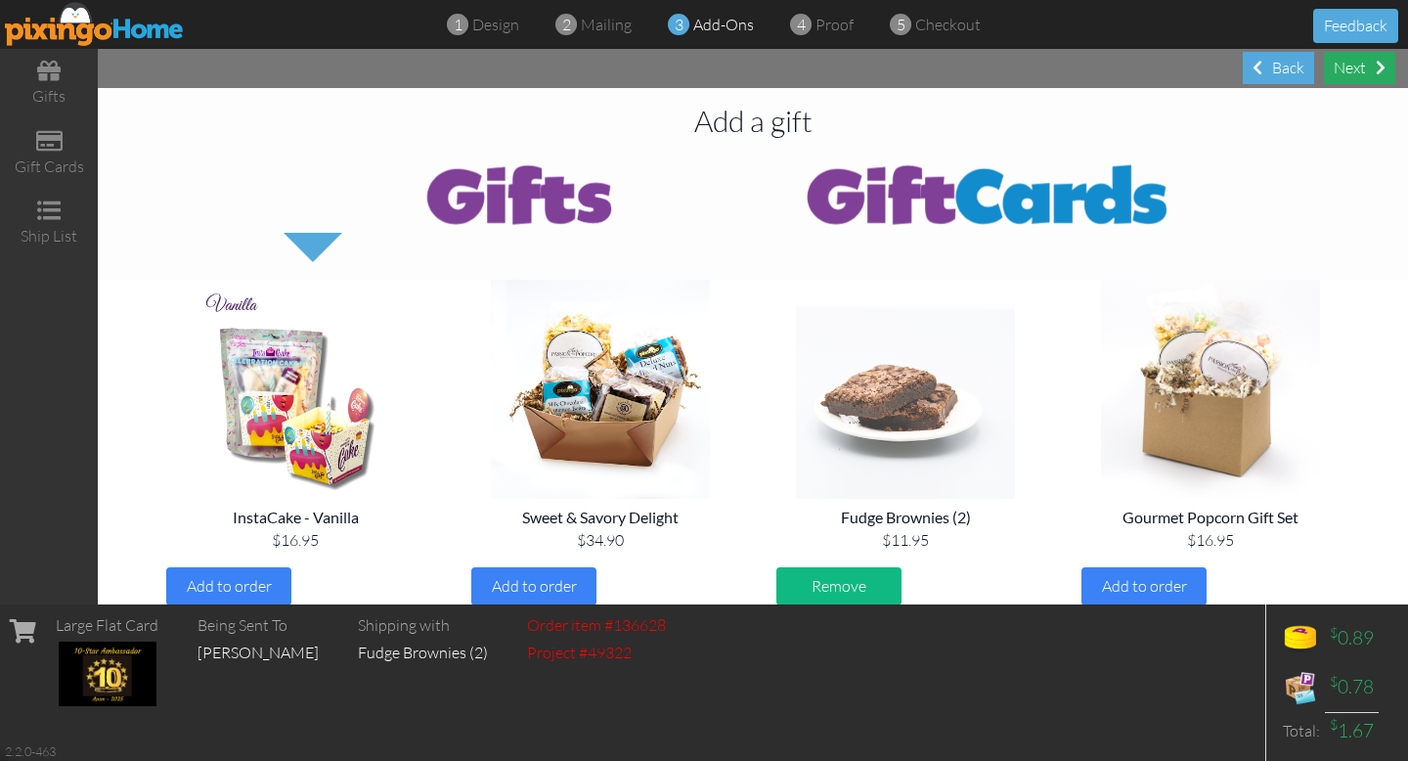
click at [1358, 68] on div "Next" at bounding box center [1359, 68] width 71 height 32
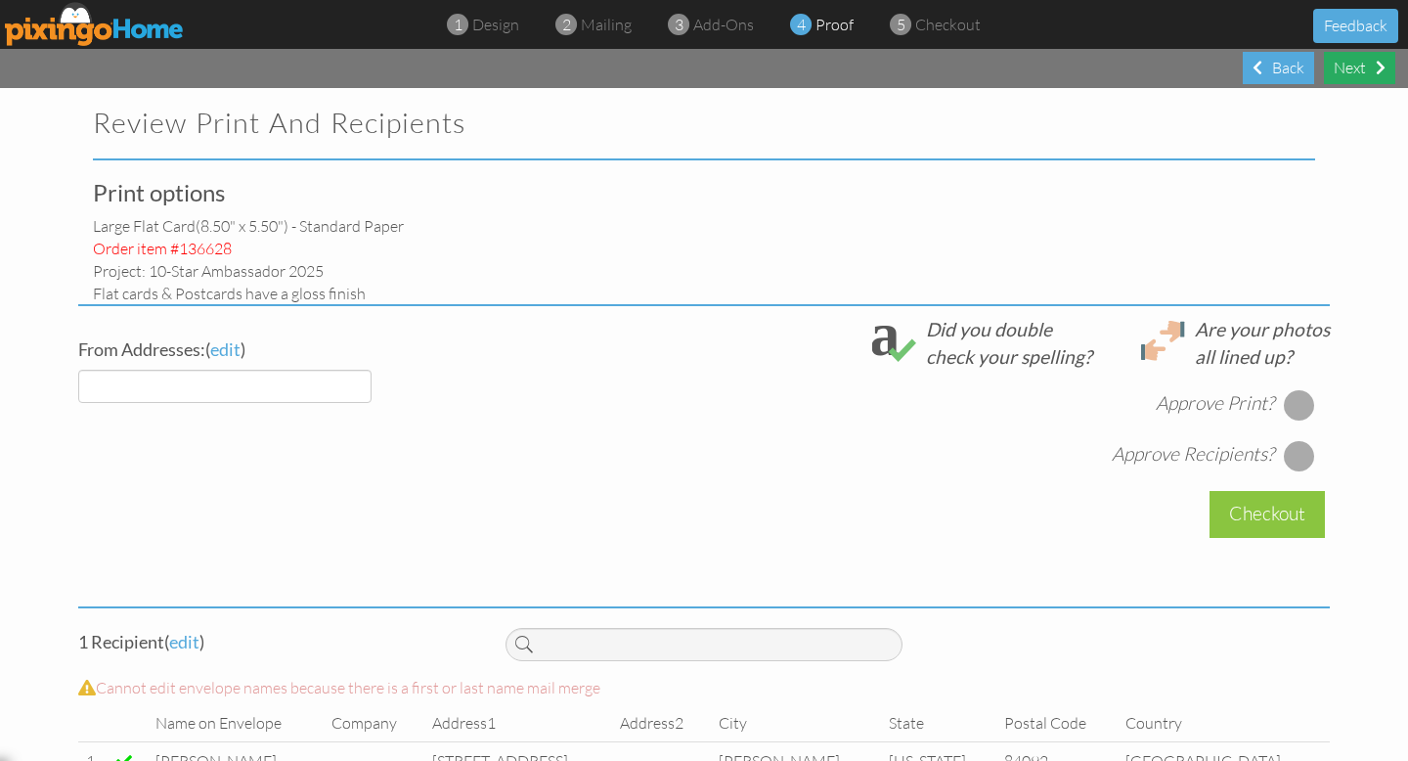
select select "object:10930"
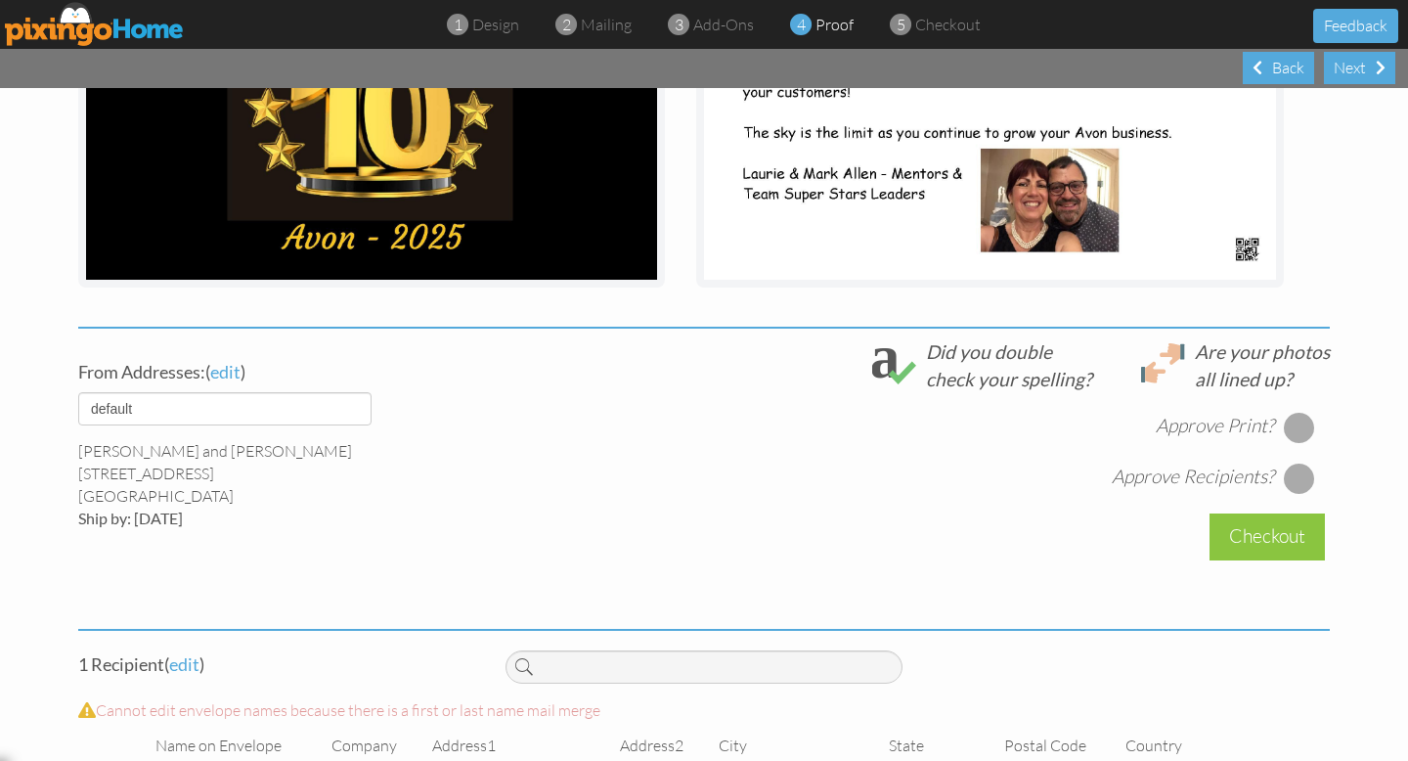
scroll to position [572, 0]
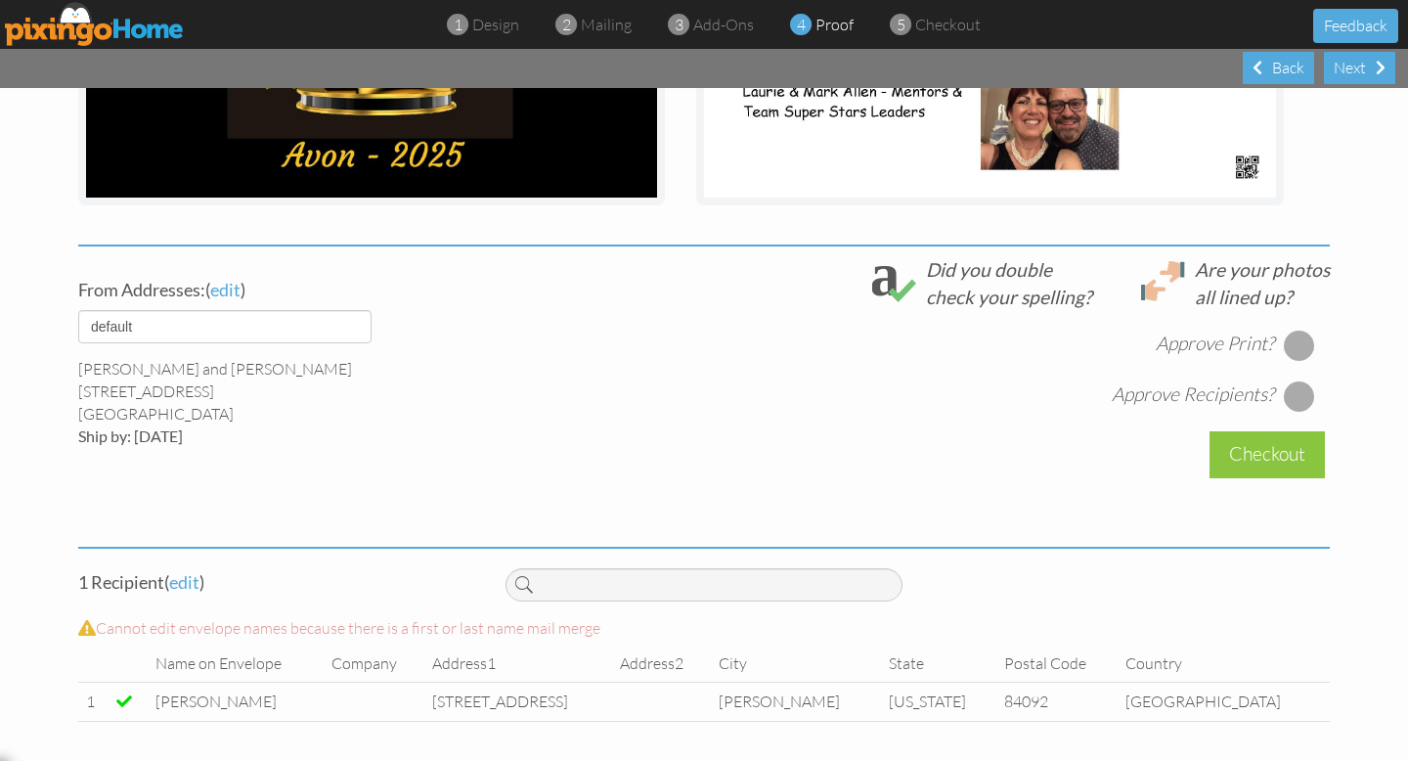
click at [1301, 347] on div at bounding box center [1299, 345] width 31 height 31
click at [1294, 395] on div at bounding box center [1299, 395] width 31 height 31
click at [1285, 447] on div "Checkout" at bounding box center [1267, 454] width 115 height 46
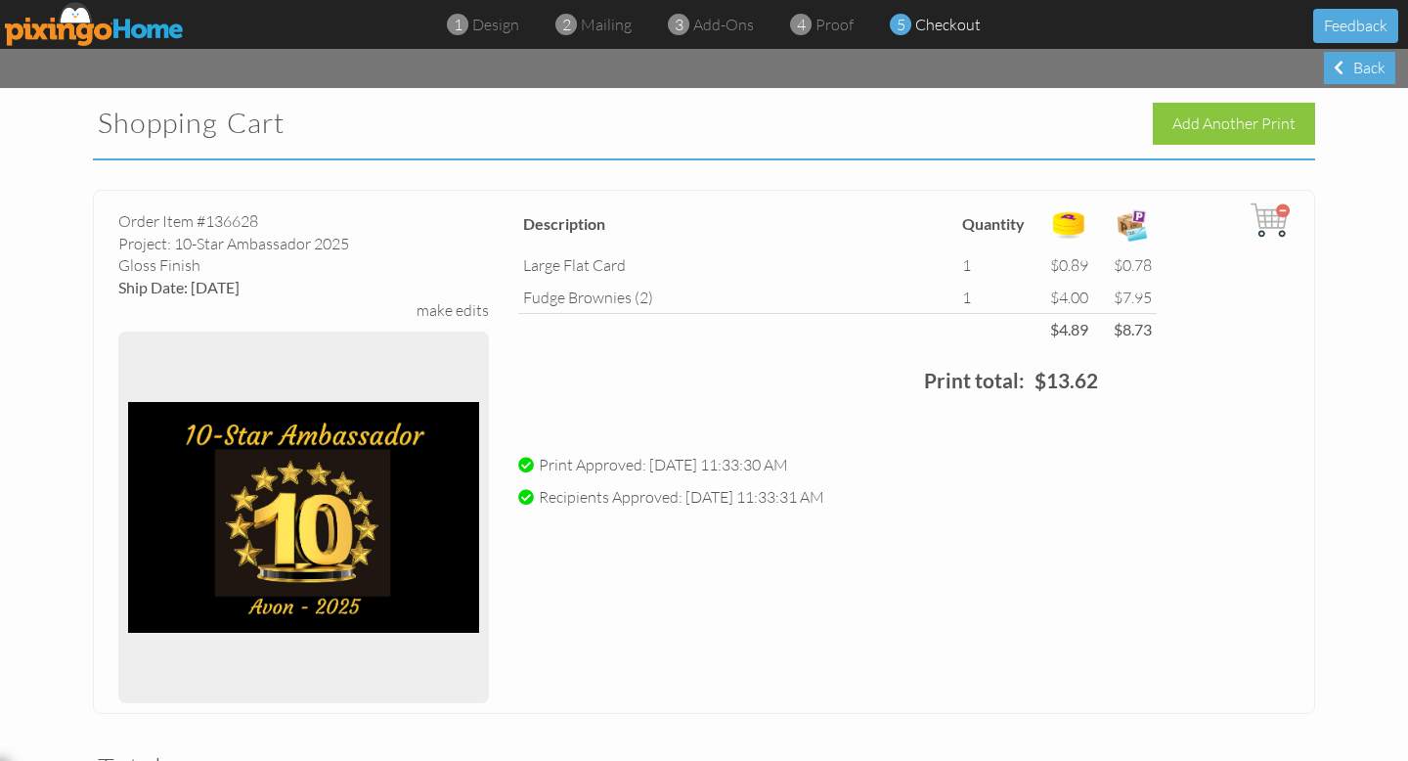
scroll to position [480, 0]
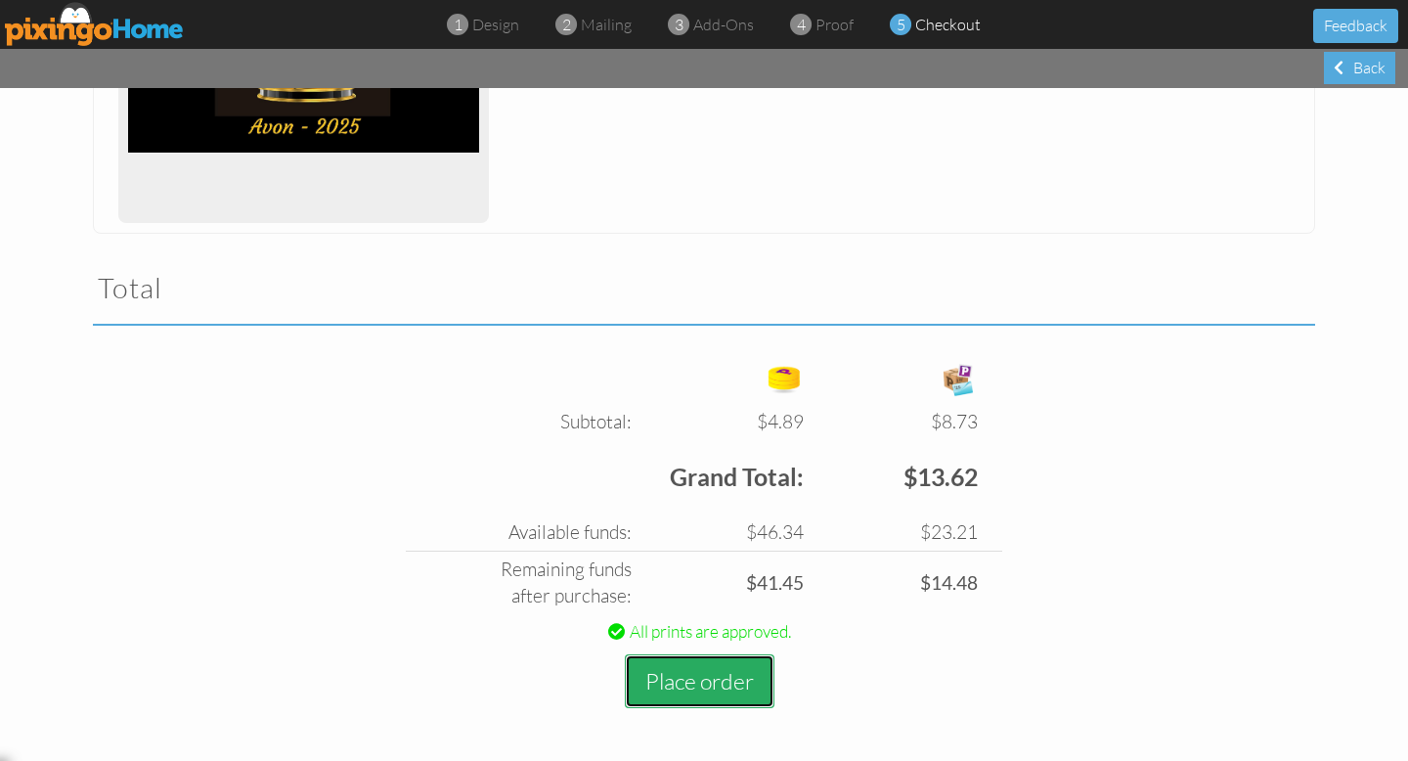
click at [724, 683] on button "Place order" at bounding box center [700, 681] width 150 height 54
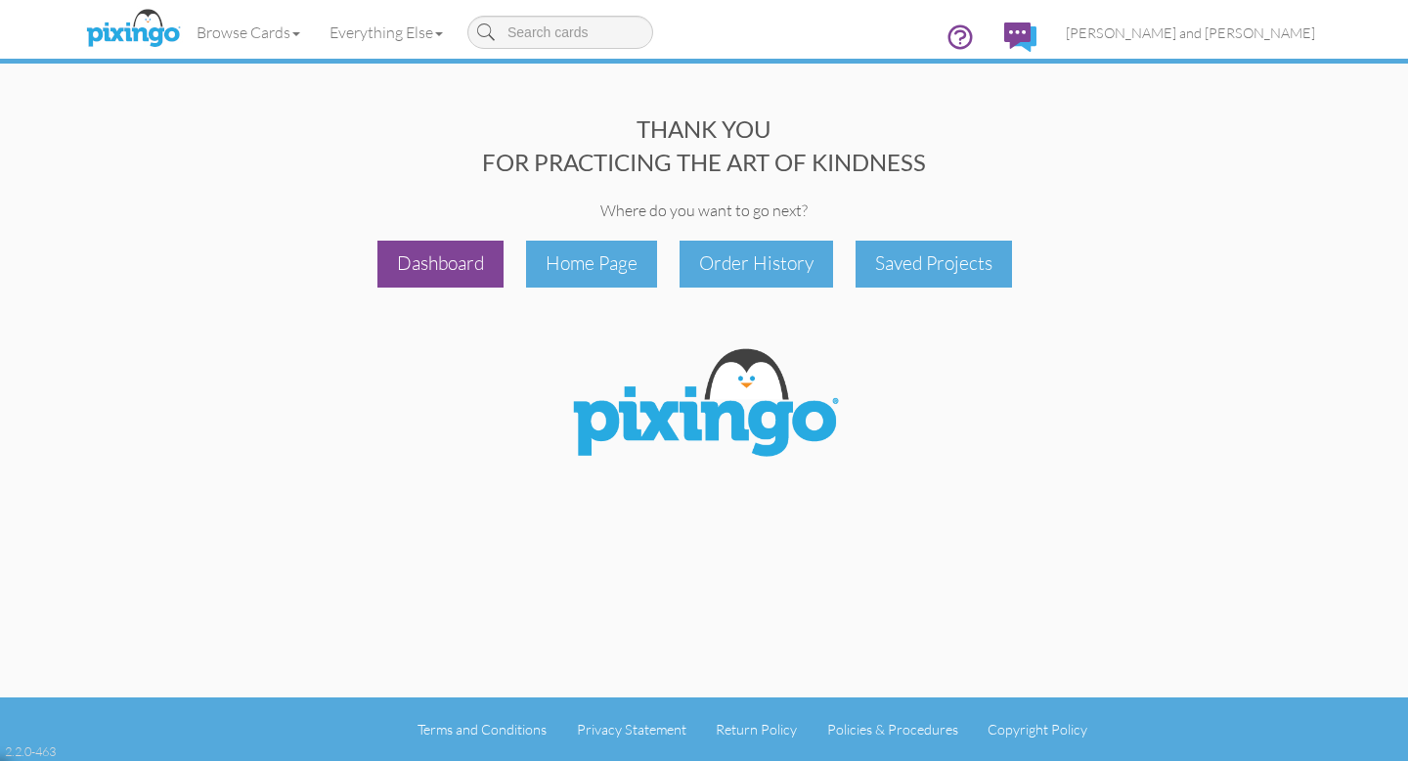
click at [460, 265] on div "Dashboard" at bounding box center [440, 264] width 126 height 46
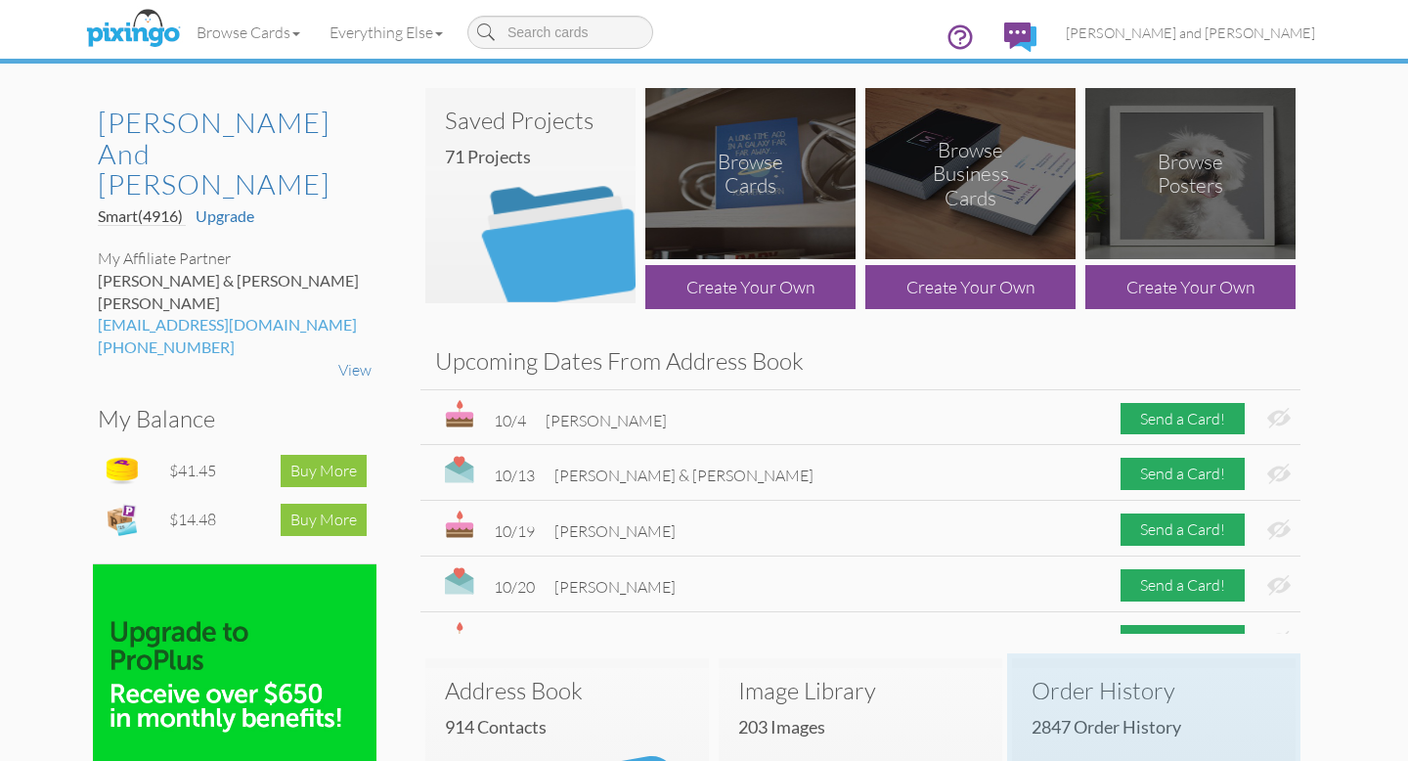
click at [1108, 685] on h3 "Order History" at bounding box center [1154, 690] width 244 height 25
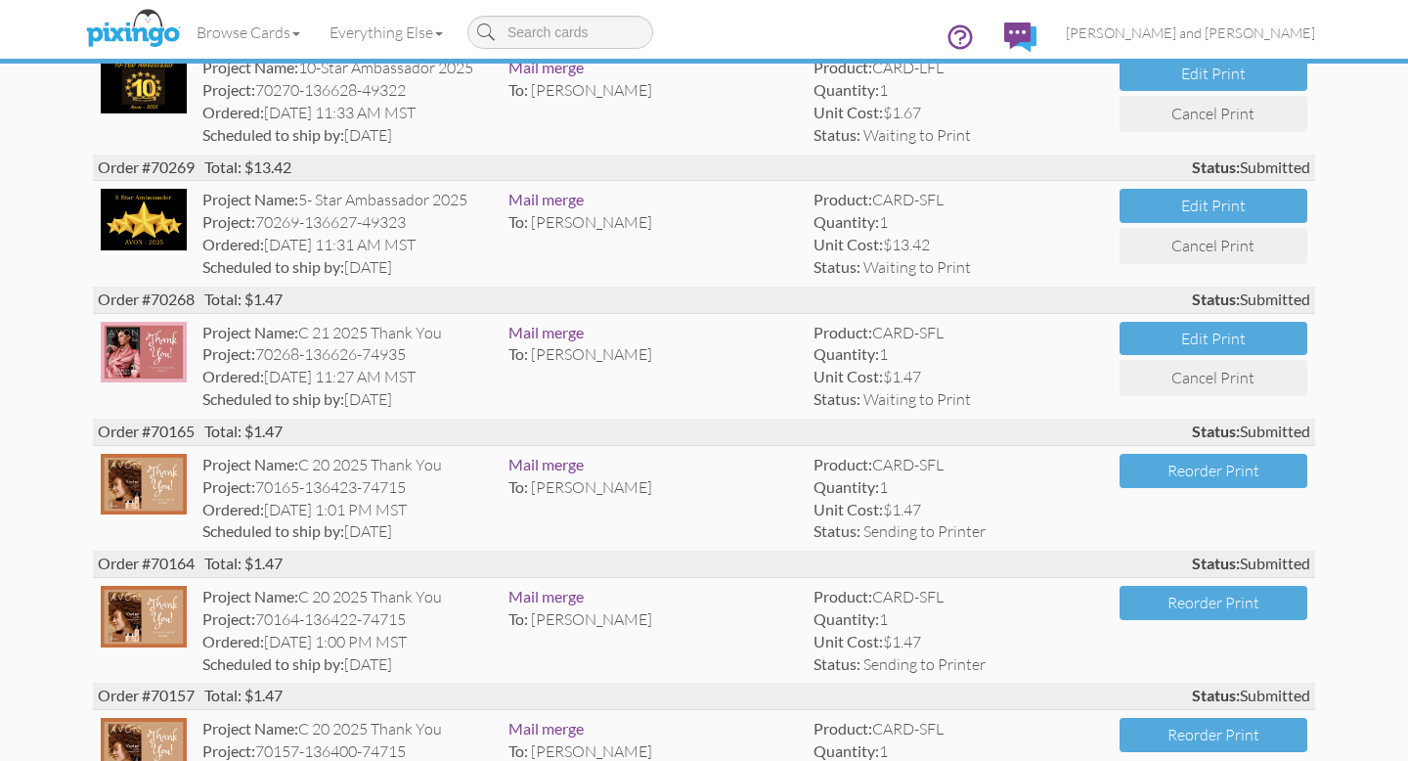
scroll to position [235, 0]
click at [183, 206] on img at bounding box center [144, 220] width 86 height 61
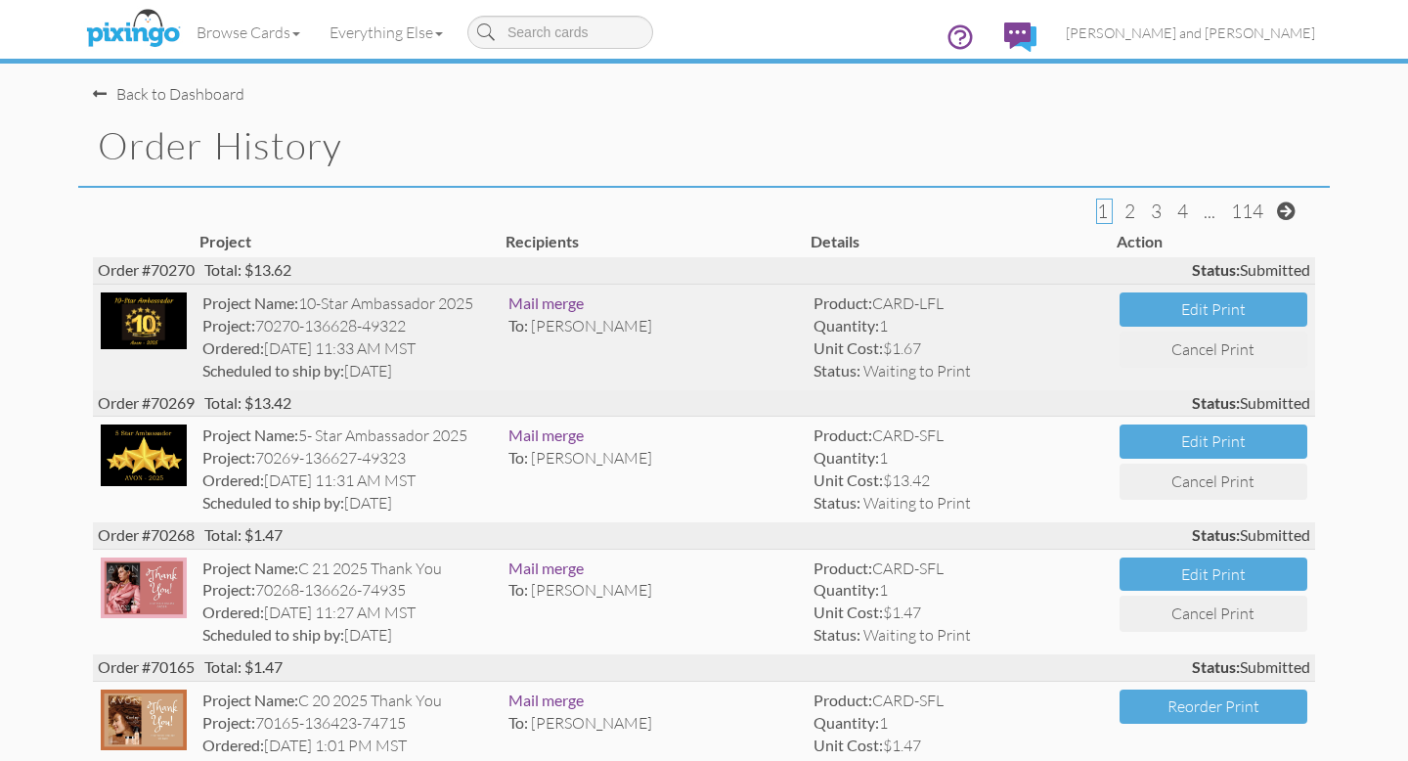
click at [181, 326] on img at bounding box center [144, 320] width 86 height 57
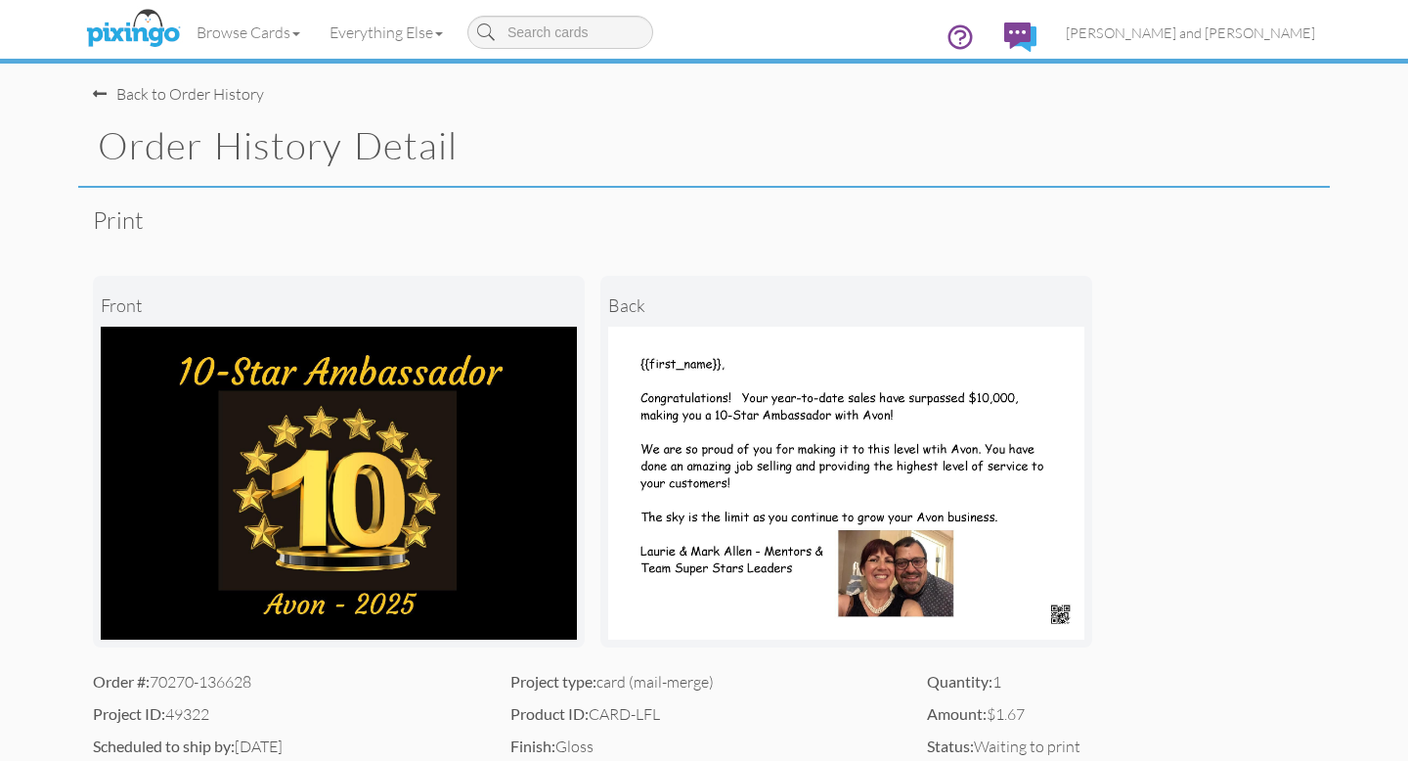
click at [190, 93] on div "Back to Order History" at bounding box center [178, 94] width 171 height 22
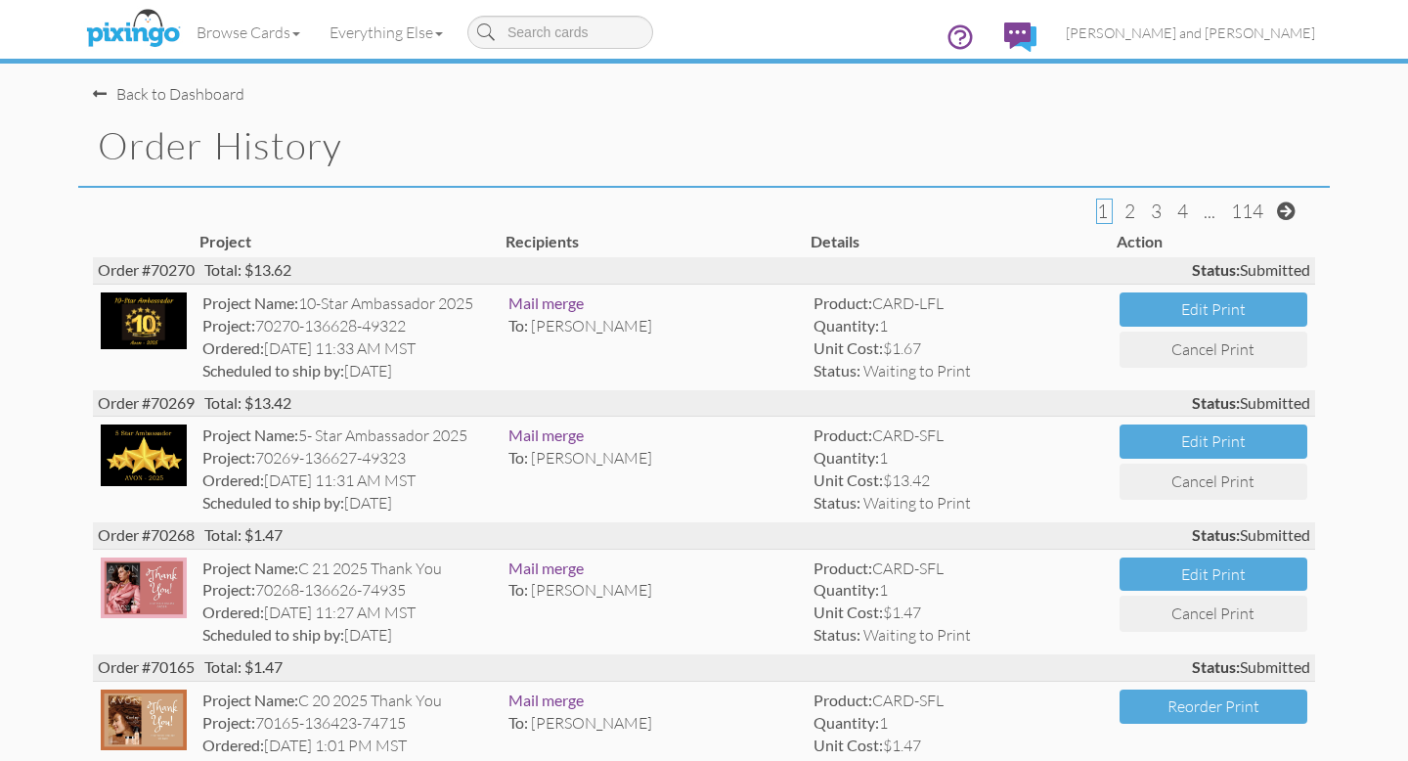
click at [133, 91] on div "Back to Dashboard" at bounding box center [169, 94] width 152 height 22
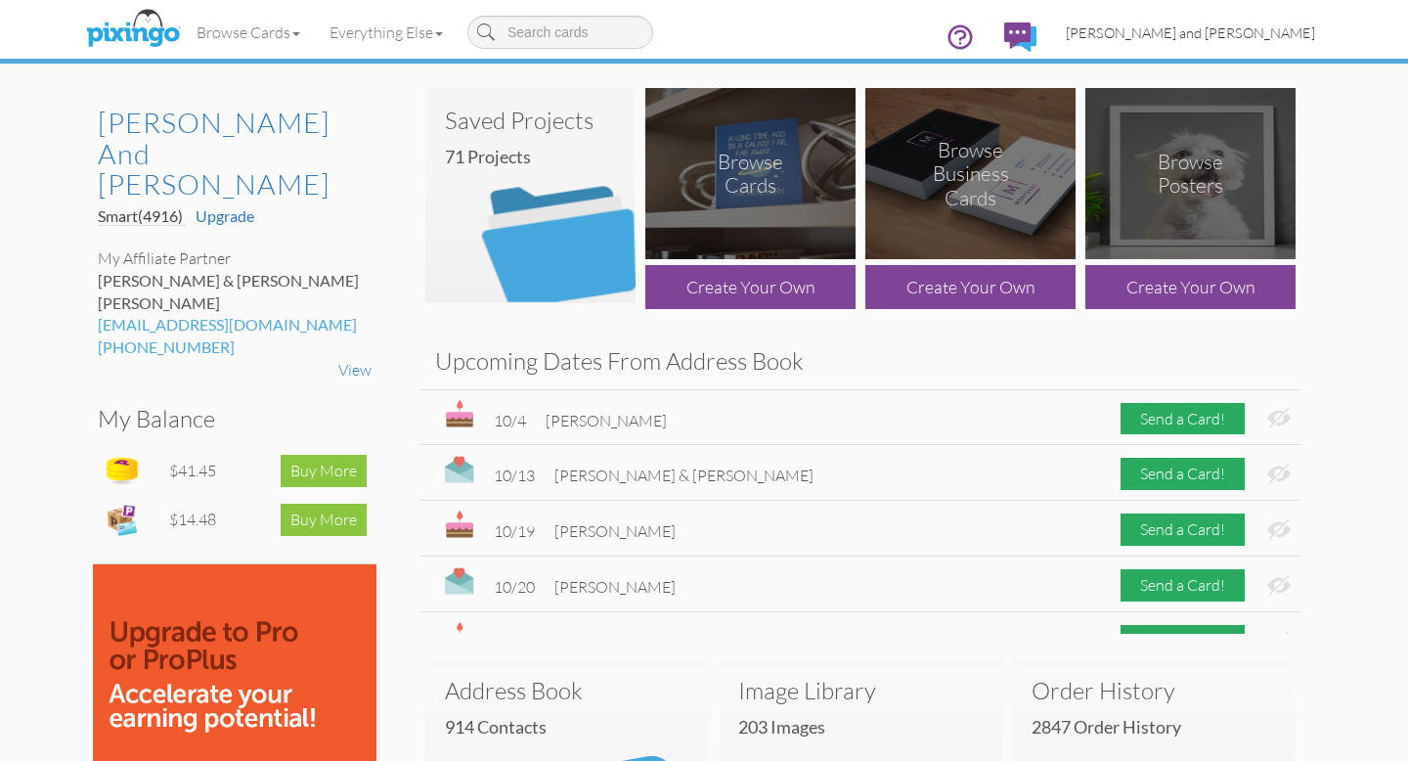
click at [1247, 29] on span "[PERSON_NAME] and [PERSON_NAME]" at bounding box center [1190, 32] width 249 height 17
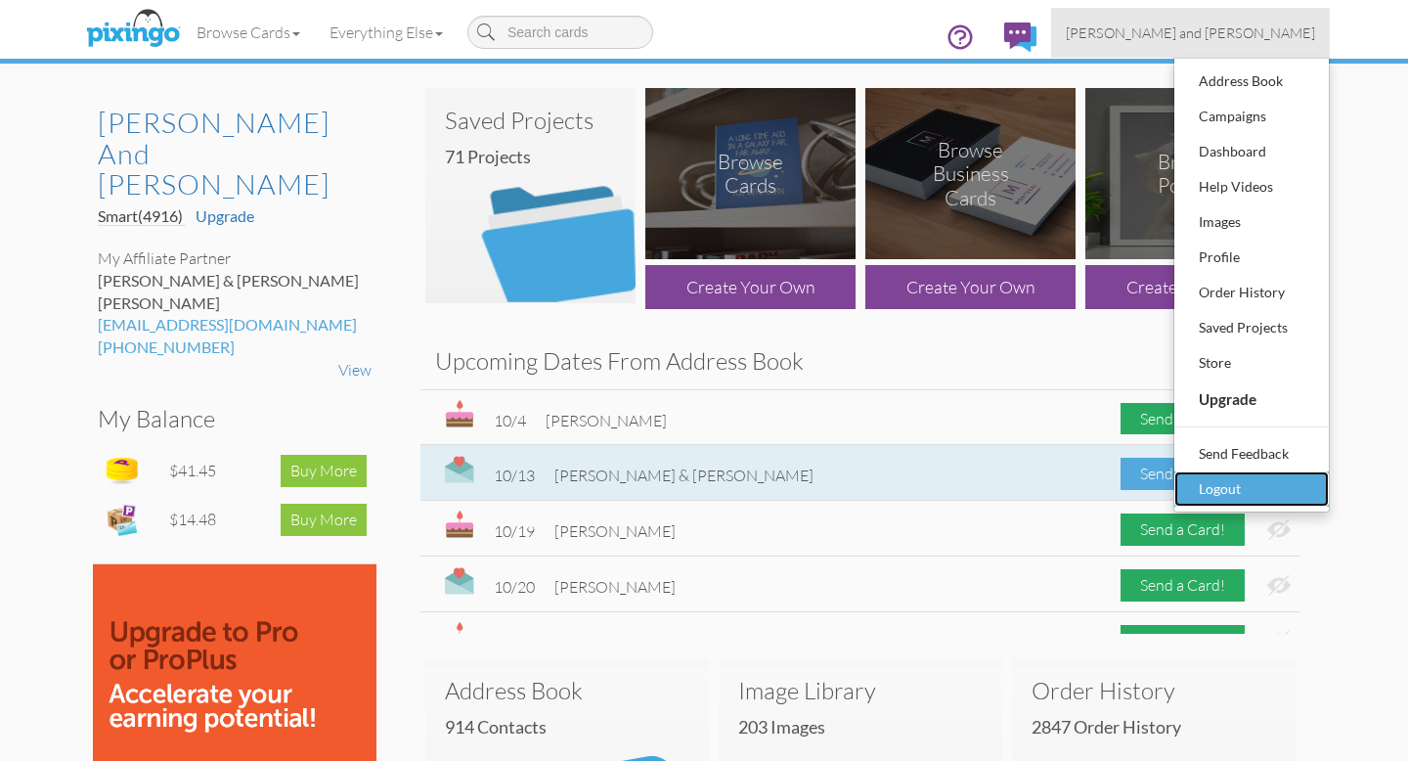
click at [1214, 486] on div "Logout" at bounding box center [1251, 488] width 115 height 29
